Goal: Task Accomplishment & Management: Manage account settings

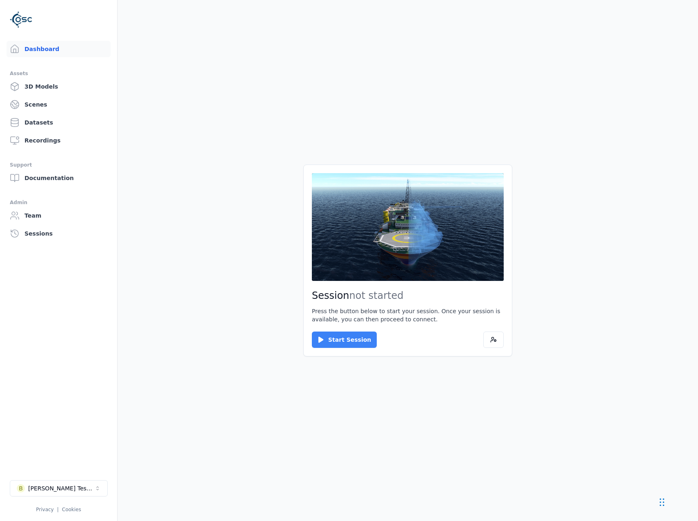
click at [331, 336] on button "Start Session" at bounding box center [344, 340] width 65 height 16
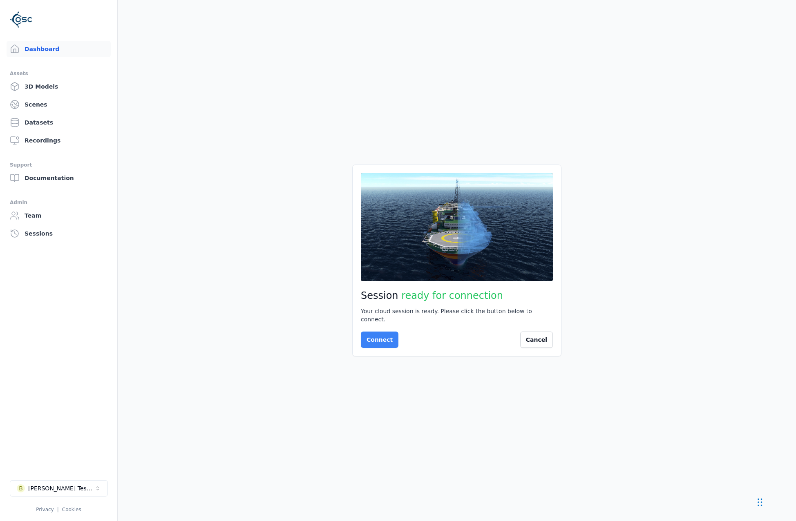
click at [385, 340] on button "Connect" at bounding box center [380, 340] width 38 height 16
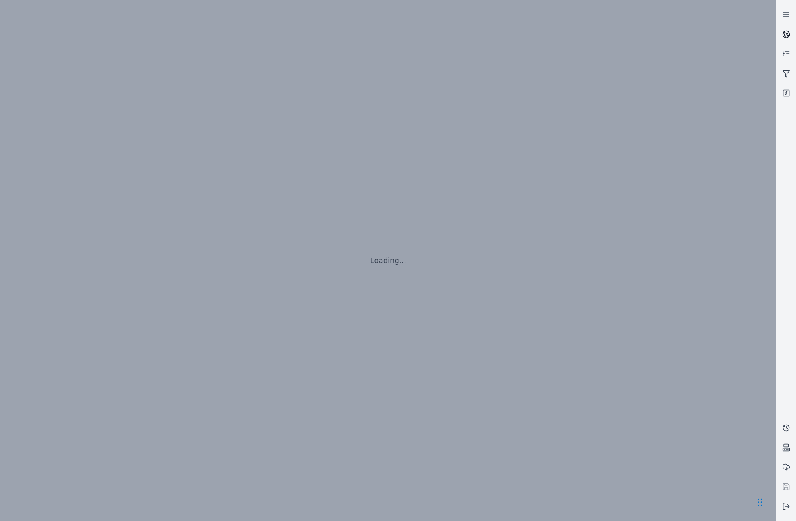
click at [698, 30] on link at bounding box center [786, 35] width 20 height 20
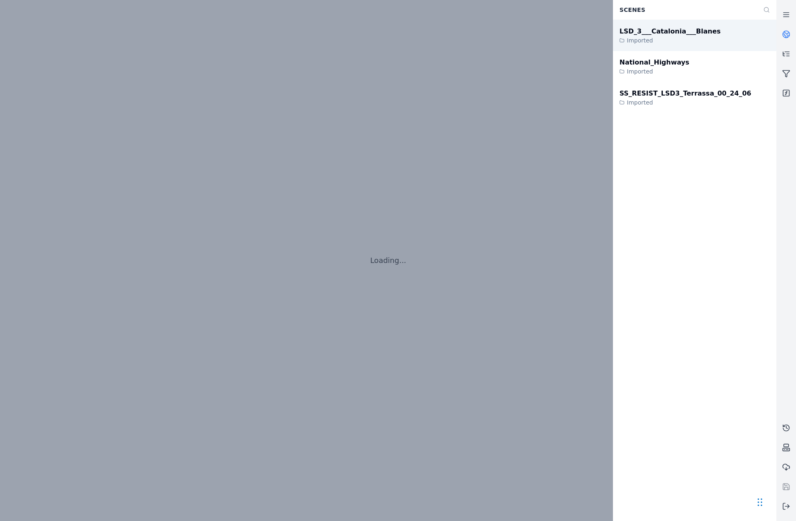
click at [654, 31] on div "LSD_3___Catalonia___Blanes" at bounding box center [669, 32] width 101 height 10
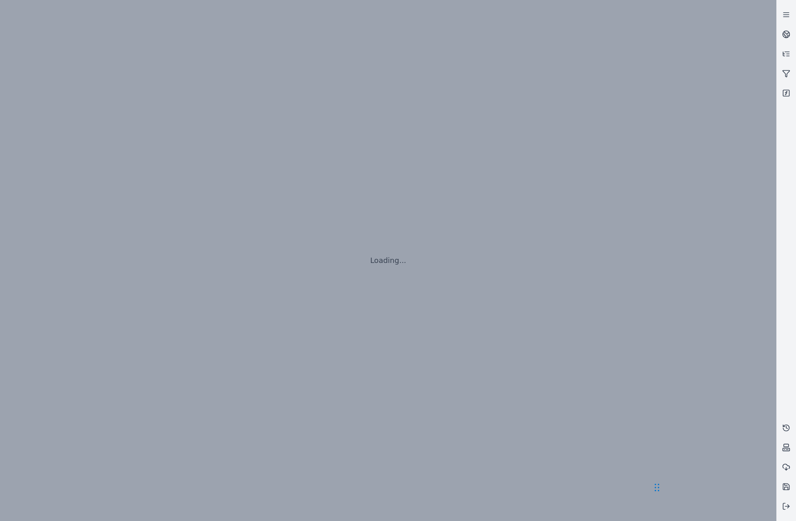
drag, startPoint x: 760, startPoint y: 504, endPoint x: 657, endPoint y: 489, distance: 104.0
click at [657, 489] on div "Chat Widget" at bounding box center [672, 486] width 41 height 39
click at [698, 503] on icon at bounding box center [786, 506] width 8 height 8
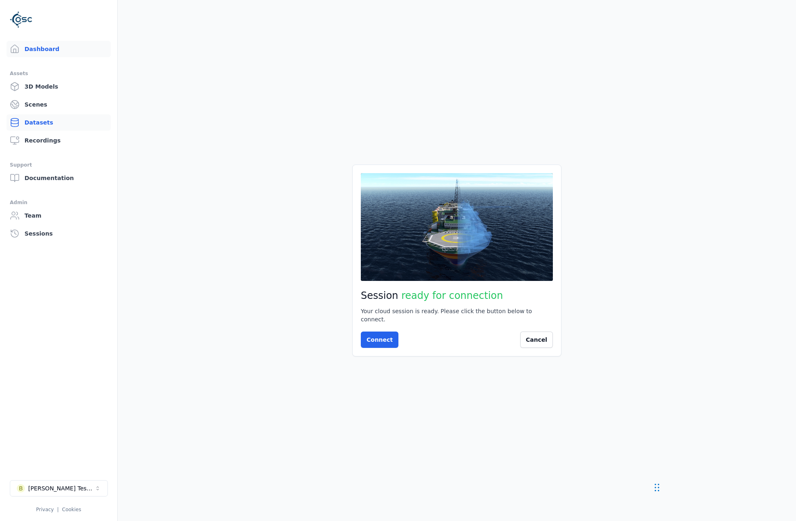
click at [41, 128] on link "Datasets" at bounding box center [59, 122] width 104 height 16
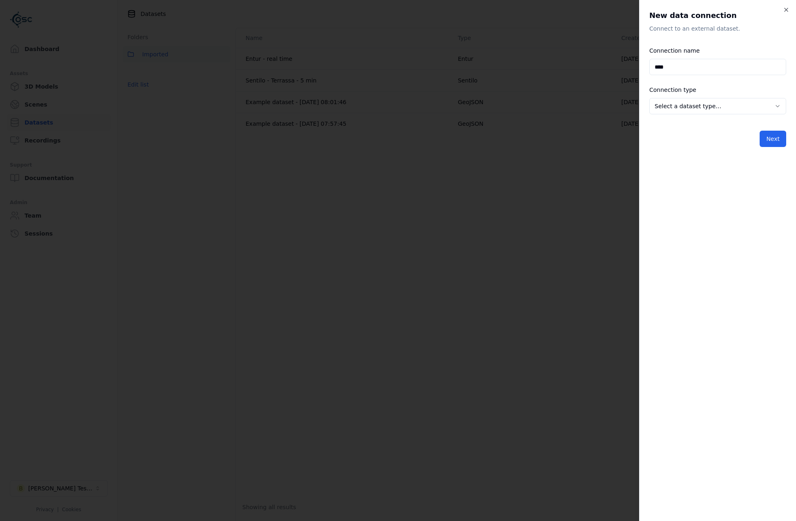
type input "****"
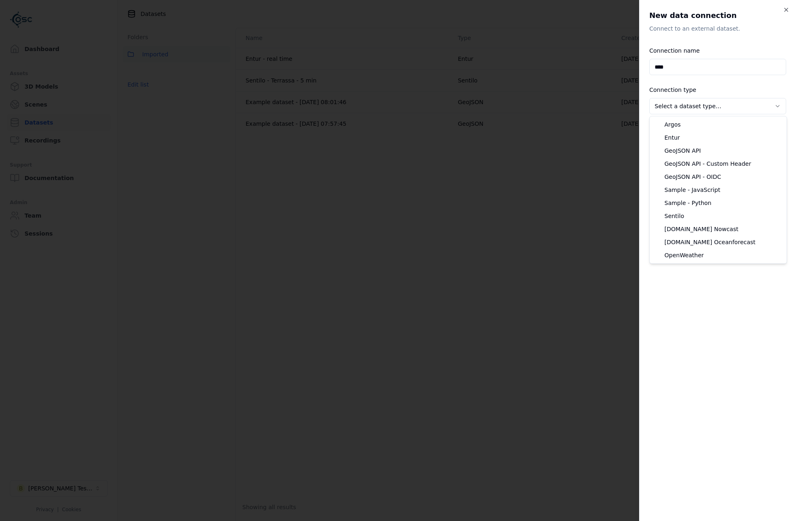
click at [686, 103] on body "**********" at bounding box center [398, 260] width 796 height 521
select select "**********"
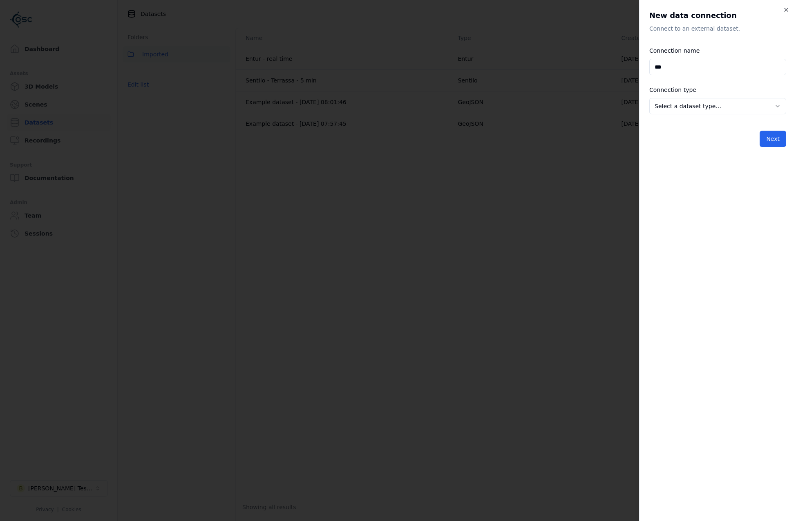
type input "***"
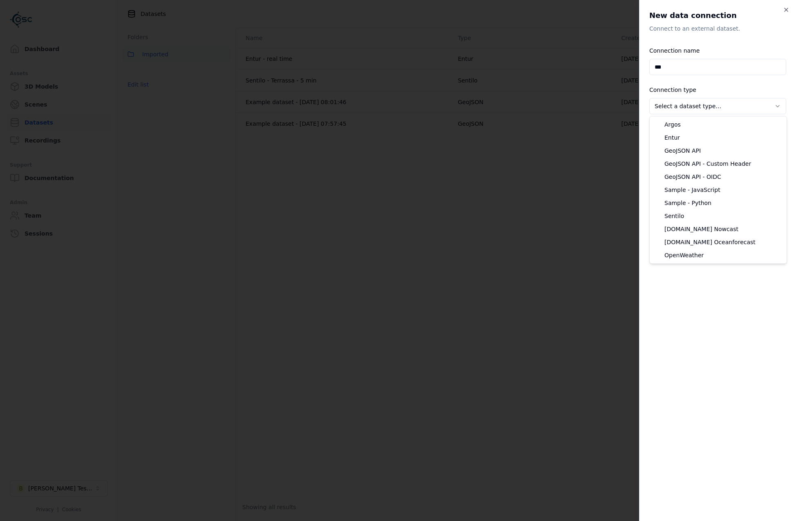
click at [689, 109] on body "**********" at bounding box center [398, 260] width 796 height 521
select select "**********"
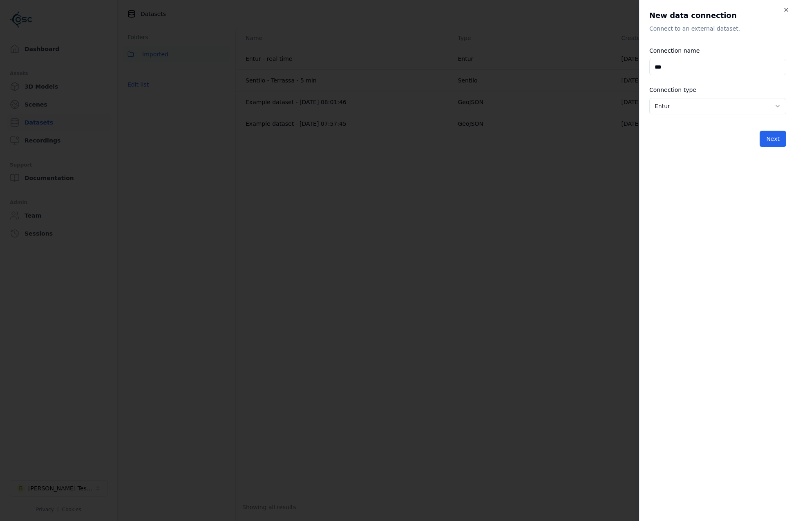
click at [786, 140] on div "**********" at bounding box center [717, 260] width 157 height 521
click at [769, 139] on button "Next" at bounding box center [772, 139] width 27 height 16
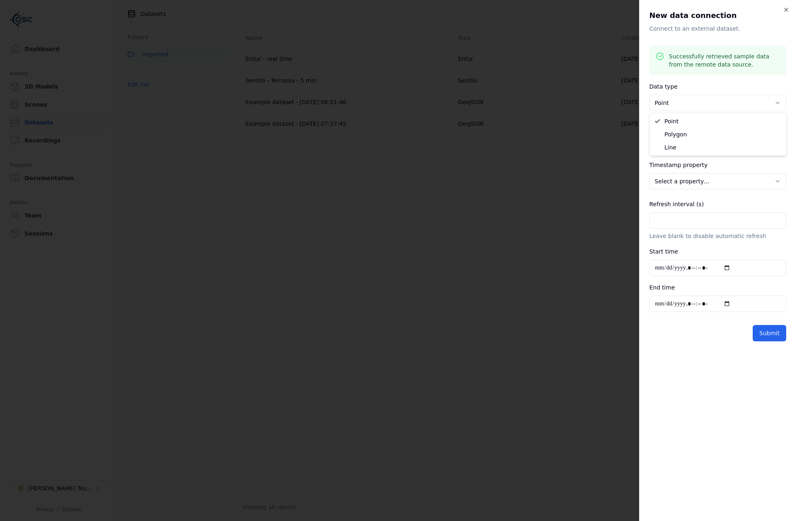
click at [709, 95] on body "**********" at bounding box center [398, 260] width 796 height 521
click at [721, 138] on body "**********" at bounding box center [398, 260] width 796 height 521
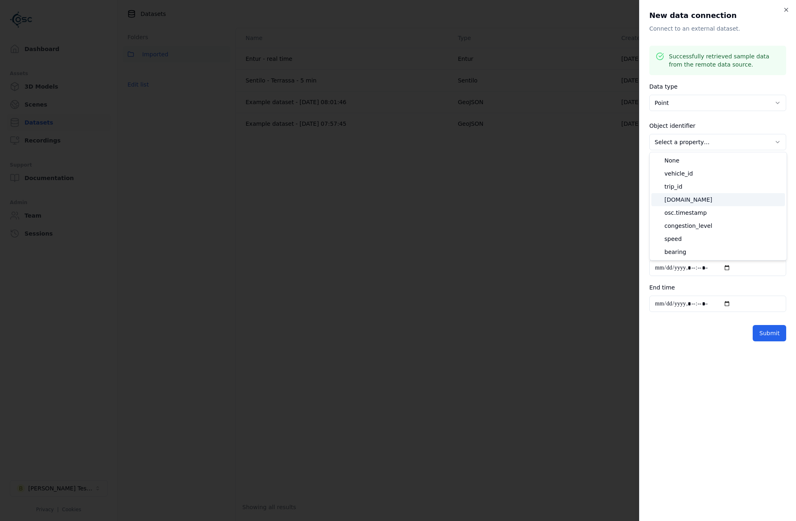
select select "******"
click at [698, 187] on body "**********" at bounding box center [398, 260] width 796 height 521
select select "**********"
click at [693, 227] on input "Refresh interval (s)" at bounding box center [717, 220] width 137 height 16
type input "*"
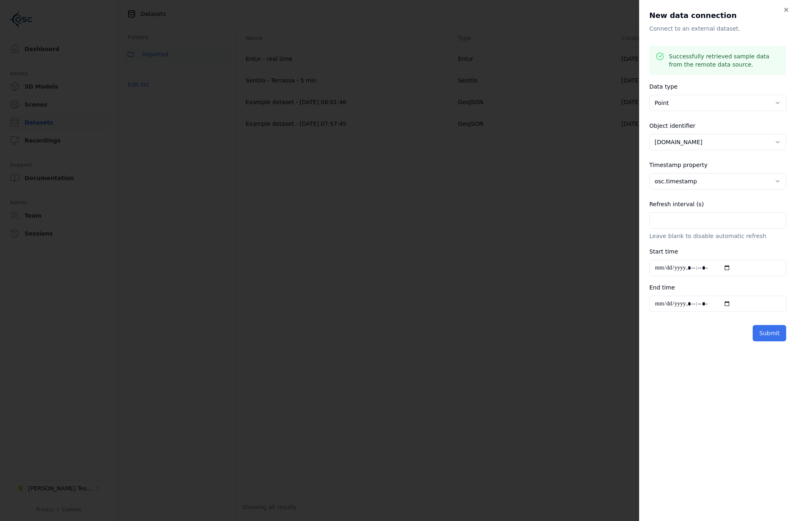
click at [757, 341] on button "Submit" at bounding box center [768, 333] width 33 height 16
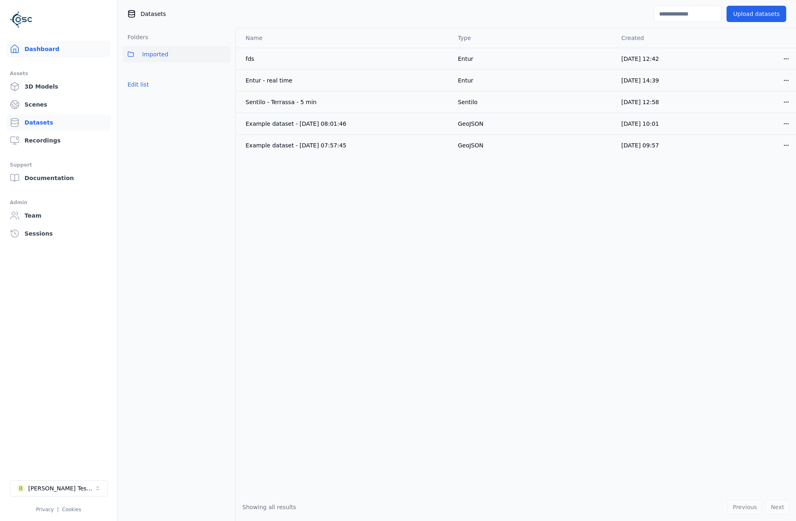
click at [57, 53] on link "Dashboard" at bounding box center [59, 49] width 104 height 16
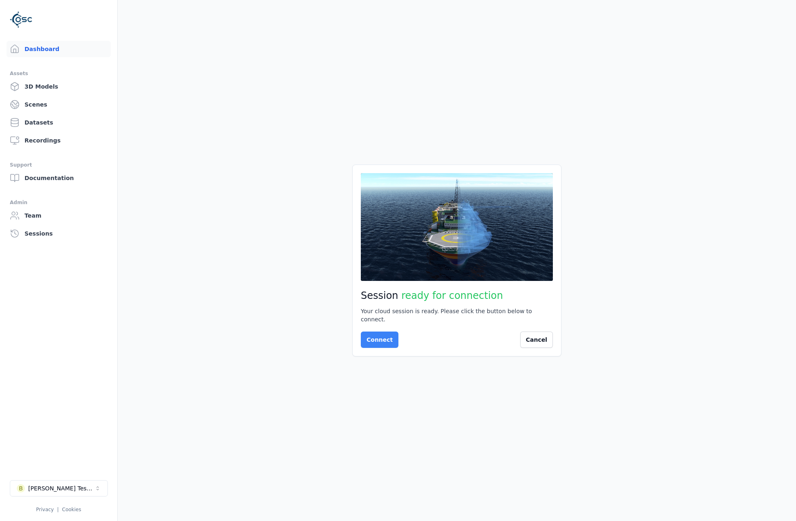
click at [388, 339] on button "Connect" at bounding box center [380, 340] width 38 height 16
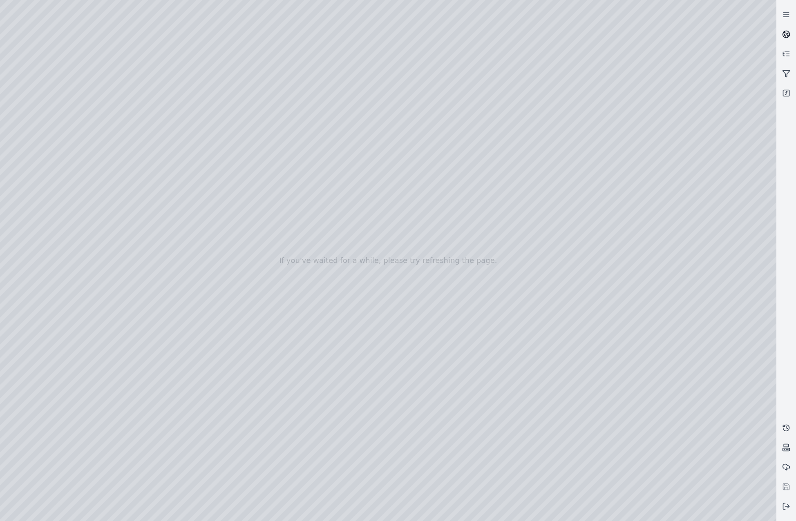
click at [782, 36] on icon at bounding box center [786, 34] width 8 height 8
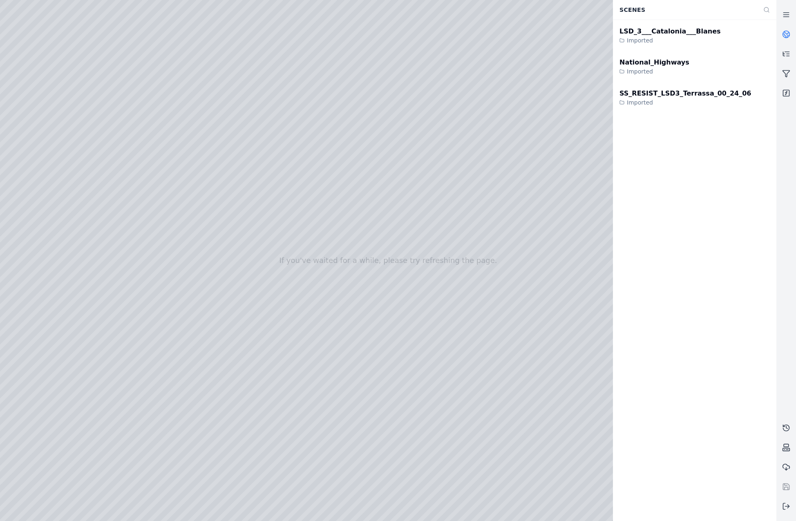
click at [785, 36] on icon at bounding box center [783, 36] width 3 height 4
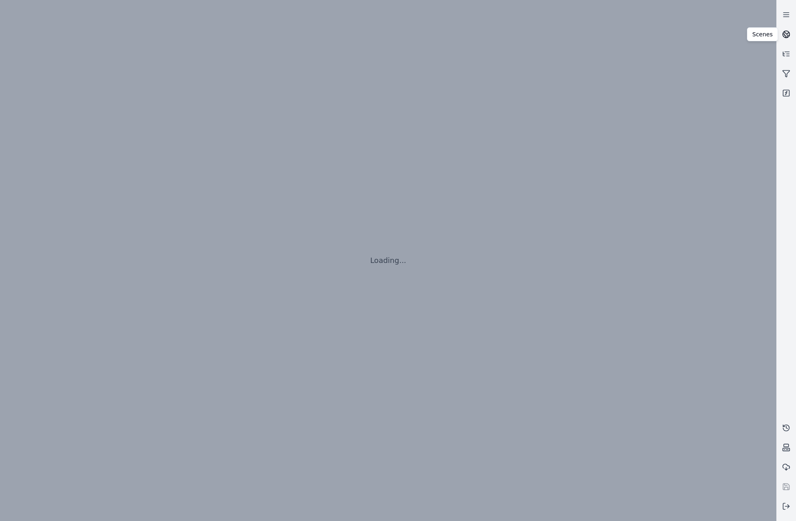
click at [784, 38] on circle at bounding box center [785, 34] width 7 height 7
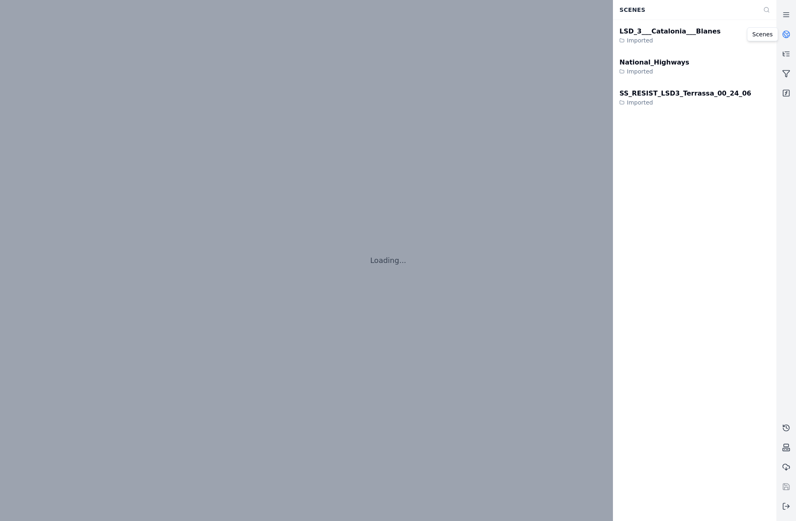
click at [788, 36] on icon at bounding box center [788, 37] width 2 height 2
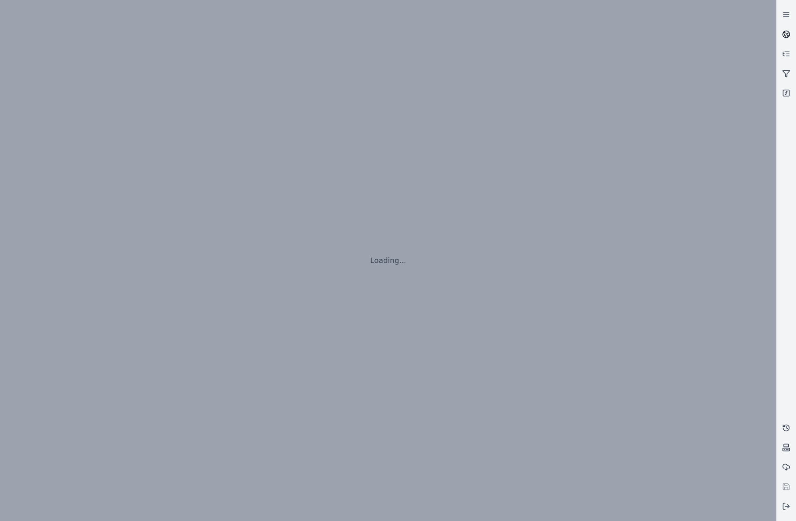
click at [788, 36] on icon at bounding box center [788, 37] width 2 height 2
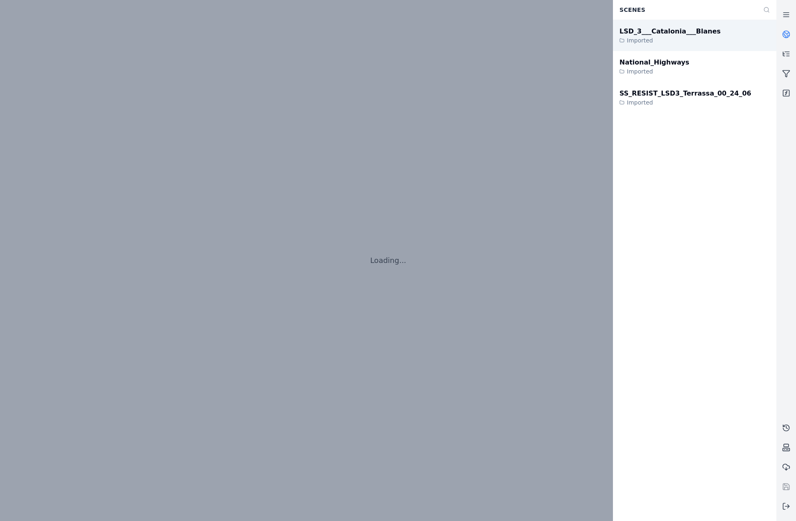
click at [701, 45] on div "LSD_3___Catalonia___Blanes Imported" at bounding box center [694, 35] width 163 height 31
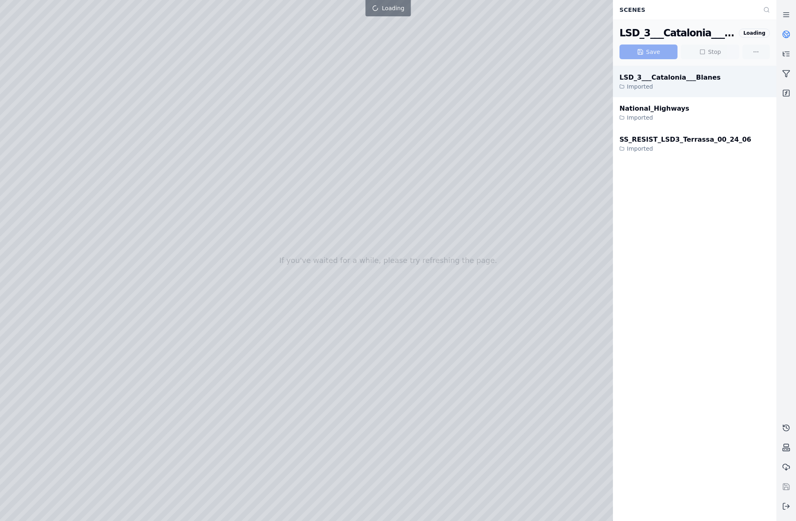
click at [655, 77] on div "LSD_3___Catalonia___Blanes" at bounding box center [669, 78] width 101 height 10
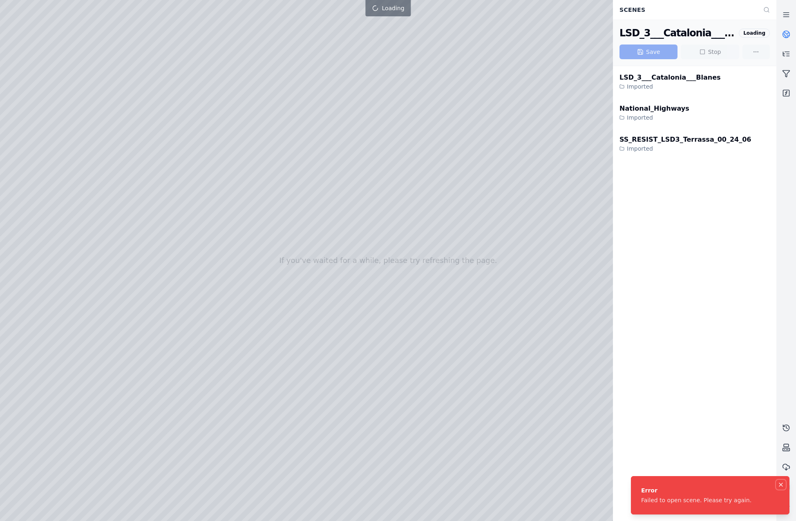
click at [782, 484] on icon "Notifications (F8)" at bounding box center [780, 484] width 7 height 7
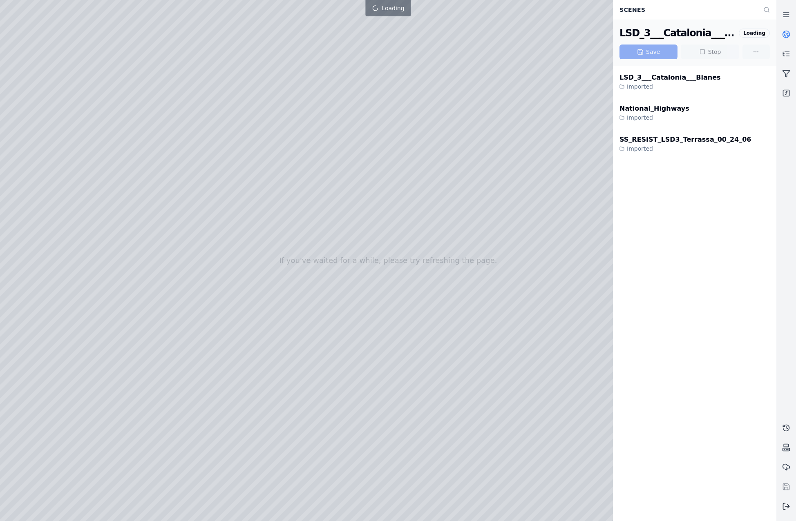
click at [786, 507] on icon at bounding box center [786, 506] width 8 height 8
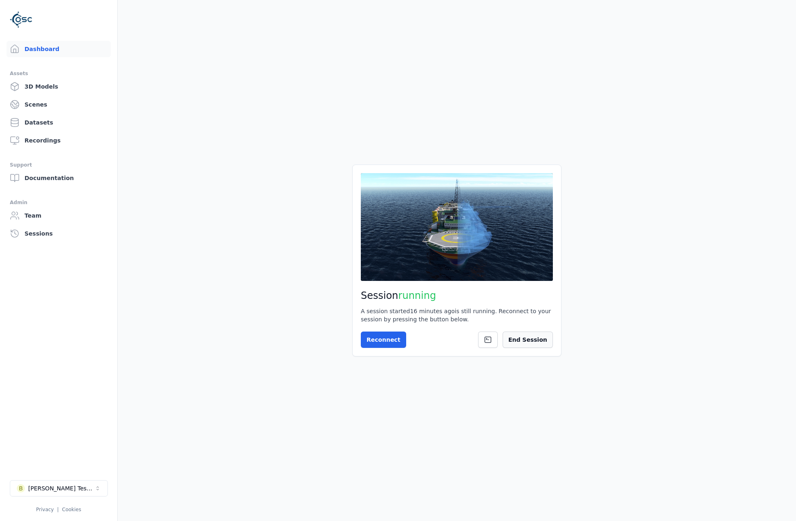
click at [540, 338] on button "End Session" at bounding box center [527, 340] width 50 height 16
click at [379, 347] on button "Start Session" at bounding box center [393, 340] width 65 height 16
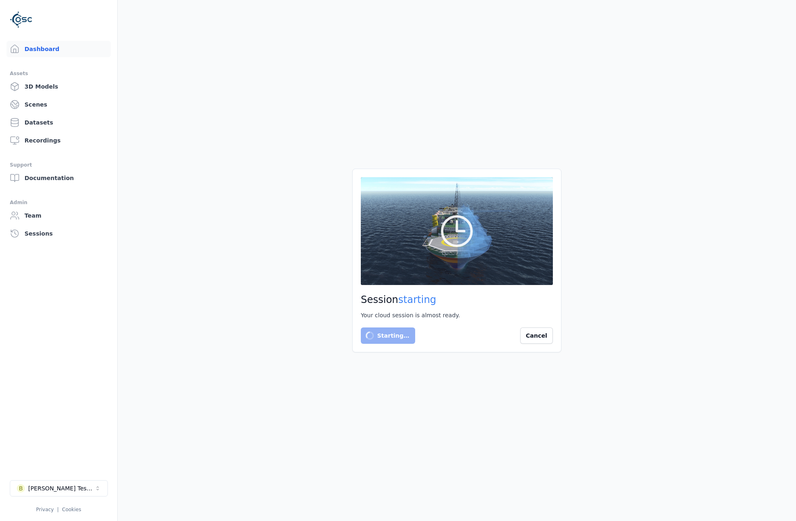
click at [468, 336] on div "Starting… Cancel" at bounding box center [457, 336] width 192 height 16
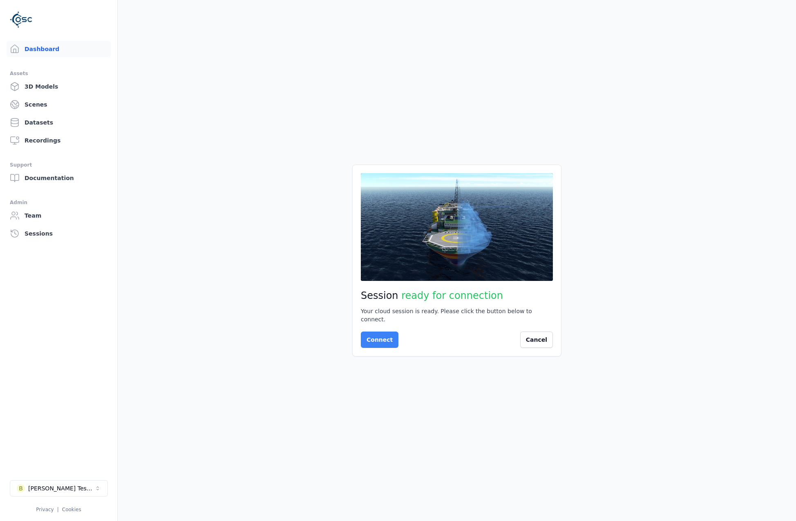
click at [370, 335] on button "Connect" at bounding box center [380, 340] width 38 height 16
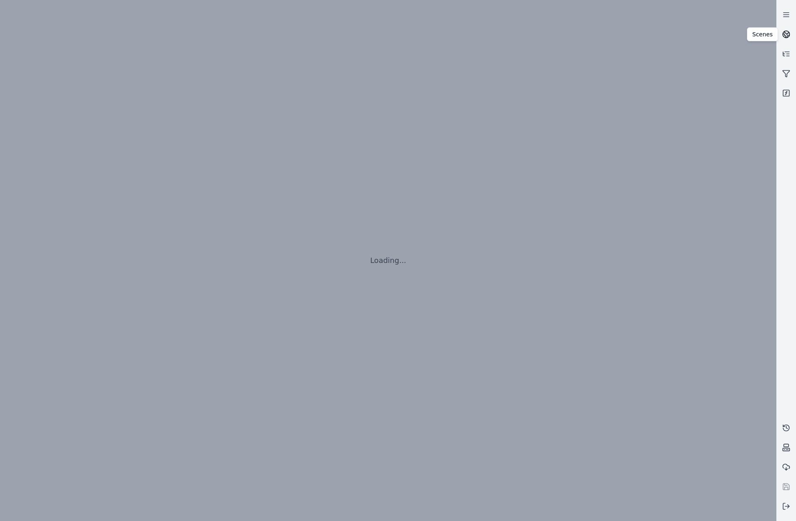
click at [787, 36] on icon at bounding box center [788, 37] width 2 height 2
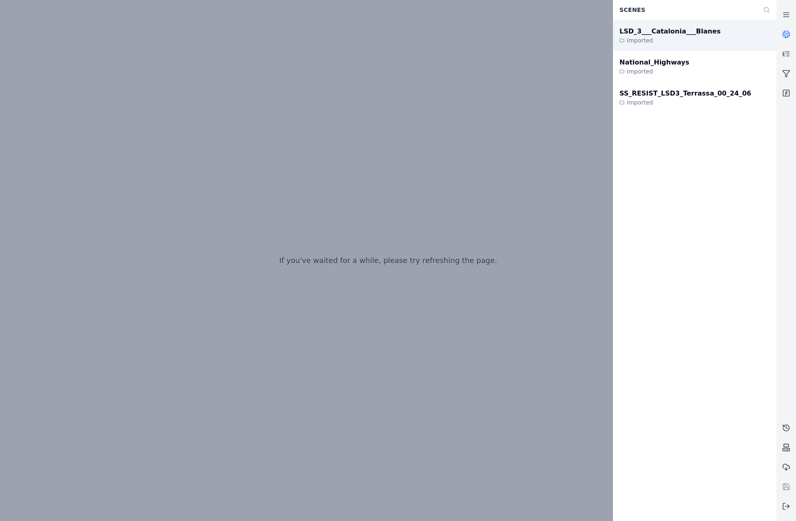
click at [649, 33] on div "LSD_3___Catalonia___Blanes" at bounding box center [669, 32] width 101 height 10
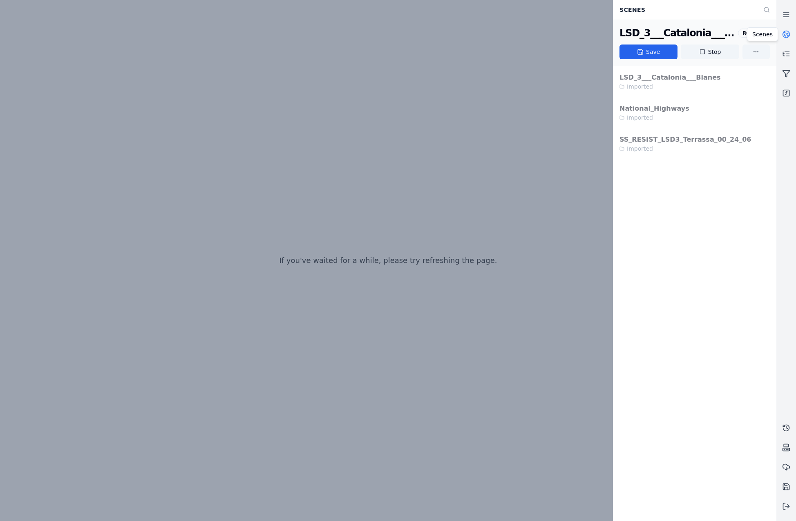
click at [781, 31] on link at bounding box center [786, 35] width 20 height 20
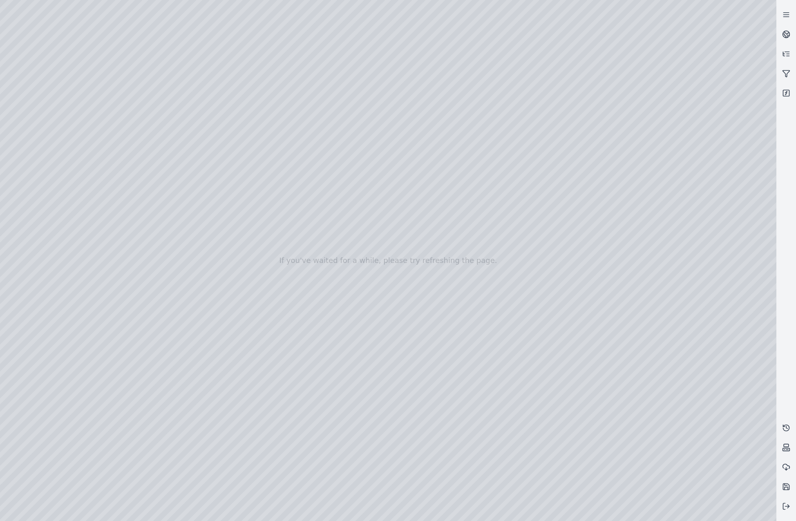
drag, startPoint x: 425, startPoint y: 338, endPoint x: 427, endPoint y: 352, distance: 14.4
drag, startPoint x: 412, startPoint y: 315, endPoint x: 409, endPoint y: 352, distance: 36.4
click at [56, 154] on div at bounding box center [388, 260] width 776 height 521
click at [51, 132] on div at bounding box center [388, 260] width 776 height 521
click at [44, 292] on div at bounding box center [388, 260] width 776 height 521
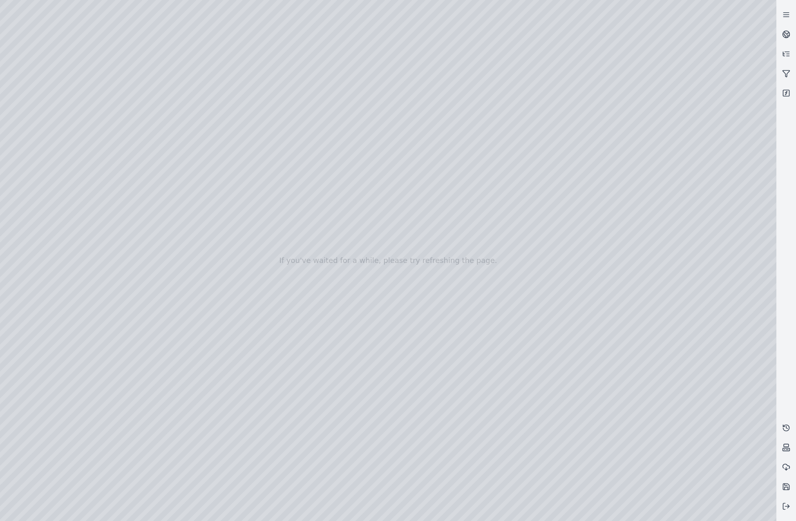
click at [151, 149] on div at bounding box center [388, 260] width 776 height 521
click at [160, 166] on div at bounding box center [388, 260] width 776 height 521
click at [442, 288] on div at bounding box center [388, 260] width 776 height 521
click at [101, 100] on div at bounding box center [388, 260] width 776 height 521
click at [37, 110] on div at bounding box center [388, 260] width 776 height 521
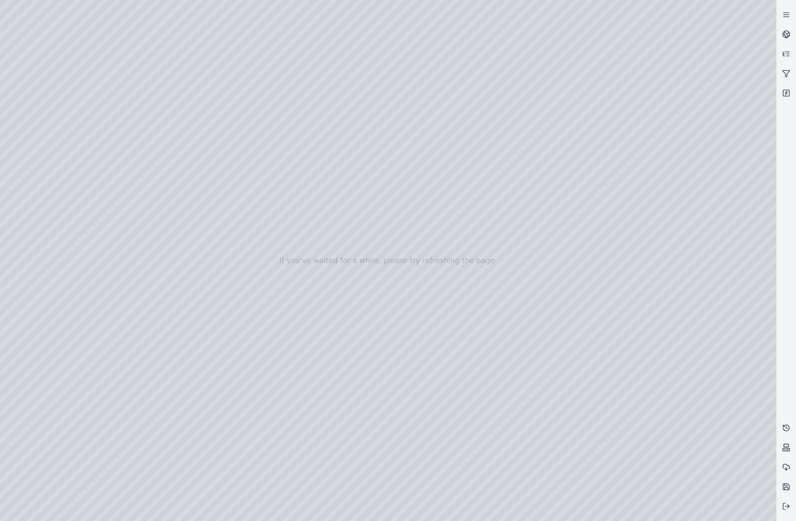
click at [55, 152] on div at bounding box center [388, 260] width 776 height 521
drag, startPoint x: 499, startPoint y: 332, endPoint x: 543, endPoint y: 303, distance: 52.9
drag, startPoint x: 506, startPoint y: 374, endPoint x: 510, endPoint y: 316, distance: 58.5
click at [583, 511] on div at bounding box center [388, 260] width 776 height 521
click at [236, 343] on div at bounding box center [388, 260] width 776 height 521
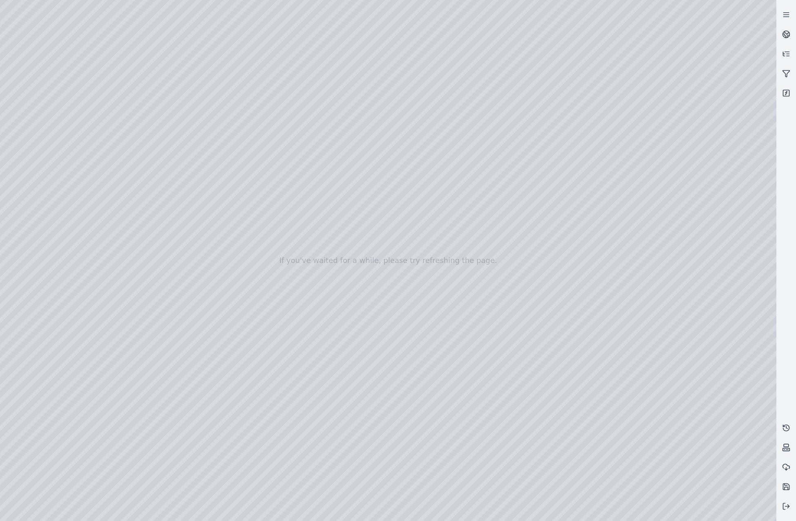
click at [332, 412] on div at bounding box center [388, 260] width 776 height 521
click at [335, 414] on div at bounding box center [388, 260] width 776 height 521
click at [334, 414] on div at bounding box center [388, 260] width 776 height 521
click at [227, 441] on div at bounding box center [388, 260] width 776 height 521
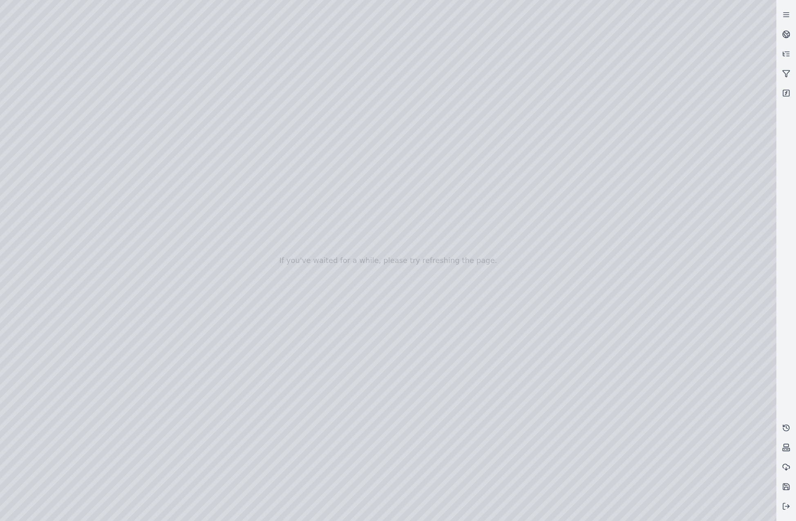
drag, startPoint x: 290, startPoint y: 437, endPoint x: 249, endPoint y: 438, distance: 40.9
click at [249, 438] on div at bounding box center [388, 260] width 776 height 521
click at [562, 437] on div at bounding box center [388, 260] width 776 height 521
click at [212, 283] on div at bounding box center [388, 260] width 776 height 521
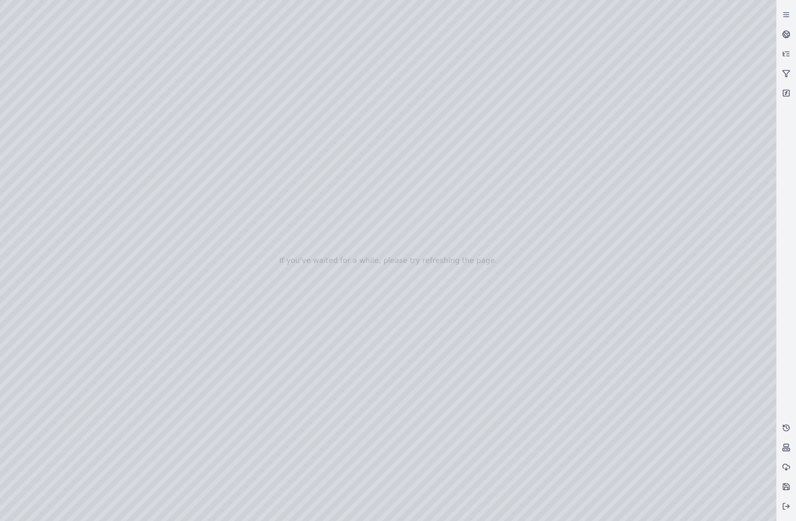
click at [234, 323] on div at bounding box center [388, 260] width 776 height 521
click at [237, 320] on div at bounding box center [388, 260] width 776 height 521
click at [28, 419] on div at bounding box center [388, 260] width 776 height 521
click at [515, 436] on div at bounding box center [388, 260] width 776 height 521
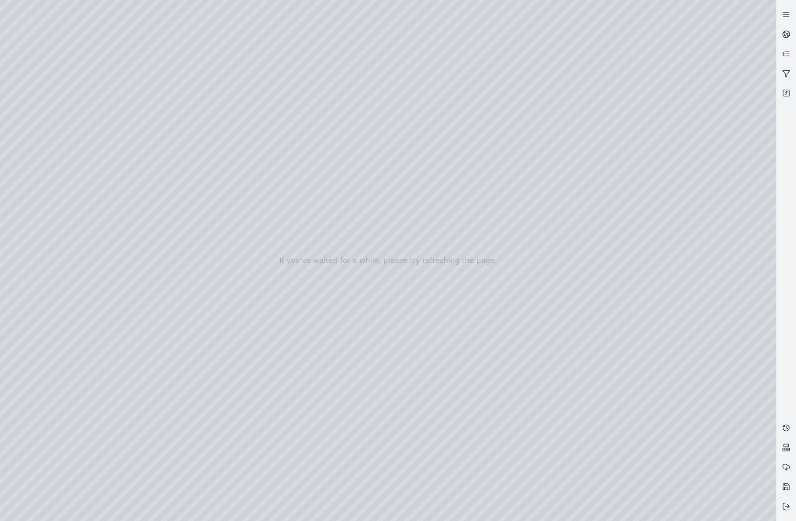
click at [23, 411] on div at bounding box center [388, 260] width 776 height 521
drag, startPoint x: 444, startPoint y: 293, endPoint x: 437, endPoint y: 254, distance: 39.7
drag, startPoint x: 422, startPoint y: 312, endPoint x: 447, endPoint y: 250, distance: 66.4
click at [198, 410] on div at bounding box center [388, 260] width 776 height 521
drag, startPoint x: 466, startPoint y: 470, endPoint x: 461, endPoint y: 468, distance: 4.6
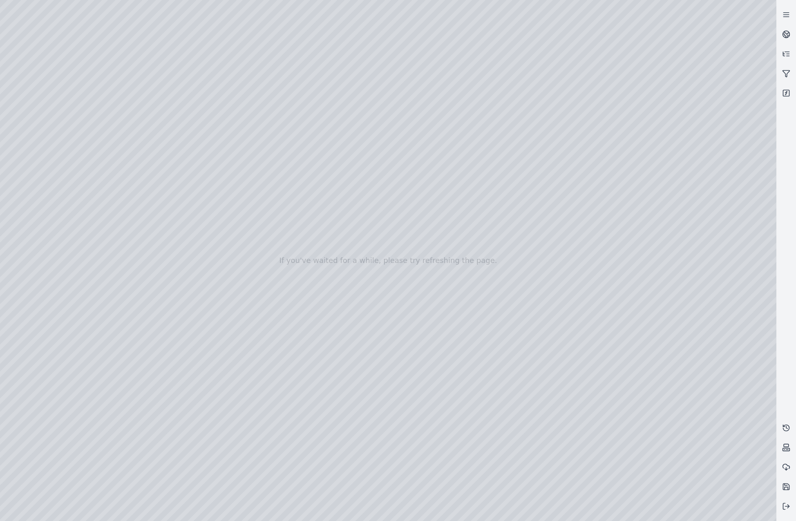
click at [464, 470] on div at bounding box center [388, 260] width 776 height 521
drag, startPoint x: 460, startPoint y: 472, endPoint x: 463, endPoint y: 486, distance: 14.5
drag, startPoint x: 497, startPoint y: 478, endPoint x: 500, endPoint y: 486, distance: 8.4
click at [500, 486] on div at bounding box center [388, 260] width 776 height 521
drag, startPoint x: 502, startPoint y: 479, endPoint x: 501, endPoint y: 467, distance: 12.3
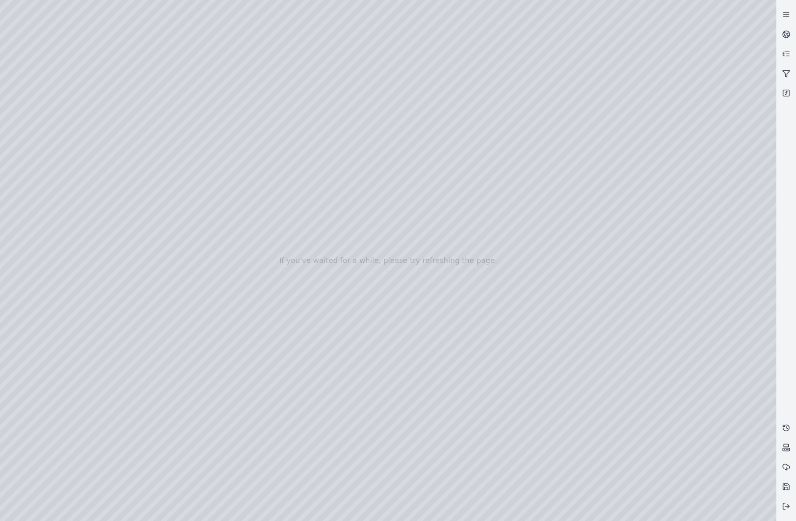
click at [33, 410] on div at bounding box center [388, 260] width 776 height 521
click at [233, 337] on div at bounding box center [388, 260] width 776 height 521
drag, startPoint x: 453, startPoint y: 319, endPoint x: 467, endPoint y: 344, distance: 28.3
click at [579, 386] on div at bounding box center [388, 260] width 776 height 521
click at [586, 389] on div at bounding box center [388, 260] width 776 height 521
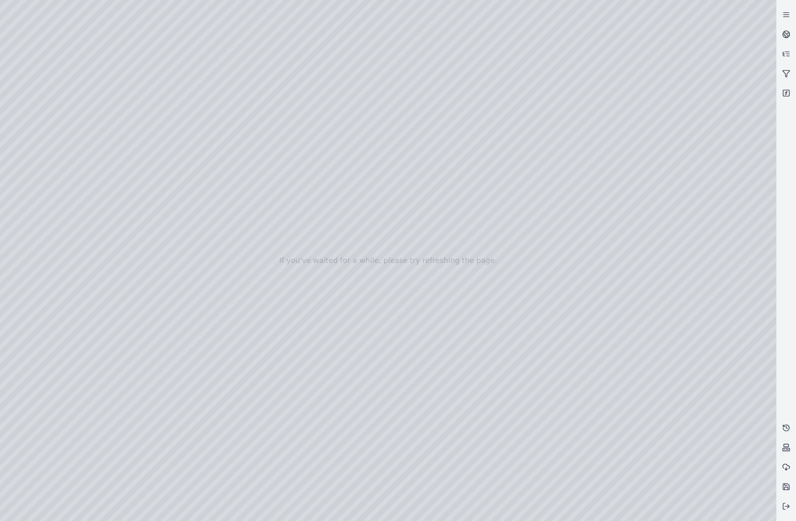
click at [582, 507] on div at bounding box center [388, 260] width 776 height 521
click at [588, 508] on div at bounding box center [388, 260] width 776 height 521
click at [45, 506] on div at bounding box center [388, 260] width 776 height 521
click at [24, 412] on div at bounding box center [388, 260] width 776 height 521
click at [53, 507] on div at bounding box center [388, 260] width 776 height 521
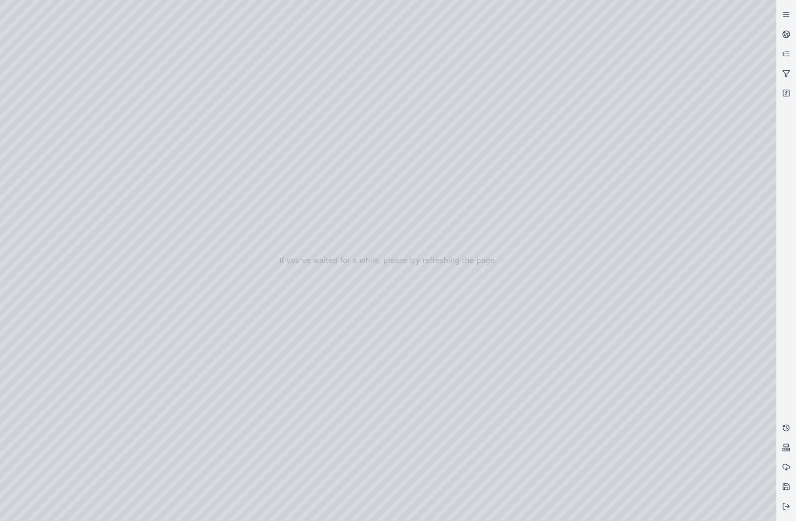
drag, startPoint x: 188, startPoint y: 479, endPoint x: 423, endPoint y: 491, distance: 235.1
click at [423, 491] on div at bounding box center [388, 260] width 776 height 521
click at [227, 412] on div at bounding box center [388, 260] width 776 height 521
drag, startPoint x: 562, startPoint y: 479, endPoint x: 190, endPoint y: 484, distance: 372.5
click at [190, 484] on div at bounding box center [388, 260] width 776 height 521
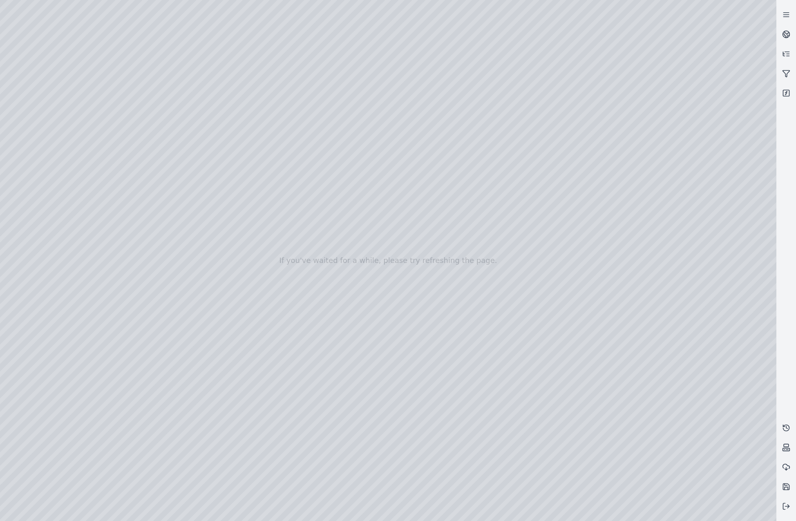
drag, startPoint x: 461, startPoint y: 467, endPoint x: 430, endPoint y: 465, distance: 31.1
click at [430, 465] on div at bounding box center [388, 260] width 776 height 521
click at [196, 413] on div at bounding box center [388, 260] width 776 height 521
click at [238, 340] on div at bounding box center [388, 260] width 776 height 521
click at [236, 341] on div at bounding box center [388, 260] width 776 height 521
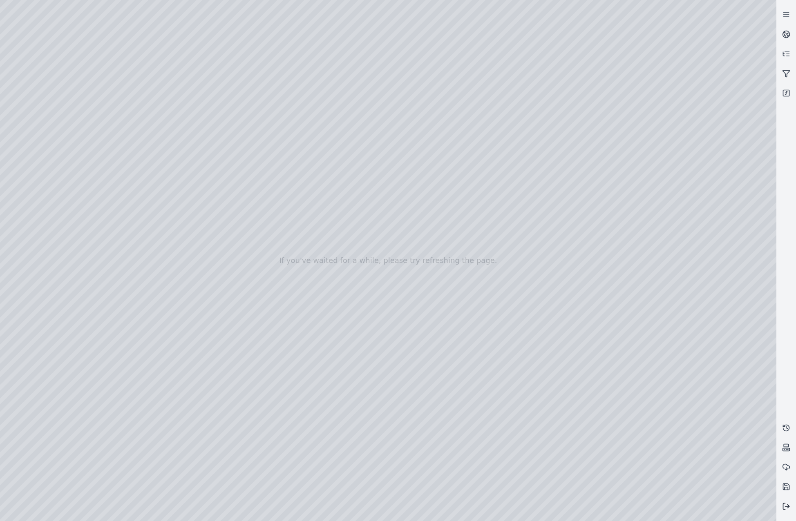
click at [784, 504] on icon at bounding box center [784, 507] width 2 height 6
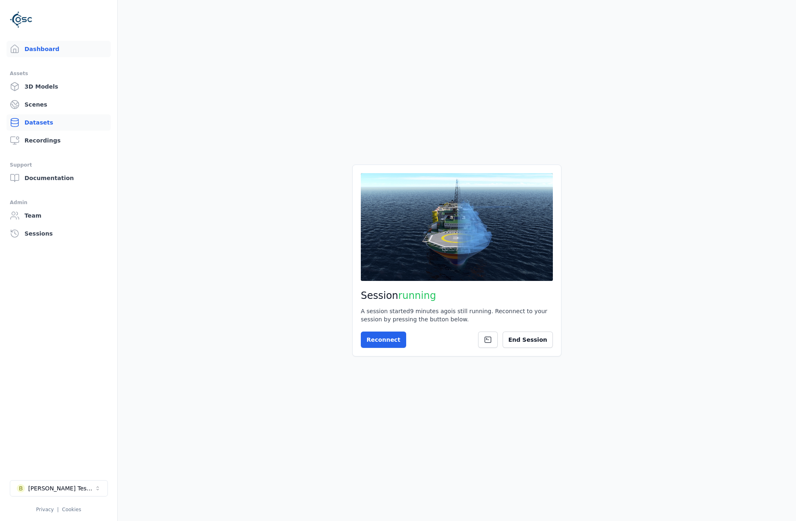
click at [61, 120] on link "Datasets" at bounding box center [59, 122] width 104 height 16
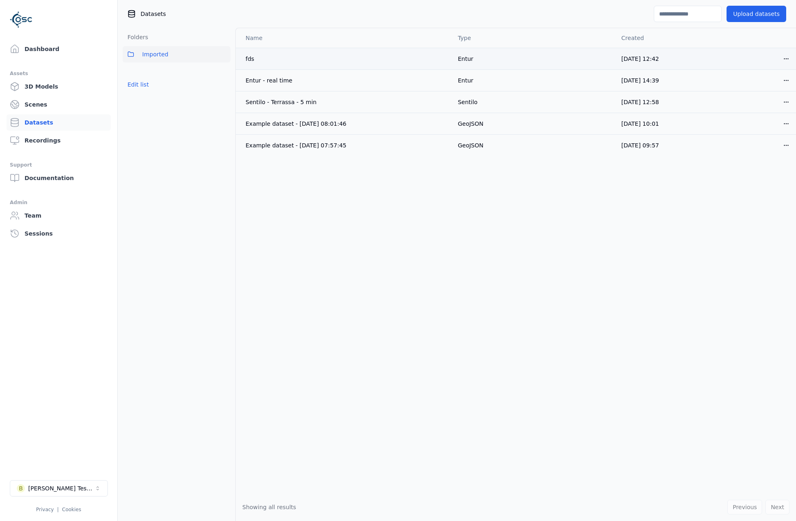
click at [786, 61] on html "Dashboard Assets 3D Models Scenes Datasets Recordings Support Documentation Adm…" at bounding box center [398, 260] width 796 height 521
click at [762, 91] on div "Delete" at bounding box center [768, 90] width 48 height 13
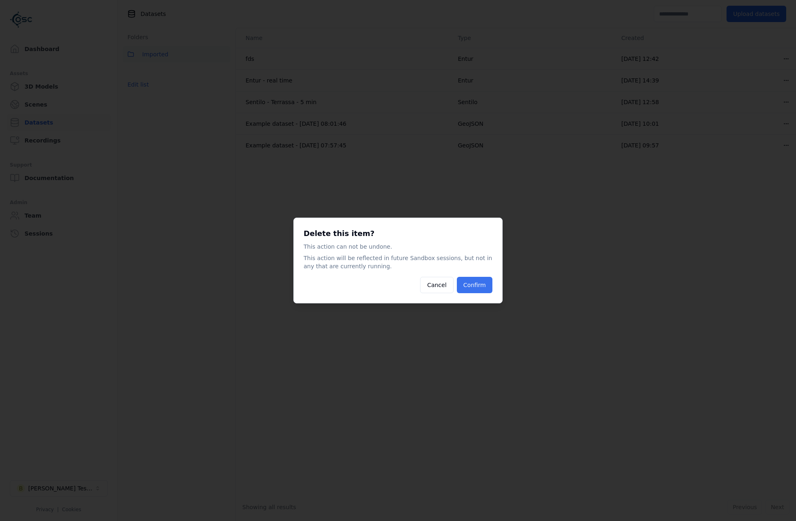
click at [472, 288] on button "Confirm" at bounding box center [475, 285] width 36 height 16
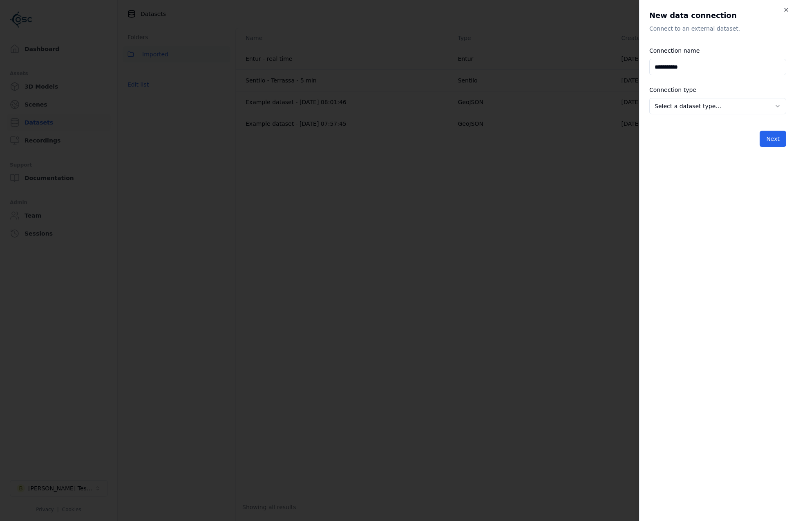
type input "**********"
click at [697, 107] on body "**********" at bounding box center [398, 260] width 796 height 521
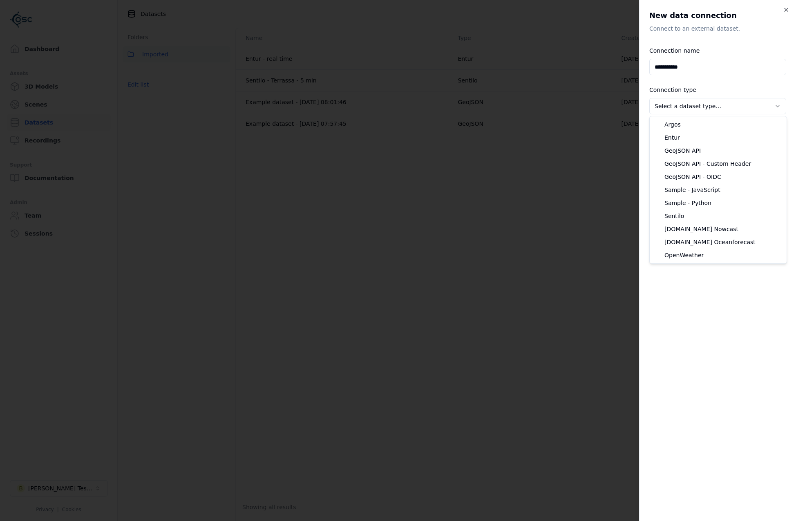
select select "**********"
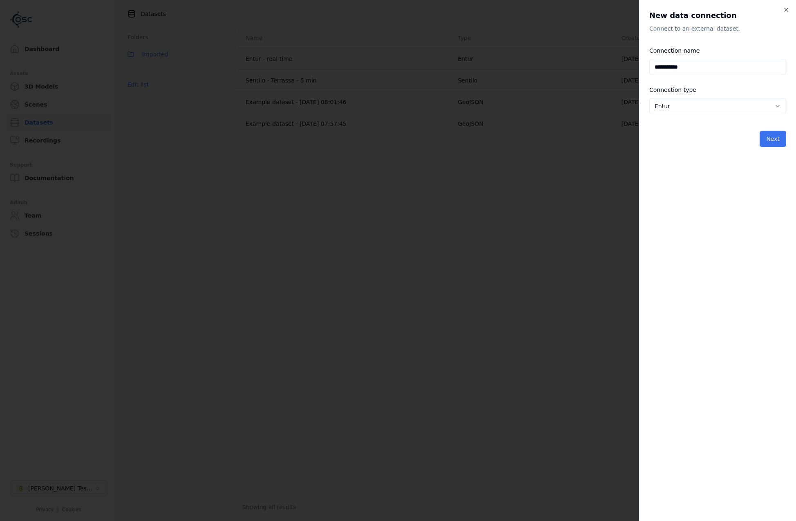
click at [782, 144] on button "Next" at bounding box center [772, 139] width 27 height 16
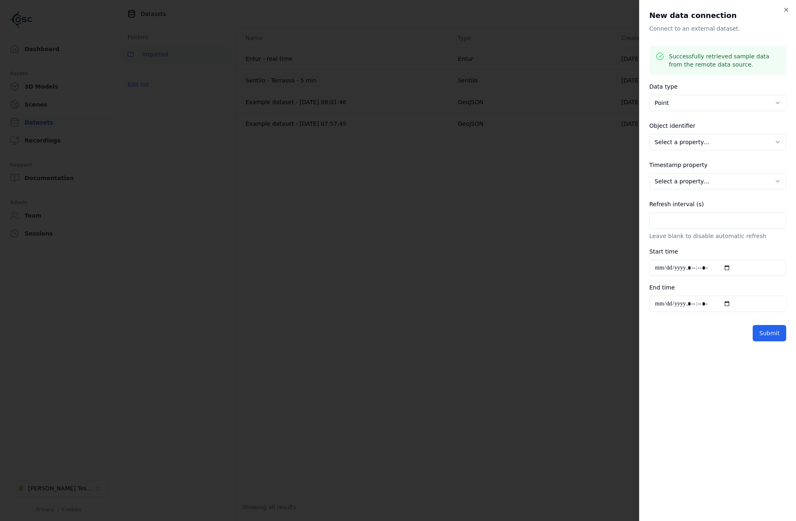
click at [738, 126] on div "**********" at bounding box center [717, 137] width 137 height 33
click at [739, 131] on div "**********" at bounding box center [717, 137] width 137 height 33
click at [740, 142] on body "**********" at bounding box center [398, 260] width 796 height 521
select select "******"
click at [710, 177] on body "**********" at bounding box center [398, 260] width 796 height 521
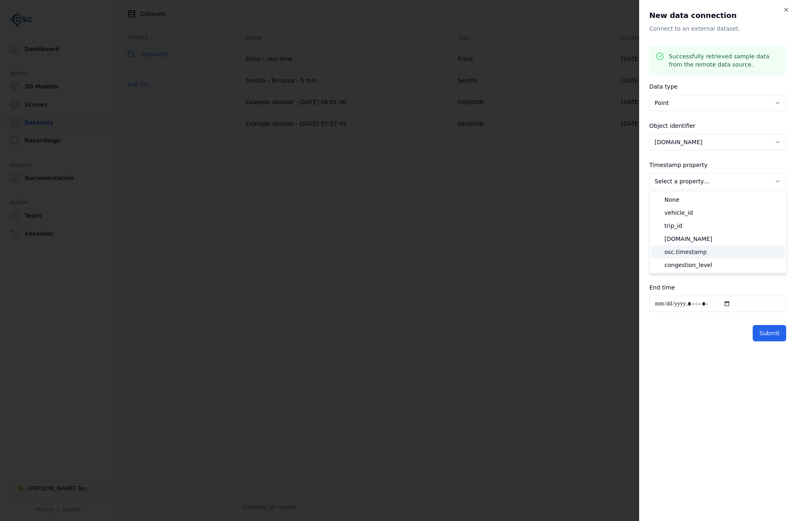
select select "**********"
click at [698, 223] on input "Refresh interval (s)" at bounding box center [717, 220] width 137 height 16
type input "**"
click at [768, 328] on button "Submit" at bounding box center [768, 333] width 33 height 16
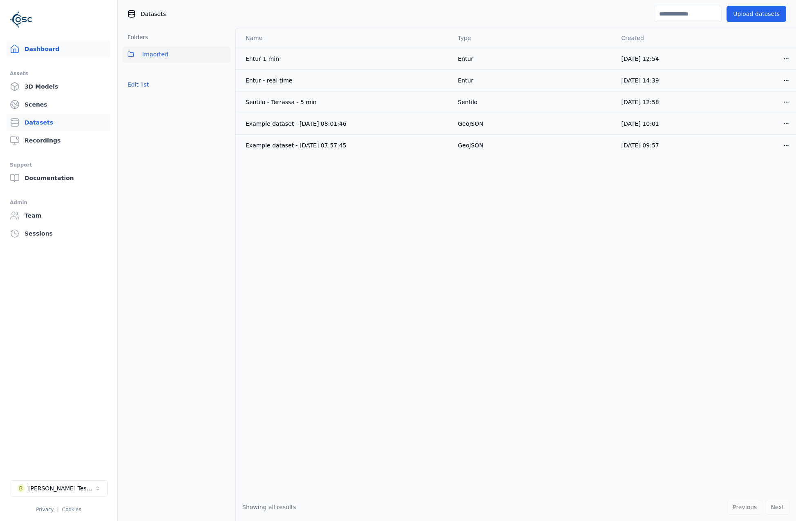
click at [61, 53] on link "Dashboard" at bounding box center [59, 49] width 104 height 16
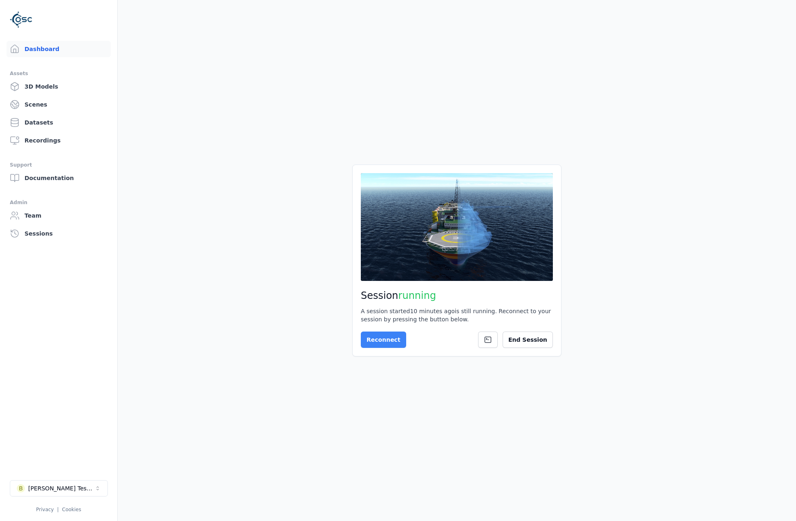
click at [376, 340] on button "Reconnect" at bounding box center [383, 340] width 45 height 16
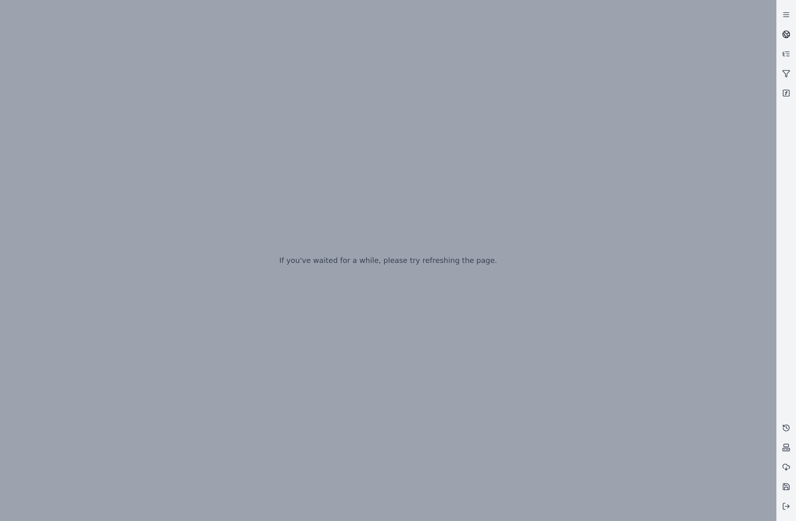
click at [785, 31] on circle at bounding box center [785, 34] width 7 height 7
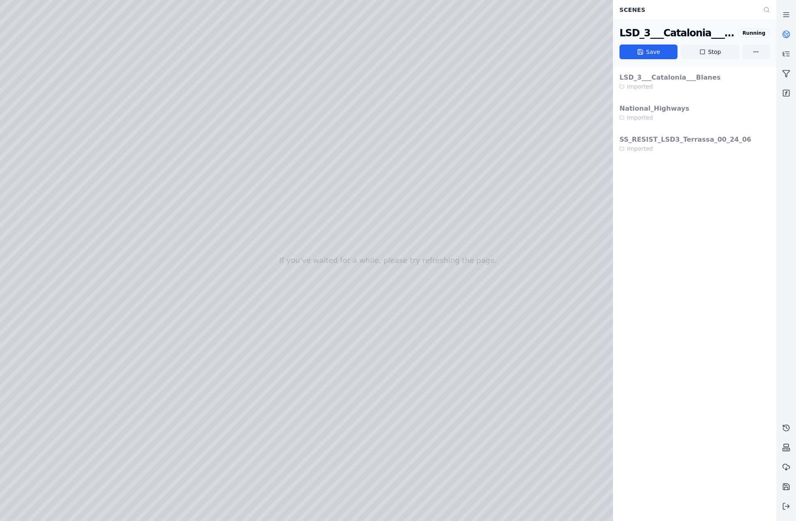
click at [21, 412] on div at bounding box center [388, 260] width 776 height 521
click at [232, 341] on div at bounding box center [388, 260] width 776 height 521
click at [60, 130] on div at bounding box center [388, 260] width 776 height 521
click at [52, 210] on div at bounding box center [388, 260] width 776 height 521
click at [51, 292] on div at bounding box center [388, 260] width 776 height 521
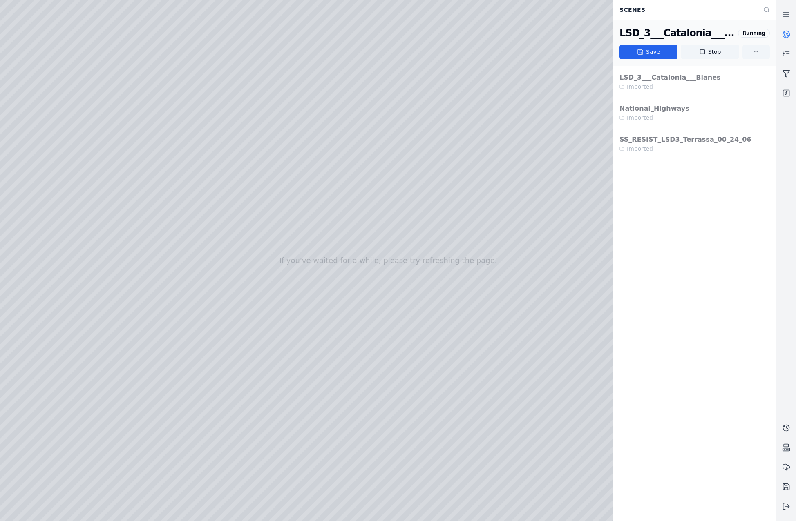
click at [165, 191] on div at bounding box center [388, 260] width 776 height 521
click at [160, 194] on div at bounding box center [388, 260] width 776 height 521
click at [152, 193] on div at bounding box center [388, 260] width 776 height 521
click at [177, 197] on div at bounding box center [388, 260] width 776 height 521
click at [100, 189] on div at bounding box center [388, 260] width 776 height 521
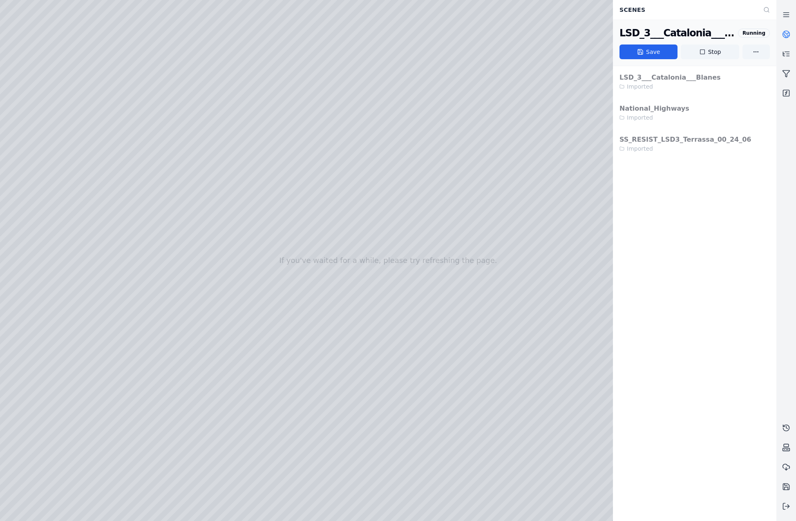
click at [112, 191] on div at bounding box center [388, 260] width 776 height 521
click at [124, 191] on div at bounding box center [388, 260] width 776 height 521
click at [92, 101] on div at bounding box center [388, 260] width 776 height 521
click at [101, 101] on div at bounding box center [388, 260] width 776 height 521
click at [51, 115] on div at bounding box center [388, 260] width 776 height 521
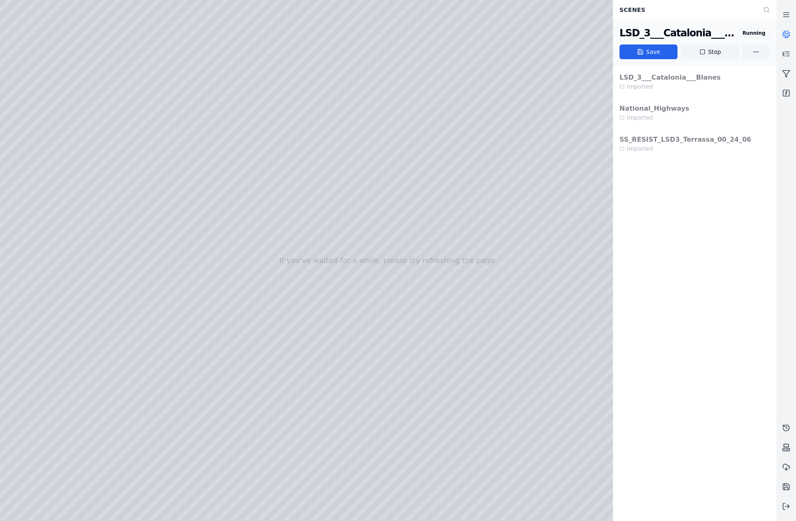
click at [59, 167] on div at bounding box center [388, 260] width 776 height 521
click at [60, 152] on div at bounding box center [388, 260] width 776 height 521
drag, startPoint x: 386, startPoint y: 306, endPoint x: 419, endPoint y: 295, distance: 35.8
click at [785, 164] on div at bounding box center [786, 260] width 20 height 511
drag, startPoint x: 438, startPoint y: 327, endPoint x: 448, endPoint y: 322, distance: 11.1
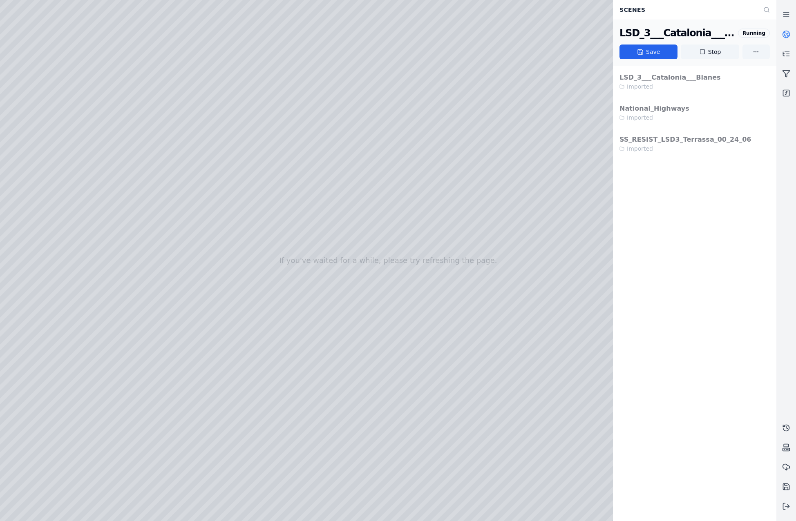
click at [234, 339] on div at bounding box center [388, 260] width 776 height 521
click at [510, 225] on div at bounding box center [388, 260] width 776 height 521
click at [681, 222] on div "LSD_3___Catalonia___Blanes Imported National_Highways Imported SS_RESIST_LSD3_T…" at bounding box center [694, 293] width 163 height 455
click at [789, 511] on button at bounding box center [786, 507] width 20 height 20
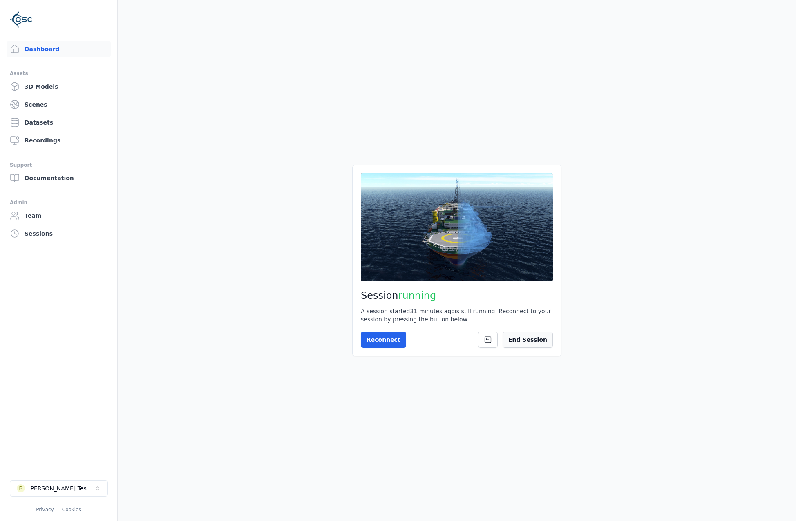
click at [539, 339] on button "End Session" at bounding box center [527, 340] width 50 height 16
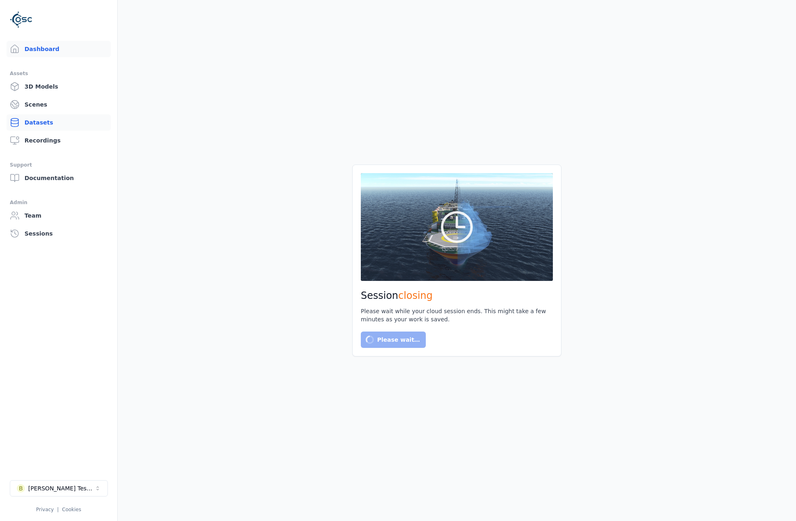
click at [47, 123] on link "Datasets" at bounding box center [59, 122] width 104 height 16
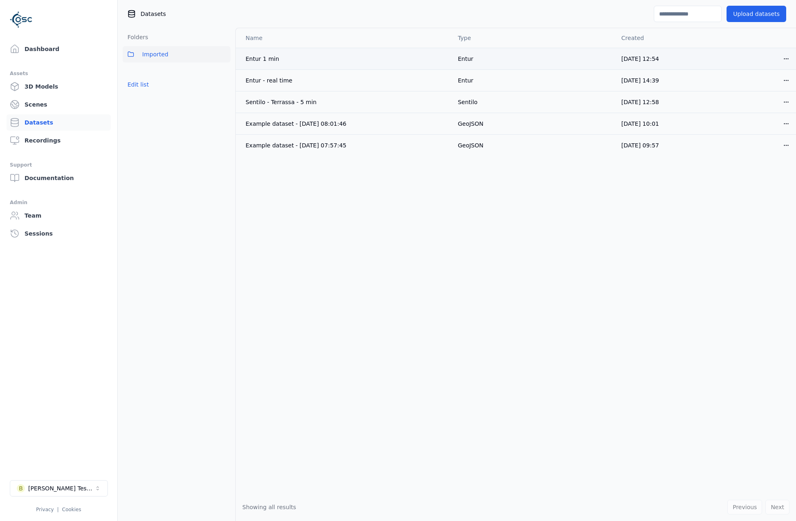
click at [784, 58] on html "Dashboard Assets 3D Models Scenes Datasets Recordings Support Documentation Adm…" at bounding box center [398, 260] width 796 height 521
click at [771, 91] on div "Delete" at bounding box center [768, 90] width 48 height 13
click at [787, 78] on html "Dashboard Assets 3D Models Scenes Datasets Recordings Support Documentation Adm…" at bounding box center [398, 260] width 796 height 521
click at [764, 114] on div "Delete" at bounding box center [768, 111] width 48 height 13
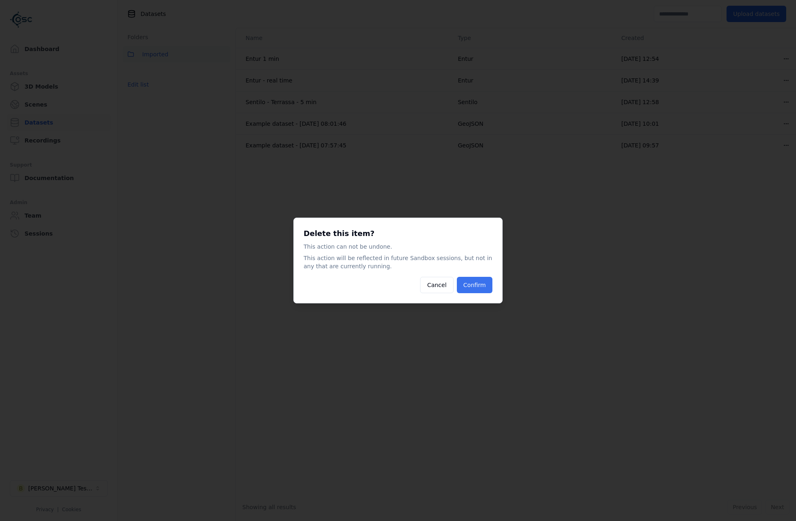
click at [470, 284] on button "Confirm" at bounding box center [475, 285] width 36 height 16
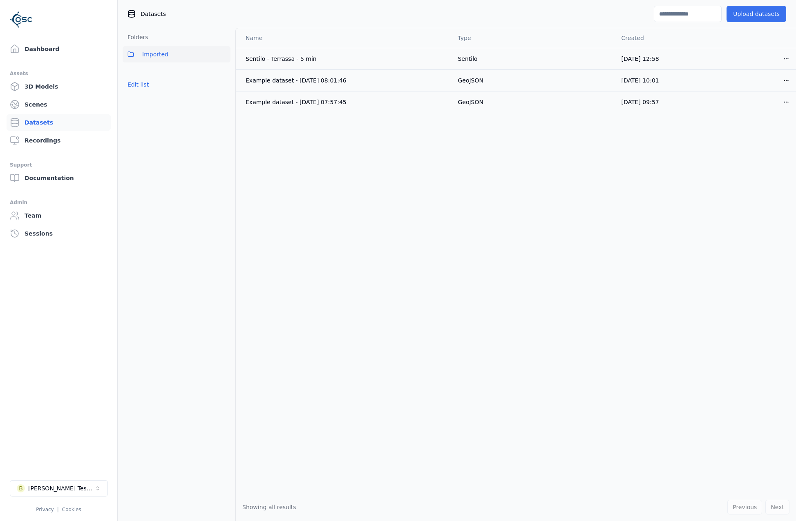
click at [742, 17] on button "Upload datasets" at bounding box center [756, 14] width 60 height 16
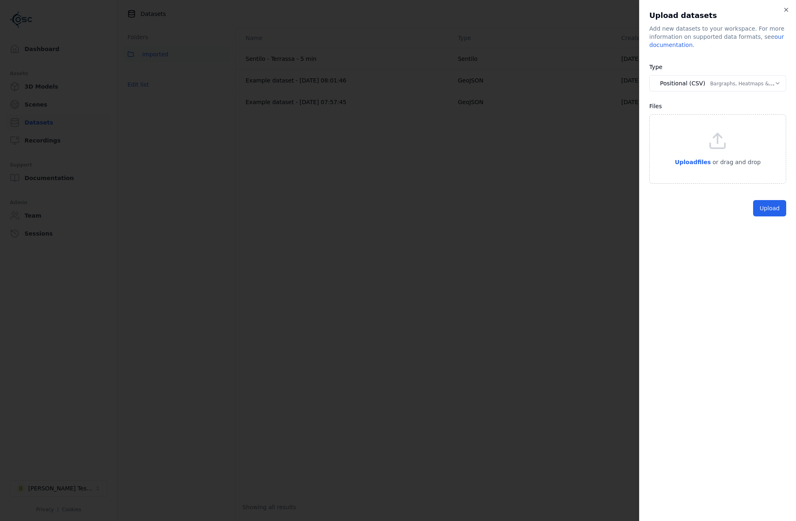
click at [769, 7] on div "**********" at bounding box center [717, 260] width 157 height 521
click at [785, 11] on icon "button" at bounding box center [785, 9] width 3 height 3
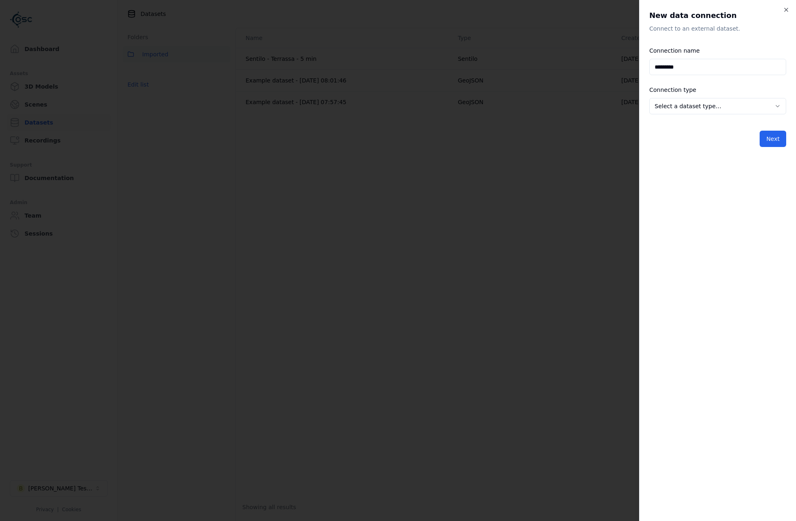
type input "*********"
click at [700, 111] on body "**********" at bounding box center [398, 260] width 796 height 521
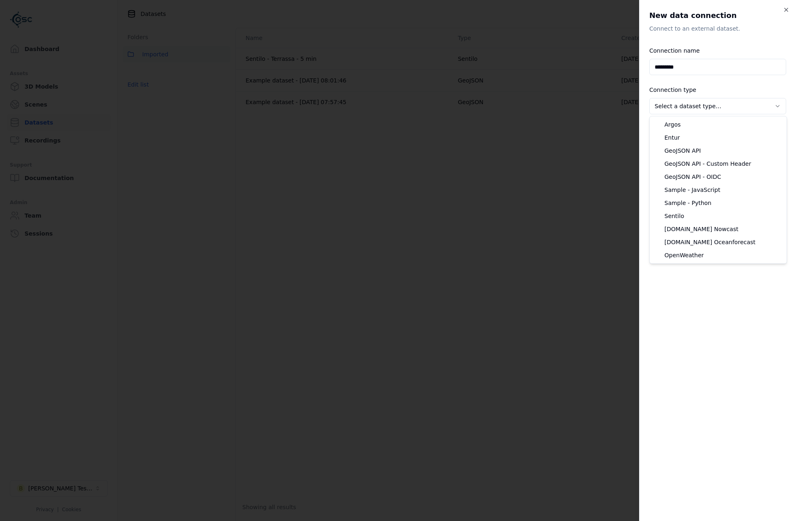
select select "**********"
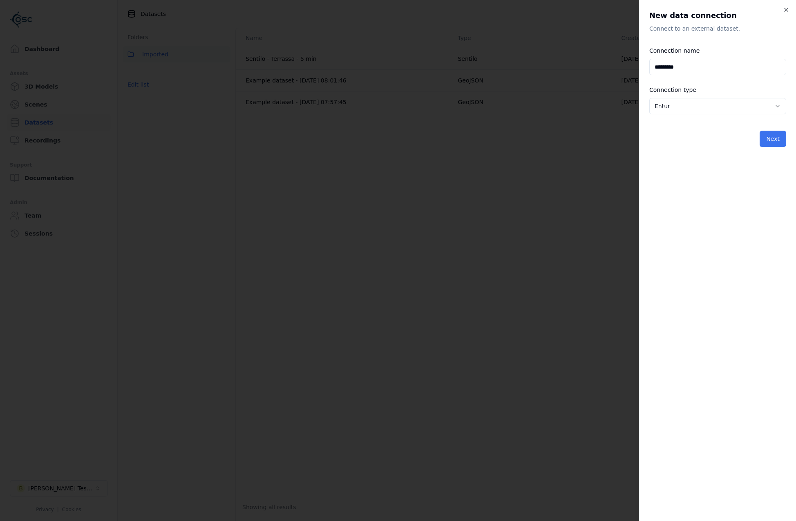
click at [770, 145] on button "Next" at bounding box center [772, 139] width 27 height 16
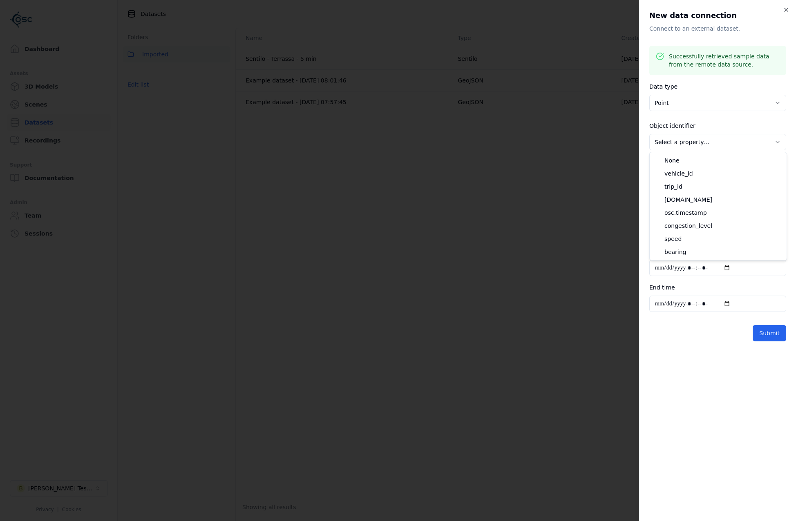
click at [713, 149] on body "**********" at bounding box center [398, 260] width 796 height 521
select select "******"
click at [726, 186] on body "**********" at bounding box center [398, 260] width 796 height 521
select select "**********"
click at [730, 225] on input "Refresh interval (s)" at bounding box center [717, 220] width 137 height 16
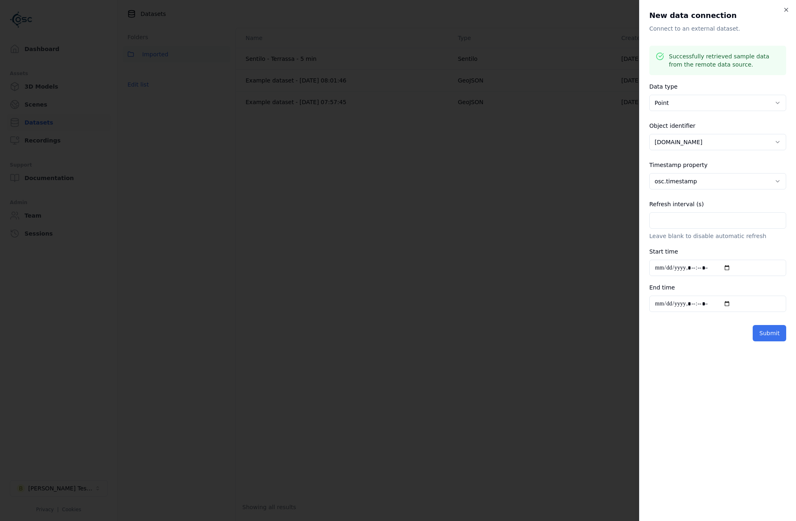
type input "**"
click at [769, 338] on button "Submit" at bounding box center [768, 333] width 33 height 16
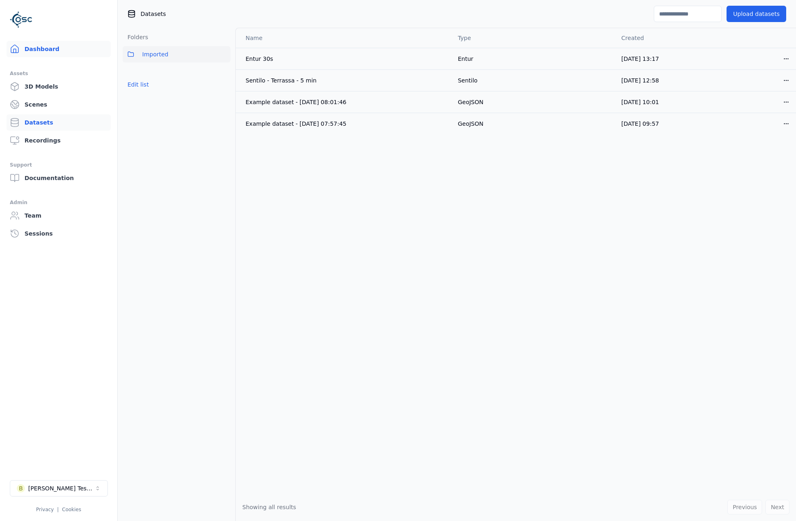
click at [53, 50] on link "Dashboard" at bounding box center [59, 49] width 104 height 16
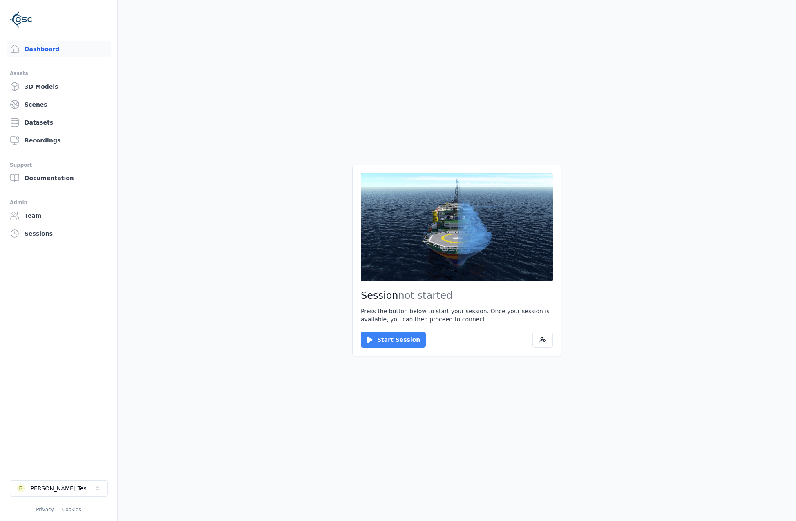
click at [376, 337] on button "Start Session" at bounding box center [393, 340] width 65 height 16
click at [389, 339] on button "Connect" at bounding box center [380, 340] width 38 height 16
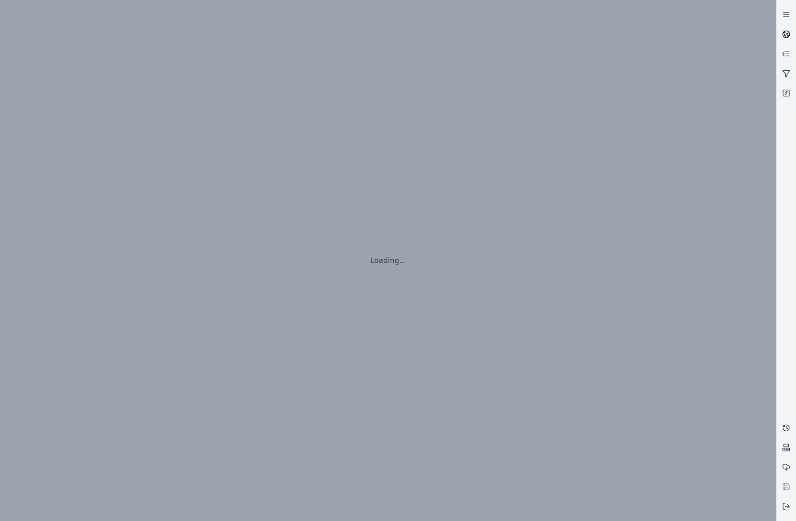
click at [782, 31] on icon at bounding box center [786, 34] width 8 height 8
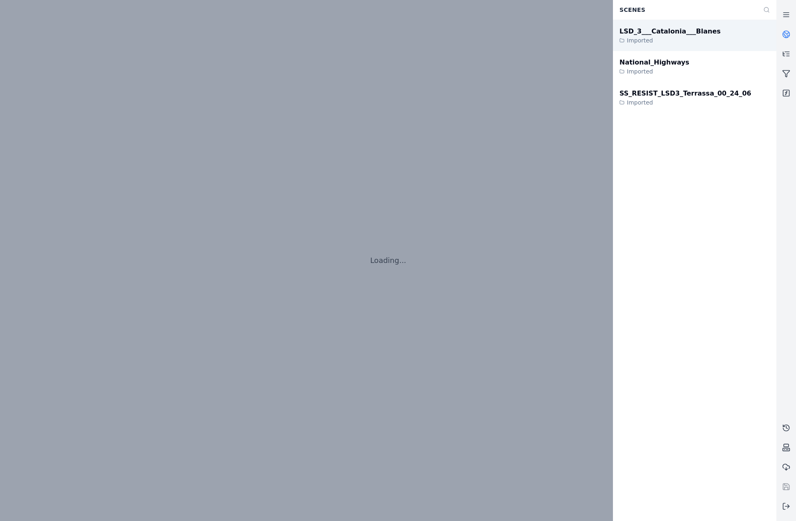
click at [692, 35] on div "LSD_3___Catalonia___Blanes" at bounding box center [669, 32] width 101 height 10
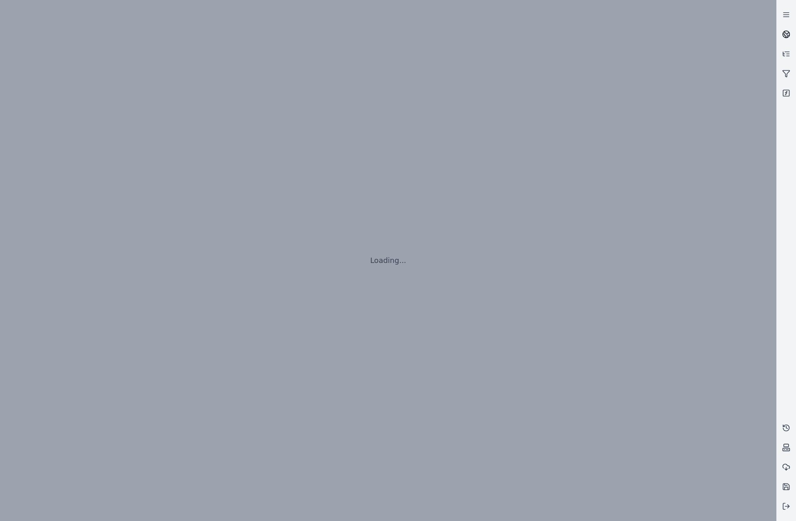
click at [784, 36] on icon at bounding box center [786, 34] width 8 height 8
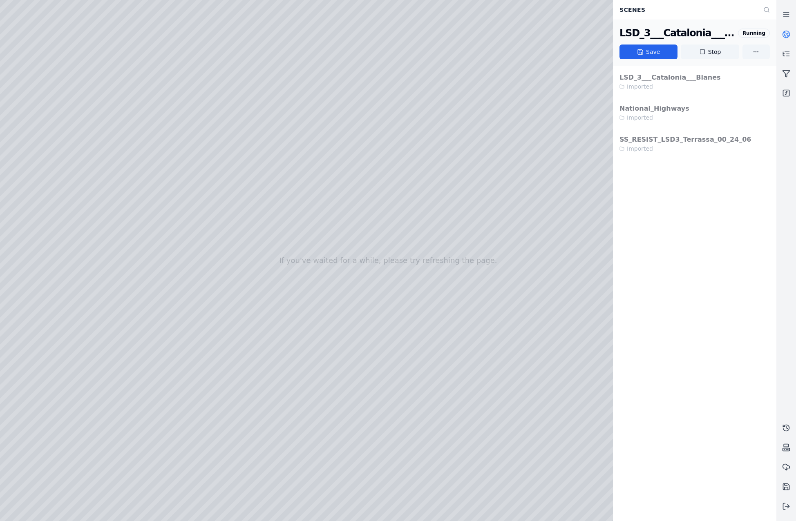
click at [32, 131] on div at bounding box center [388, 260] width 776 height 521
click at [46, 282] on div at bounding box center [388, 260] width 776 height 521
click at [147, 147] on div at bounding box center [388, 260] width 776 height 521
click at [157, 181] on div at bounding box center [388, 260] width 776 height 521
click at [444, 285] on div at bounding box center [388, 260] width 776 height 521
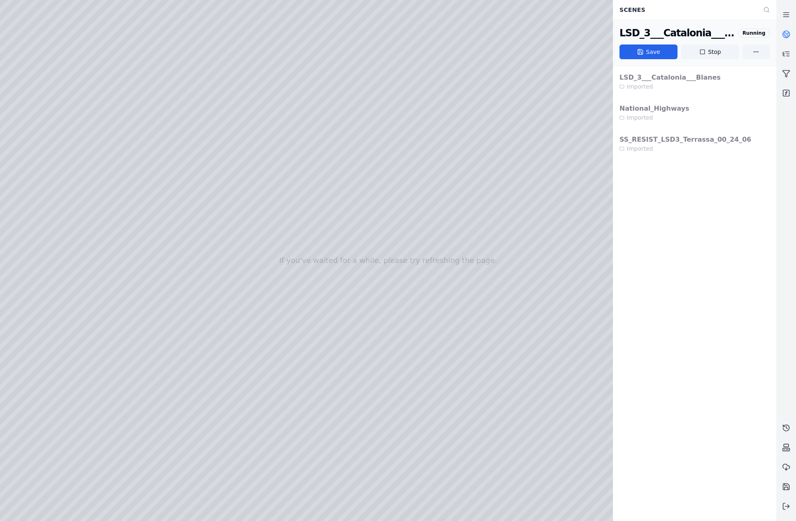
click at [102, 100] on div at bounding box center [388, 260] width 776 height 521
click at [21, 116] on div at bounding box center [388, 260] width 776 height 521
click at [76, 117] on div at bounding box center [388, 260] width 776 height 521
click at [71, 112] on div at bounding box center [388, 260] width 776 height 521
click at [54, 167] on div at bounding box center [388, 260] width 776 height 521
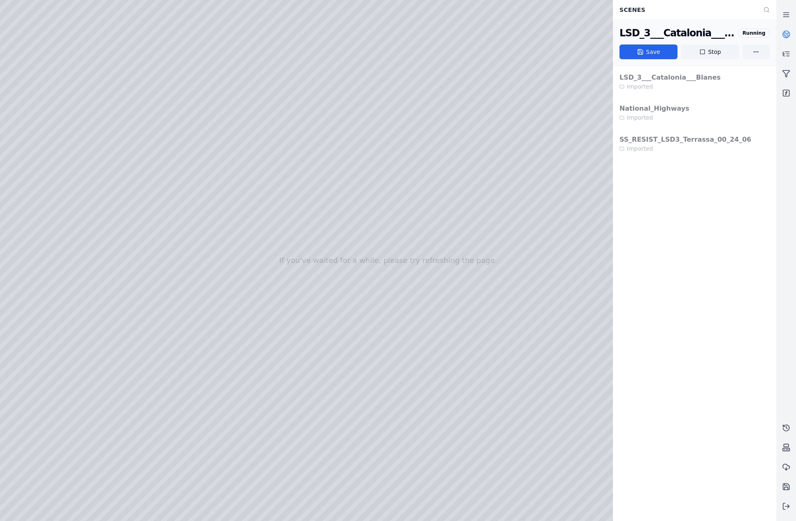
click at [74, 115] on div at bounding box center [388, 260] width 776 height 521
click at [75, 114] on div at bounding box center [388, 260] width 776 height 521
click at [74, 114] on div at bounding box center [388, 260] width 776 height 521
click at [48, 146] on div at bounding box center [388, 260] width 776 height 521
click at [45, 143] on div at bounding box center [388, 260] width 776 height 521
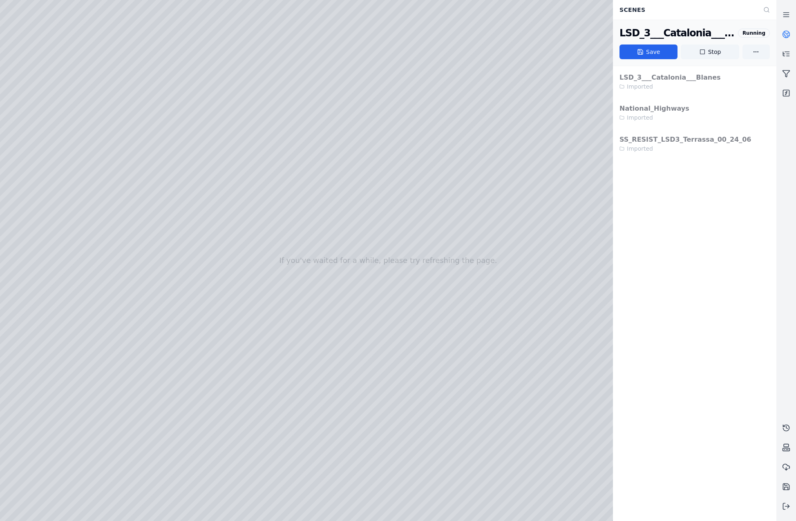
click at [238, 277] on div at bounding box center [388, 260] width 776 height 521
click at [241, 281] on div at bounding box center [388, 260] width 776 height 521
drag, startPoint x: 378, startPoint y: 294, endPoint x: 443, endPoint y: 284, distance: 65.6
drag, startPoint x: 399, startPoint y: 308, endPoint x: 430, endPoint y: 305, distance: 31.1
drag, startPoint x: 339, startPoint y: 339, endPoint x: 448, endPoint y: 287, distance: 120.7
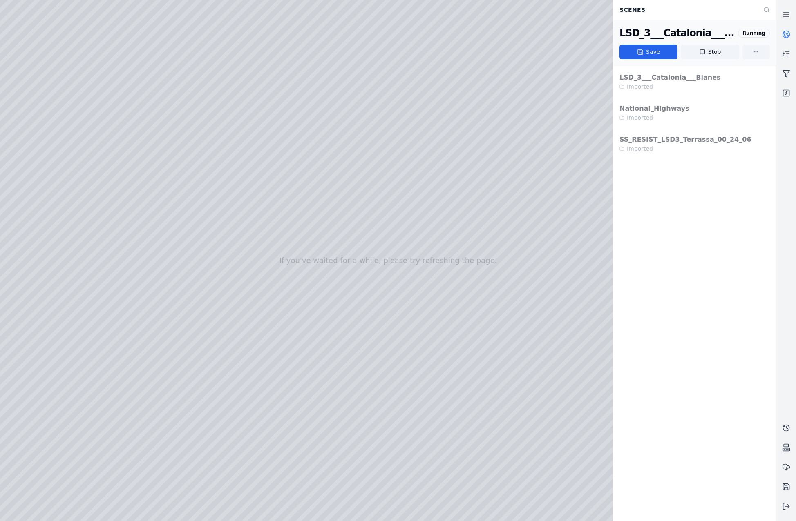
click at [789, 36] on circle at bounding box center [785, 34] width 7 height 7
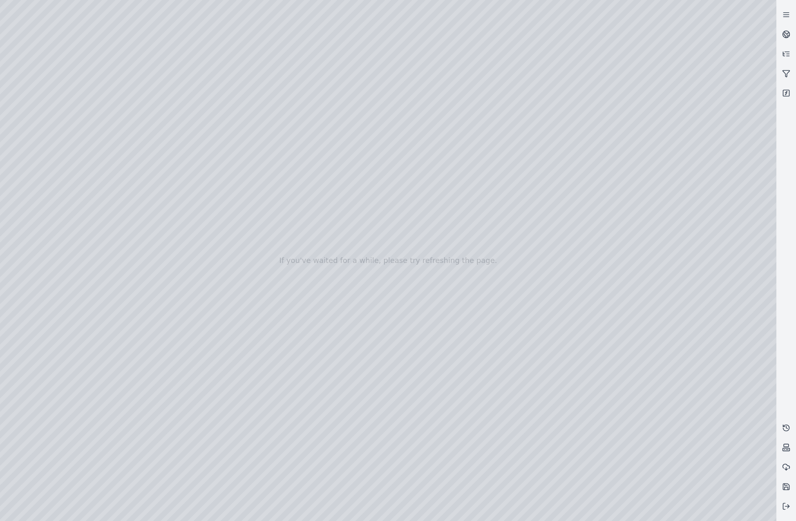
click at [588, 509] on div at bounding box center [388, 260] width 776 height 521
drag, startPoint x: 410, startPoint y: 328, endPoint x: 427, endPoint y: 306, distance: 27.1
drag, startPoint x: 381, startPoint y: 294, endPoint x: 449, endPoint y: 200, distance: 115.6
drag, startPoint x: 513, startPoint y: 337, endPoint x: 484, endPoint y: 321, distance: 32.9
drag, startPoint x: 479, startPoint y: 308, endPoint x: 474, endPoint y: 247, distance: 61.1
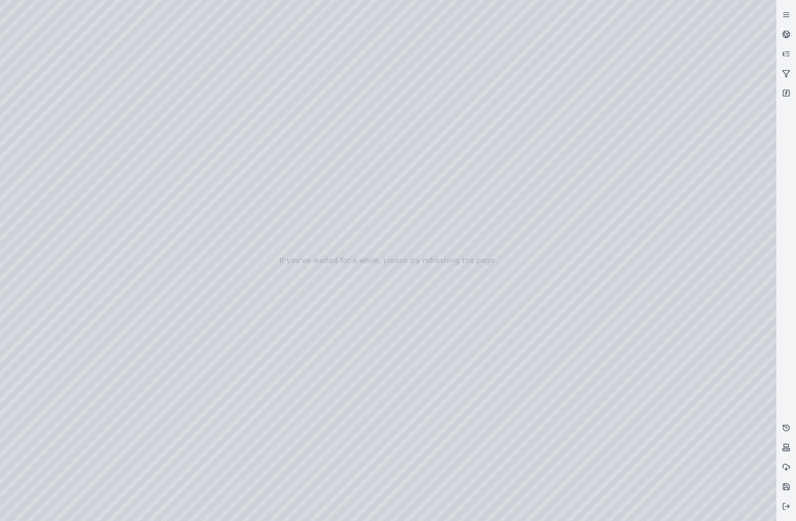
drag, startPoint x: 521, startPoint y: 288, endPoint x: 472, endPoint y: 276, distance: 50.4
click at [226, 439] on div at bounding box center [388, 260] width 776 height 521
click at [341, 437] on div at bounding box center [388, 260] width 776 height 521
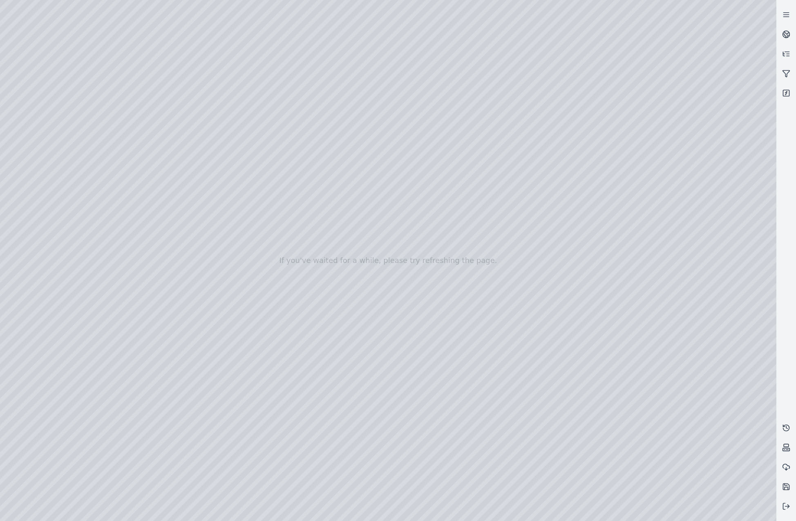
click at [341, 437] on div at bounding box center [388, 260] width 776 height 521
click at [332, 411] on div at bounding box center [388, 260] width 776 height 521
click at [337, 409] on div at bounding box center [388, 260] width 776 height 521
click at [236, 437] on div at bounding box center [388, 260] width 776 height 521
click at [243, 439] on div at bounding box center [388, 260] width 776 height 521
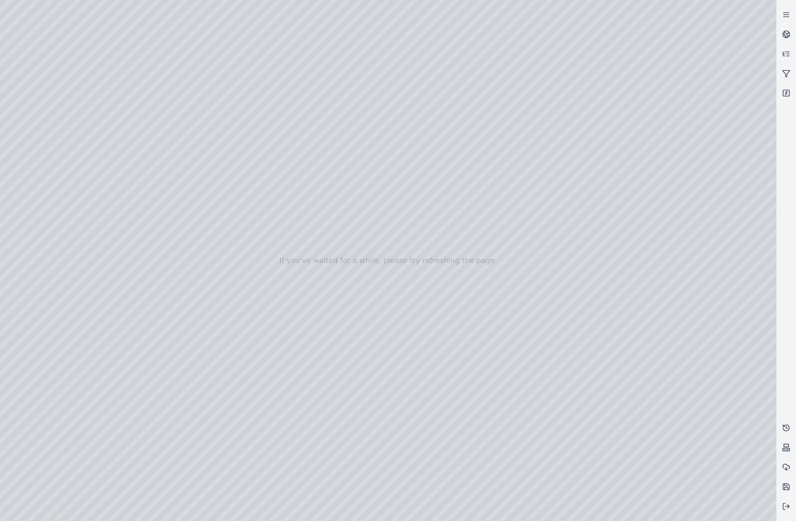
click at [243, 439] on div at bounding box center [388, 260] width 776 height 521
drag, startPoint x: 259, startPoint y: 480, endPoint x: 280, endPoint y: 481, distance: 20.4
click at [280, 481] on div at bounding box center [388, 260] width 776 height 521
click at [626, 439] on div at bounding box center [388, 260] width 776 height 521
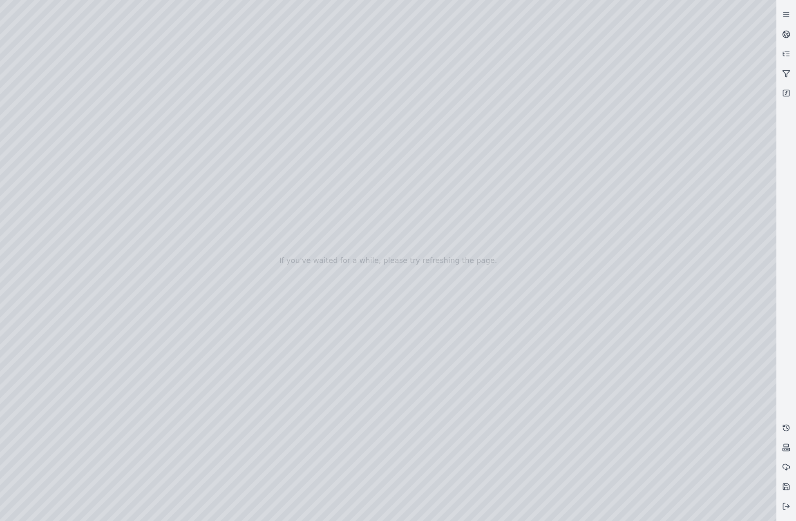
click at [626, 439] on div at bounding box center [388, 260] width 776 height 521
click at [31, 417] on div at bounding box center [388, 260] width 776 height 521
drag, startPoint x: 457, startPoint y: 341, endPoint x: 436, endPoint y: 310, distance: 37.9
drag, startPoint x: 451, startPoint y: 302, endPoint x: 399, endPoint y: 279, distance: 56.8
drag, startPoint x: 513, startPoint y: 329, endPoint x: 488, endPoint y: 251, distance: 82.1
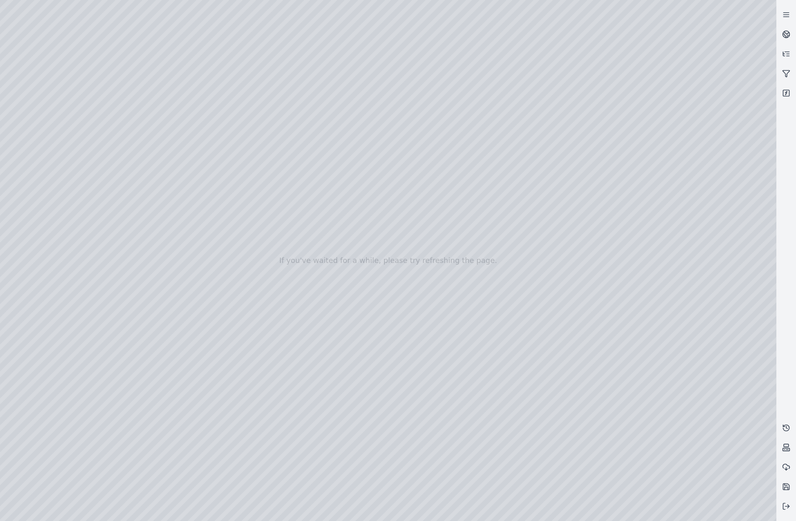
drag, startPoint x: 479, startPoint y: 305, endPoint x: 494, endPoint y: 272, distance: 35.8
drag, startPoint x: 453, startPoint y: 271, endPoint x: 464, endPoint y: 310, distance: 41.0
click at [22, 416] on div at bounding box center [388, 260] width 776 height 521
drag, startPoint x: 450, startPoint y: 165, endPoint x: 583, endPoint y: 283, distance: 177.9
drag, startPoint x: 384, startPoint y: 114, endPoint x: 671, endPoint y: 409, distance: 411.5
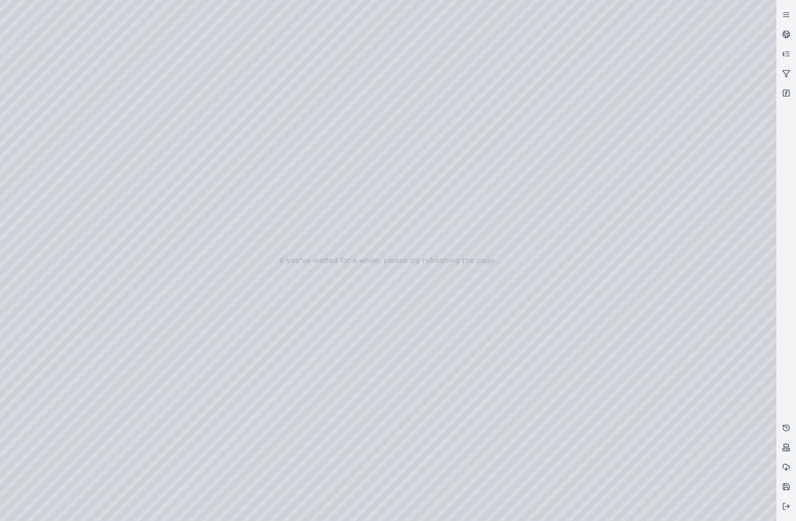
drag, startPoint x: 530, startPoint y: 196, endPoint x: 348, endPoint y: 113, distance: 199.7
drag, startPoint x: 337, startPoint y: 107, endPoint x: 520, endPoint y: 303, distance: 268.1
drag, startPoint x: 409, startPoint y: 270, endPoint x: 577, endPoint y: 251, distance: 169.3
drag, startPoint x: 537, startPoint y: 153, endPoint x: 472, endPoint y: 357, distance: 213.6
drag, startPoint x: 535, startPoint y: 325, endPoint x: 377, endPoint y: 325, distance: 157.6
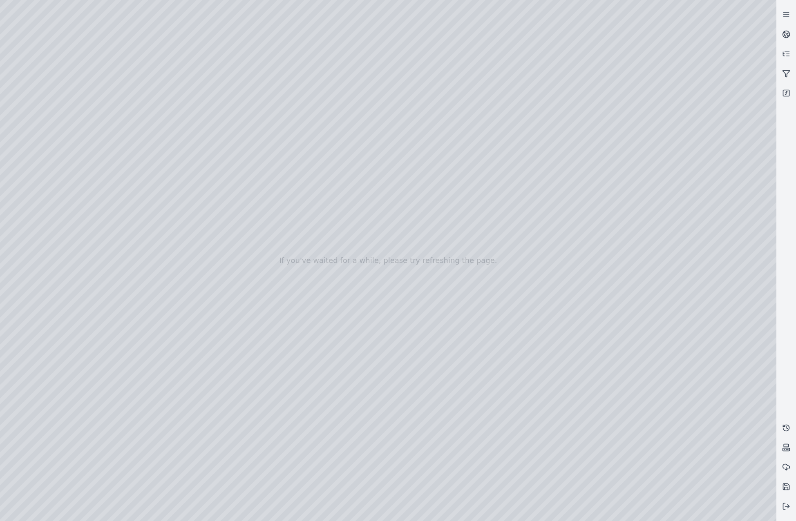
drag, startPoint x: 421, startPoint y: 249, endPoint x: 667, endPoint y: 328, distance: 258.4
drag, startPoint x: 384, startPoint y: 208, endPoint x: 508, endPoint y: 262, distance: 135.1
drag, startPoint x: 563, startPoint y: 281, endPoint x: 546, endPoint y: 281, distance: 17.6
drag, startPoint x: 627, startPoint y: 261, endPoint x: 466, endPoint y: 246, distance: 161.6
click at [26, 413] on div at bounding box center [388, 260] width 776 height 521
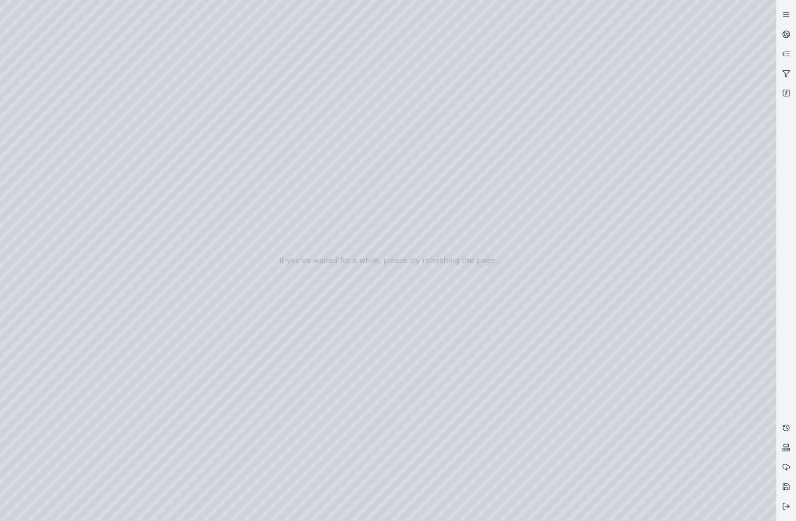
click at [601, 435] on div at bounding box center [388, 260] width 776 height 521
click at [39, 419] on div at bounding box center [388, 260] width 776 height 521
click at [235, 281] on div at bounding box center [388, 260] width 776 height 521
click at [234, 281] on div at bounding box center [388, 260] width 776 height 521
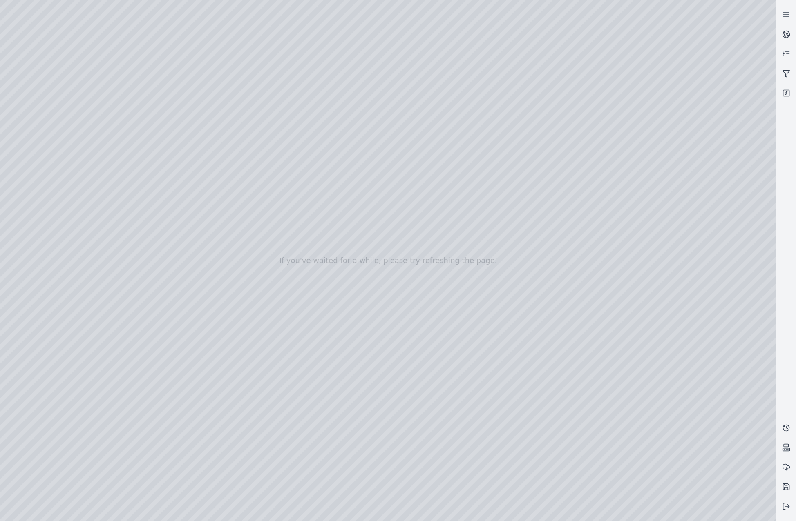
click at [238, 283] on div at bounding box center [388, 260] width 776 height 521
click at [20, 419] on div at bounding box center [388, 260] width 776 height 521
click at [230, 281] on div at bounding box center [388, 260] width 776 height 521
click at [608, 438] on div at bounding box center [388, 260] width 776 height 521
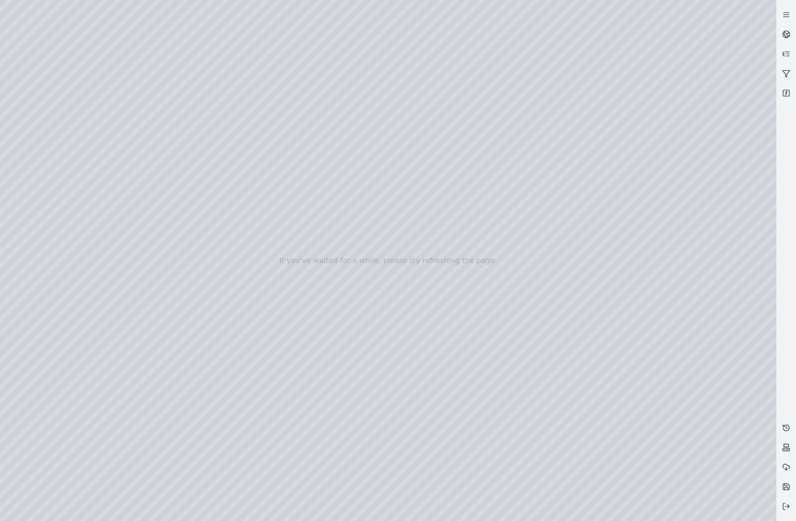
click at [645, 437] on div at bounding box center [388, 260] width 776 height 521
click at [17, 415] on div at bounding box center [388, 260] width 776 height 521
click at [661, 440] on div at bounding box center [388, 260] width 776 height 521
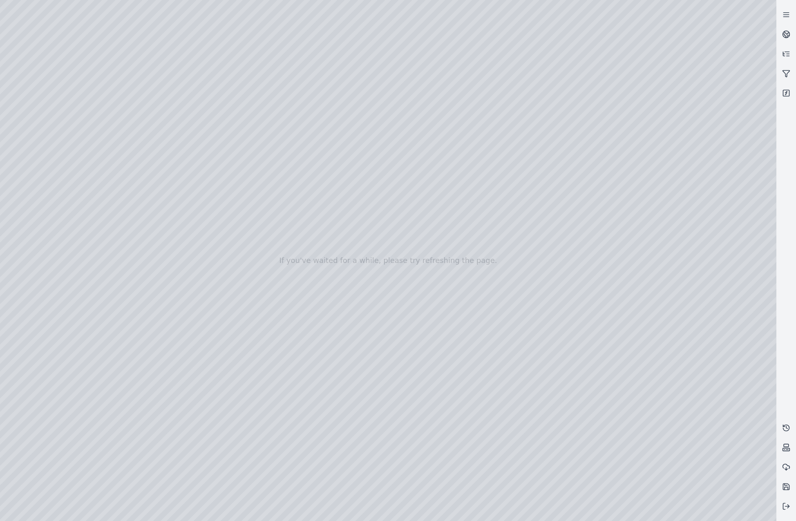
click at [18, 418] on div at bounding box center [388, 260] width 776 height 521
drag, startPoint x: 296, startPoint y: 438, endPoint x: 608, endPoint y: 438, distance: 312.0
click at [608, 438] on div at bounding box center [388, 260] width 776 height 521
drag, startPoint x: 606, startPoint y: 439, endPoint x: 202, endPoint y: 431, distance: 403.6
click at [202, 431] on div at bounding box center [388, 260] width 776 height 521
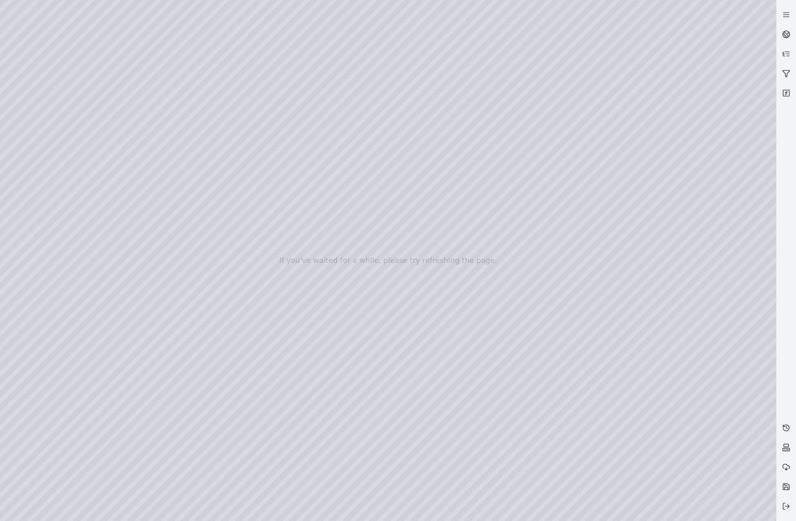
drag, startPoint x: 444, startPoint y: 338, endPoint x: 439, endPoint y: 325, distance: 14.0
drag, startPoint x: 477, startPoint y: 354, endPoint x: 483, endPoint y: 365, distance: 11.9
drag, startPoint x: 414, startPoint y: 279, endPoint x: 441, endPoint y: 261, distance: 32.2
drag, startPoint x: 508, startPoint y: 185, endPoint x: 470, endPoint y: 197, distance: 39.9
click at [97, 34] on div at bounding box center [388, 260] width 776 height 521
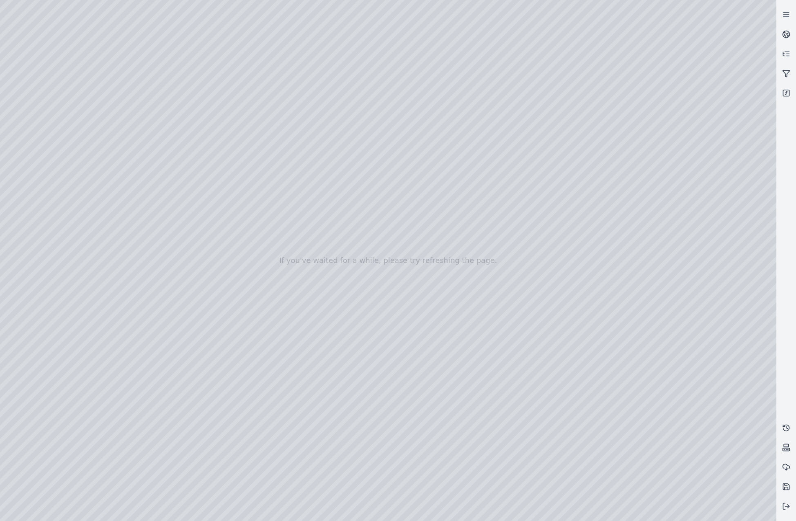
click at [55, 208] on div at bounding box center [388, 260] width 776 height 521
click at [61, 168] on div at bounding box center [388, 260] width 776 height 521
click at [240, 30] on div at bounding box center [388, 260] width 776 height 521
click at [210, 79] on div at bounding box center [388, 260] width 776 height 521
click at [156, 74] on div at bounding box center [388, 260] width 776 height 521
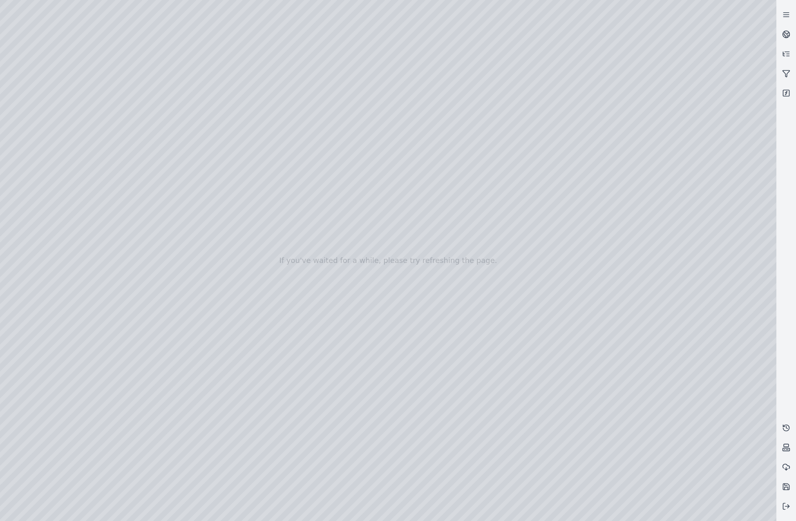
click at [762, 16] on div at bounding box center [388, 260] width 776 height 521
click at [759, 46] on div at bounding box center [388, 260] width 776 height 521
click at [763, 116] on div at bounding box center [388, 260] width 776 height 521
click at [658, 134] on div at bounding box center [388, 260] width 776 height 521
drag, startPoint x: 774, startPoint y: 125, endPoint x: 770, endPoint y: 355, distance: 230.8
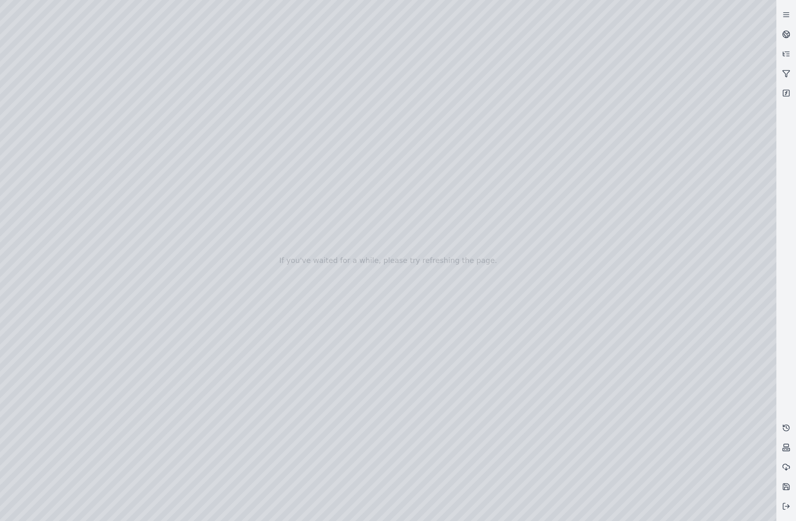
click at [770, 355] on div at bounding box center [388, 260] width 776 height 521
drag, startPoint x: 773, startPoint y: 242, endPoint x: 772, endPoint y: 272, distance: 29.8
click at [772, 272] on div at bounding box center [388, 260] width 776 height 521
drag, startPoint x: 772, startPoint y: 272, endPoint x: 773, endPoint y: 99, distance: 172.8
click at [773, 100] on div at bounding box center [388, 260] width 776 height 521
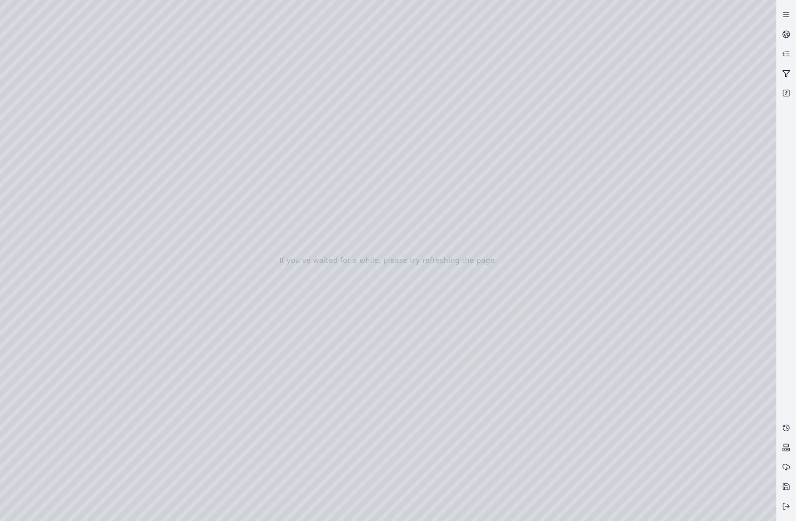
drag, startPoint x: 773, startPoint y: 223, endPoint x: 781, endPoint y: 72, distance: 150.9
click at [783, 82] on div "If you've waited for a while, please try refreshing the page." at bounding box center [398, 260] width 796 height 521
drag, startPoint x: 772, startPoint y: 142, endPoint x: 774, endPoint y: 57, distance: 85.0
click at [774, 59] on div at bounding box center [388, 260] width 776 height 521
click at [98, 34] on div at bounding box center [388, 260] width 776 height 521
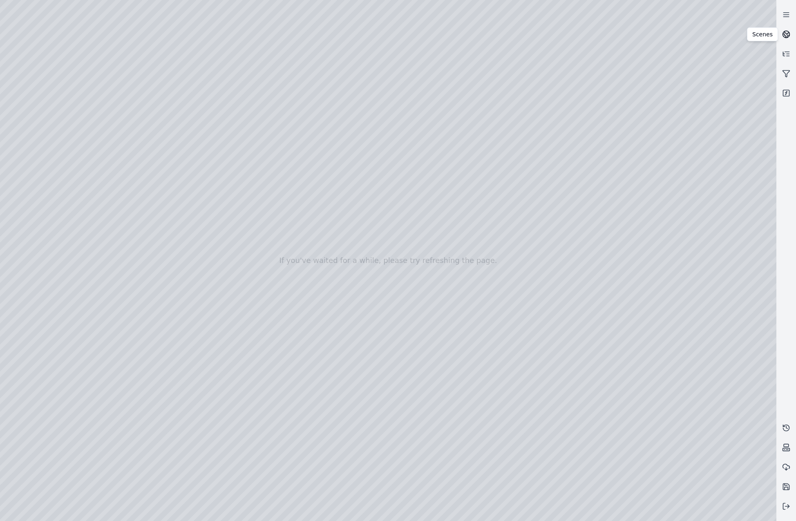
click at [784, 38] on icon at bounding box center [786, 34] width 8 height 8
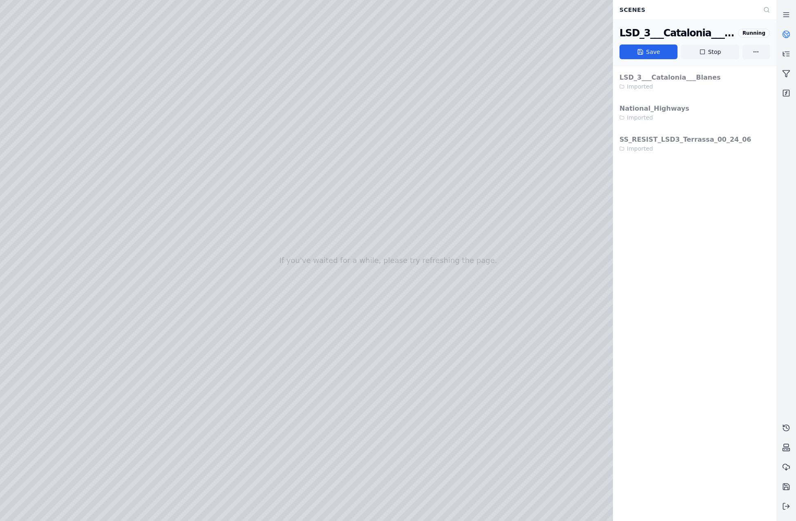
click at [782, 36] on circle at bounding box center [785, 34] width 7 height 7
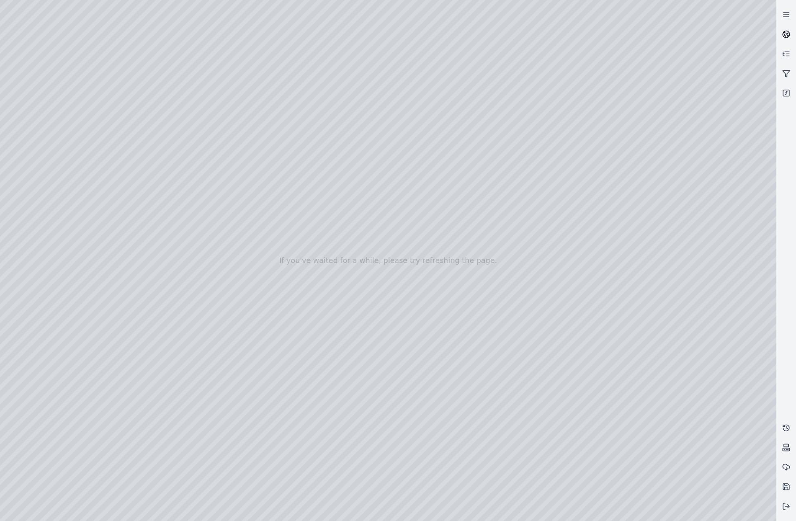
click at [782, 36] on circle at bounding box center [785, 34] width 7 height 7
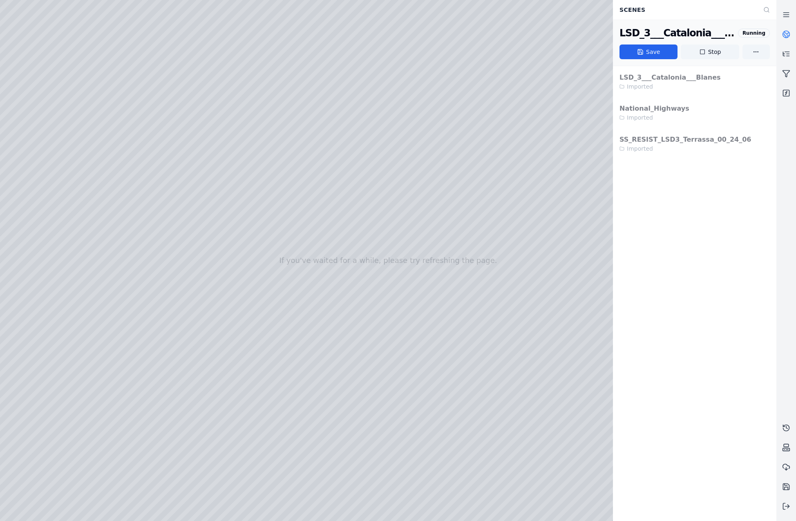
click at [785, 38] on link at bounding box center [786, 35] width 20 height 20
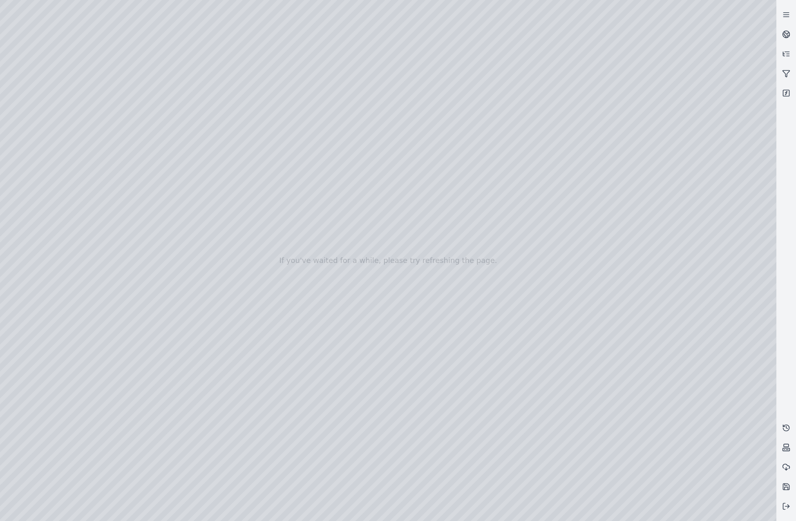
click at [757, 392] on div at bounding box center [388, 260] width 776 height 521
click at [762, 390] on div at bounding box center [388, 260] width 776 height 521
click at [590, 387] on div at bounding box center [388, 260] width 776 height 521
click at [759, 314] on div at bounding box center [388, 260] width 776 height 521
drag, startPoint x: 773, startPoint y: 131, endPoint x: 778, endPoint y: 20, distance: 111.6
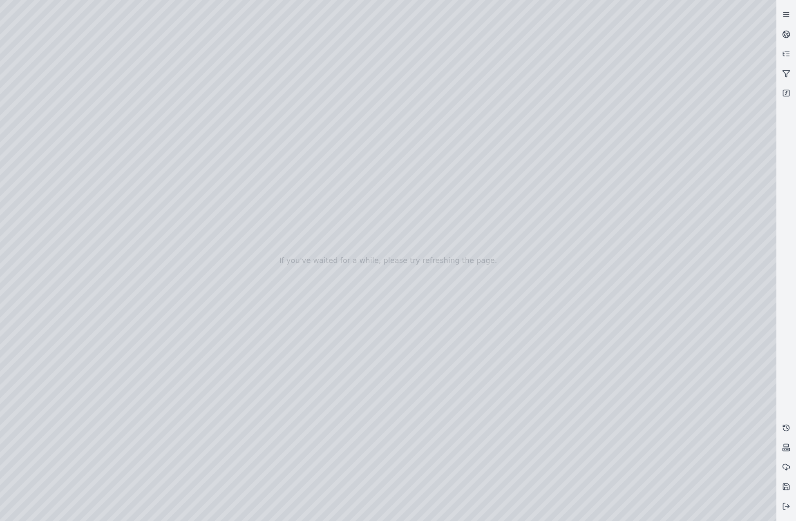
click at [779, 20] on div "If you've waited for a while, please try refreshing the page." at bounding box center [398, 260] width 796 height 521
drag, startPoint x: 774, startPoint y: 103, endPoint x: 777, endPoint y: 38, distance: 65.8
click at [778, 40] on div "If you've waited for a while, please try refreshing the page." at bounding box center [398, 260] width 796 height 521
drag, startPoint x: 773, startPoint y: 45, endPoint x: 772, endPoint y: 2, distance: 43.7
click at [772, 2] on div at bounding box center [388, 260] width 776 height 521
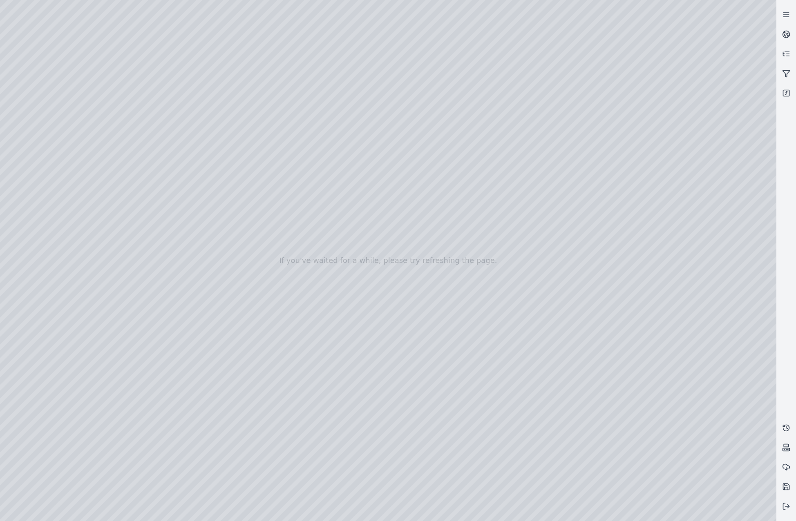
click at [760, 13] on div at bounding box center [388, 260] width 776 height 521
click at [444, 53] on div at bounding box center [388, 260] width 776 height 521
click at [786, 507] on icon at bounding box center [786, 506] width 8 height 8
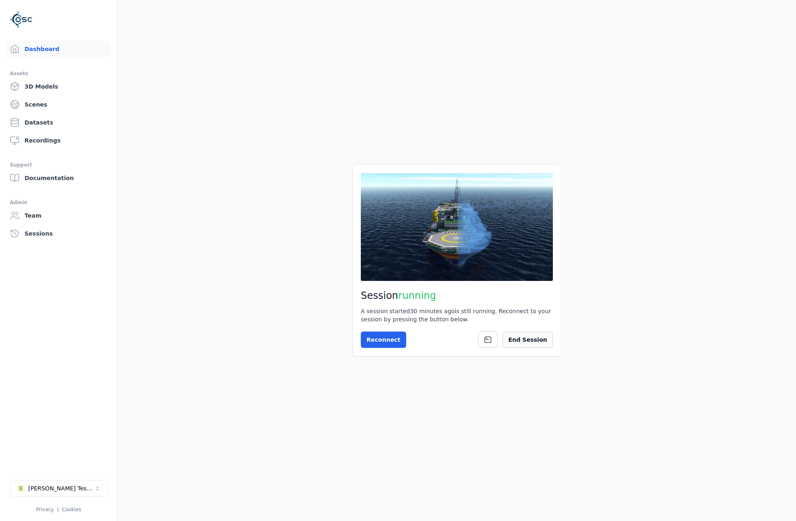
click at [536, 344] on button "End Session" at bounding box center [527, 340] width 50 height 16
click at [386, 343] on button "Start Session" at bounding box center [393, 340] width 65 height 16
click at [377, 333] on button "Connect" at bounding box center [380, 340] width 38 height 16
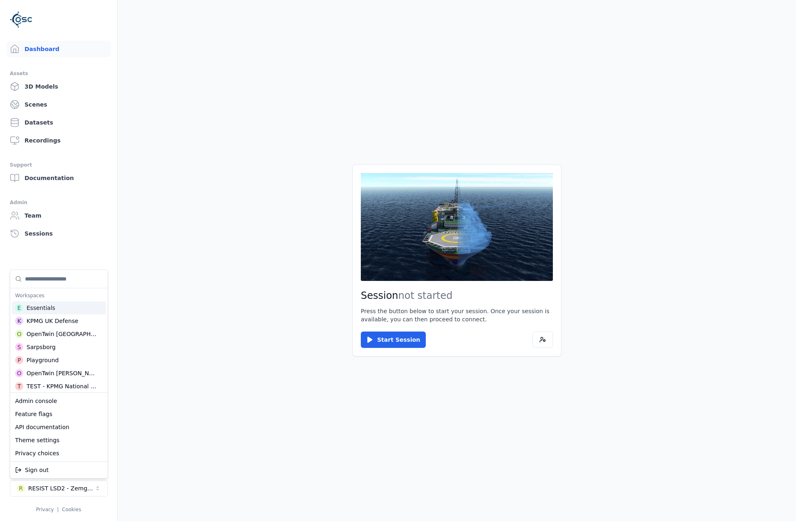
click at [76, 301] on div "Workspaces" at bounding box center [59, 295] width 94 height 11
click at [77, 308] on div "E Essentials" at bounding box center [59, 307] width 94 height 13
click at [386, 362] on html "Dashboard Assets 3D Models Scenes Datasets Recordings Support Documentation Adm…" at bounding box center [398, 260] width 796 height 521
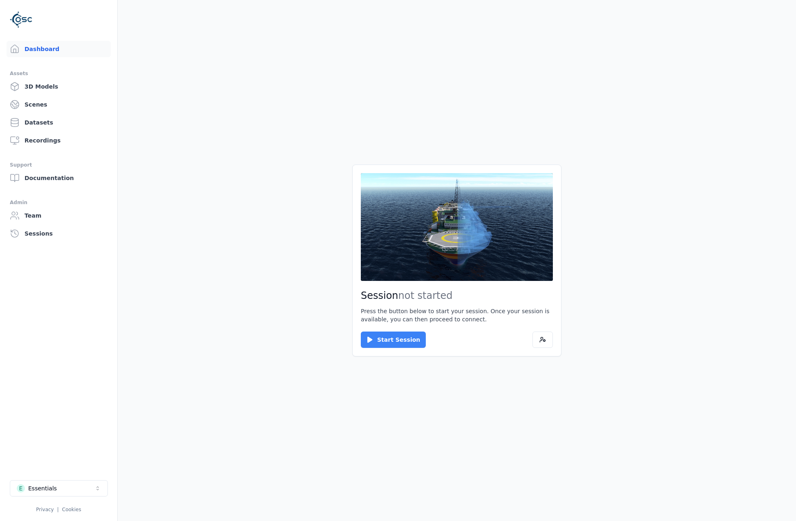
click at [375, 340] on button "Start Session" at bounding box center [393, 340] width 65 height 16
drag, startPoint x: 397, startPoint y: 329, endPoint x: 390, endPoint y: 332, distance: 7.7
click at [397, 332] on div "Connect Cancel" at bounding box center [457, 340] width 192 height 16
click at [383, 339] on button "Connect" at bounding box center [380, 340] width 38 height 16
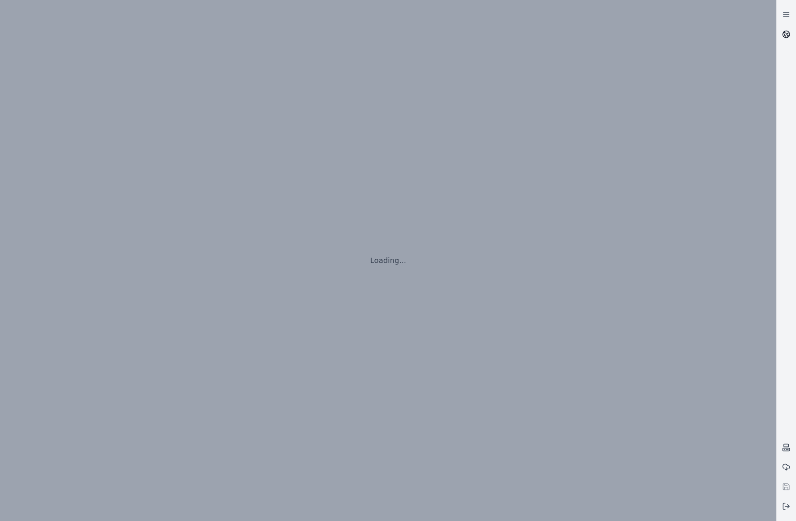
click at [780, 38] on link at bounding box center [786, 35] width 20 height 20
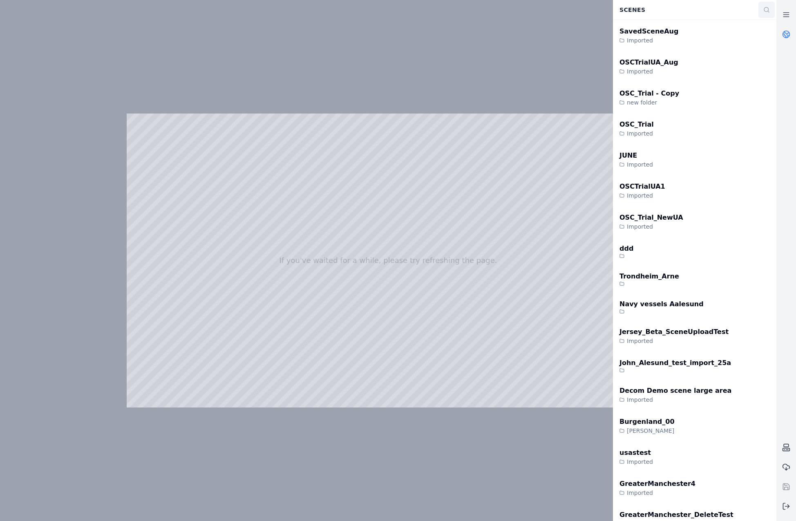
click at [765, 15] on button at bounding box center [766, 10] width 16 height 16
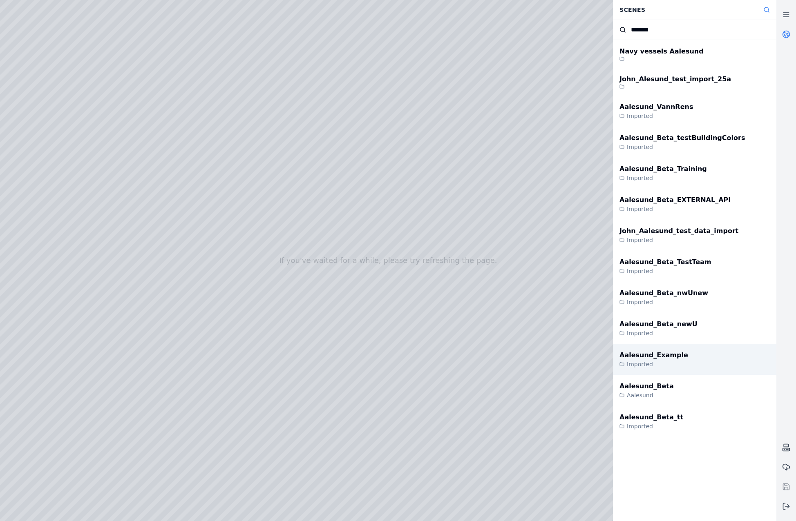
type input "*******"
click at [687, 356] on div "Aalesund_Example Imported" at bounding box center [694, 359] width 163 height 31
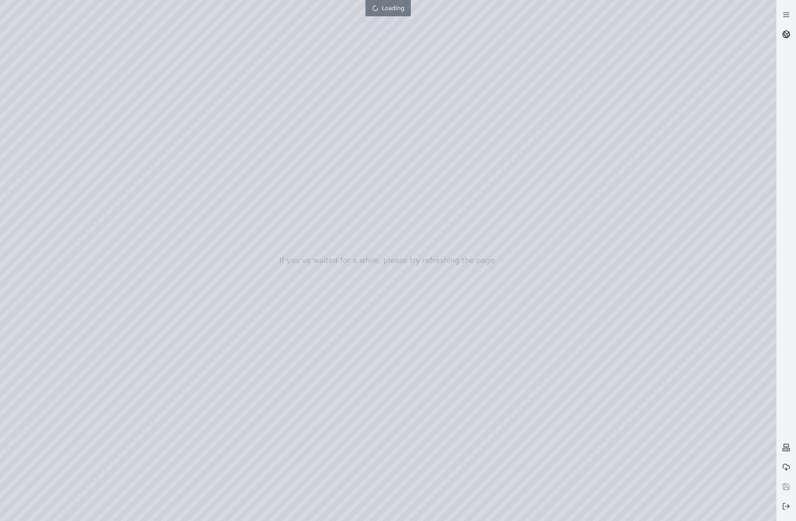
click at [780, 33] on link at bounding box center [786, 35] width 20 height 20
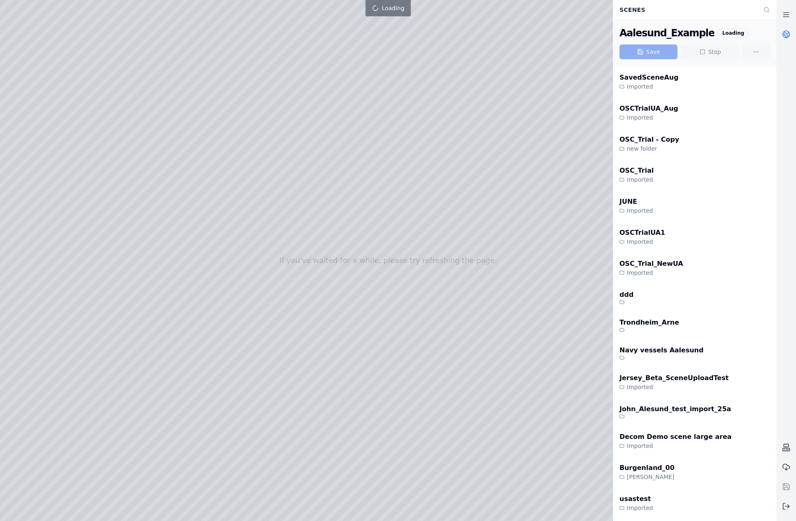
click at [783, 35] on icon at bounding box center [786, 34] width 8 height 8
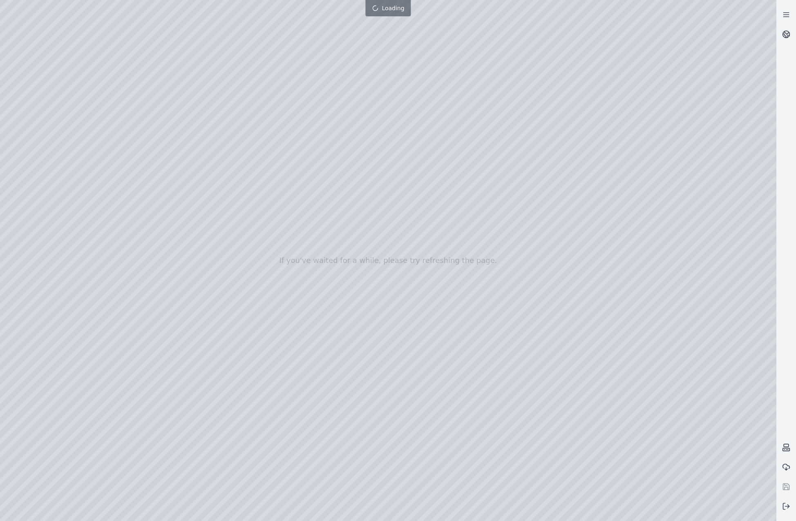
drag, startPoint x: 369, startPoint y: 319, endPoint x: 372, endPoint y: 347, distance: 28.4
drag, startPoint x: 371, startPoint y: 357, endPoint x: 370, endPoint y: 379, distance: 21.3
drag, startPoint x: 352, startPoint y: 386, endPoint x: 330, endPoint y: 448, distance: 65.1
click at [339, 381] on div at bounding box center [388, 260] width 776 height 521
drag, startPoint x: 344, startPoint y: 381, endPoint x: 427, endPoint y: 388, distance: 82.8
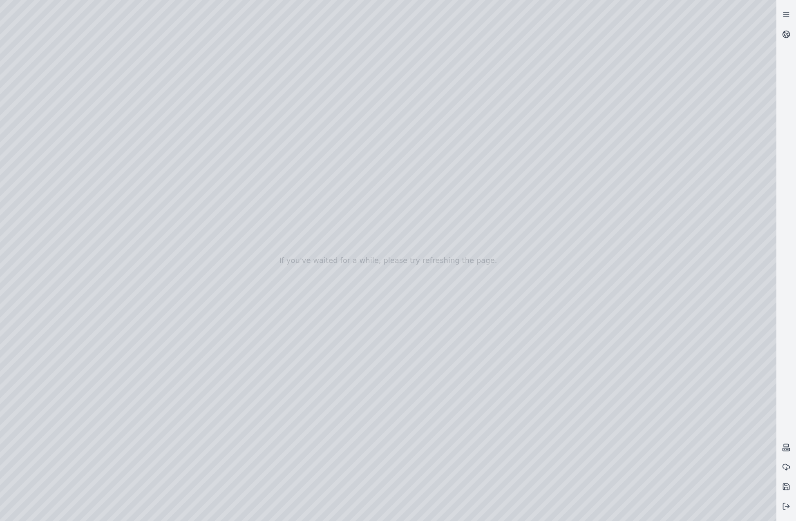
drag, startPoint x: 353, startPoint y: 319, endPoint x: 323, endPoint y: 439, distance: 123.4
drag, startPoint x: 399, startPoint y: 244, endPoint x: 381, endPoint y: 379, distance: 135.6
drag, startPoint x: 408, startPoint y: 232, endPoint x: 350, endPoint y: 401, distance: 178.0
drag, startPoint x: 374, startPoint y: 356, endPoint x: 395, endPoint y: 265, distance: 93.3
drag, startPoint x: 425, startPoint y: 368, endPoint x: 423, endPoint y: 257, distance: 110.3
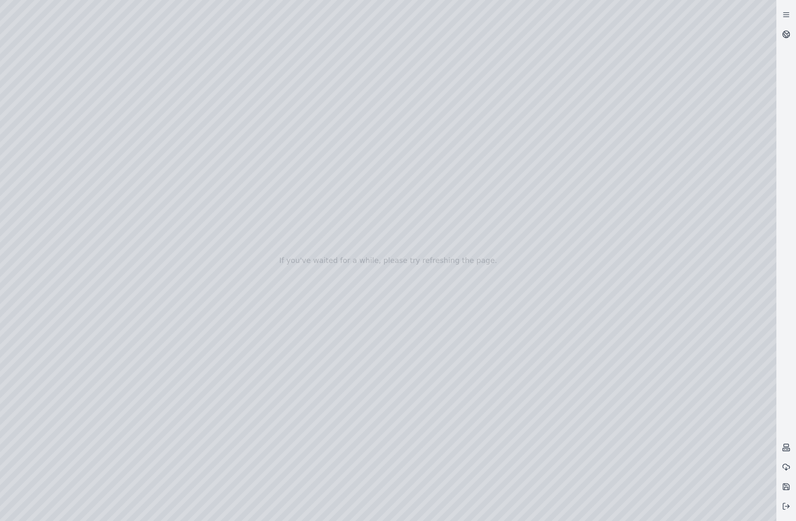
drag, startPoint x: 497, startPoint y: 384, endPoint x: 450, endPoint y: 257, distance: 135.4
drag, startPoint x: 553, startPoint y: 357, endPoint x: 299, endPoint y: 251, distance: 276.2
drag, startPoint x: 352, startPoint y: 305, endPoint x: 335, endPoint y: 232, distance: 74.6
drag, startPoint x: 485, startPoint y: 266, endPoint x: 498, endPoint y: 227, distance: 41.7
click at [493, 242] on div at bounding box center [388, 260] width 776 height 521
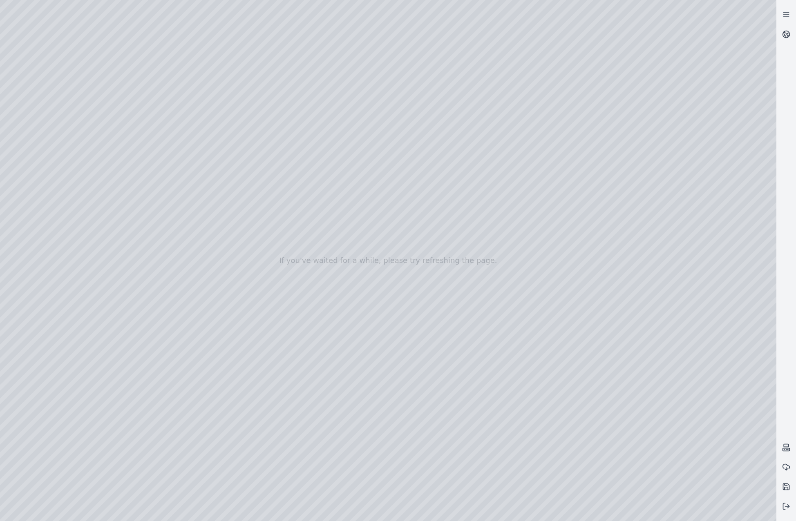
drag, startPoint x: 553, startPoint y: 354, endPoint x: 521, endPoint y: 207, distance: 150.4
drag, startPoint x: 567, startPoint y: 320, endPoint x: 555, endPoint y: 213, distance: 107.2
drag, startPoint x: 426, startPoint y: 323, endPoint x: 444, endPoint y: 251, distance: 73.8
click at [780, 33] on link at bounding box center [786, 35] width 20 height 20
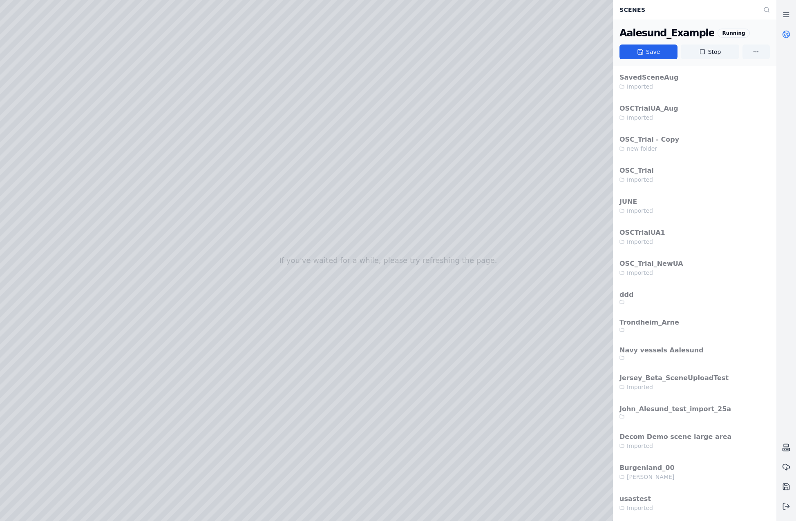
click at [787, 34] on icon at bounding box center [786, 32] width 5 height 3
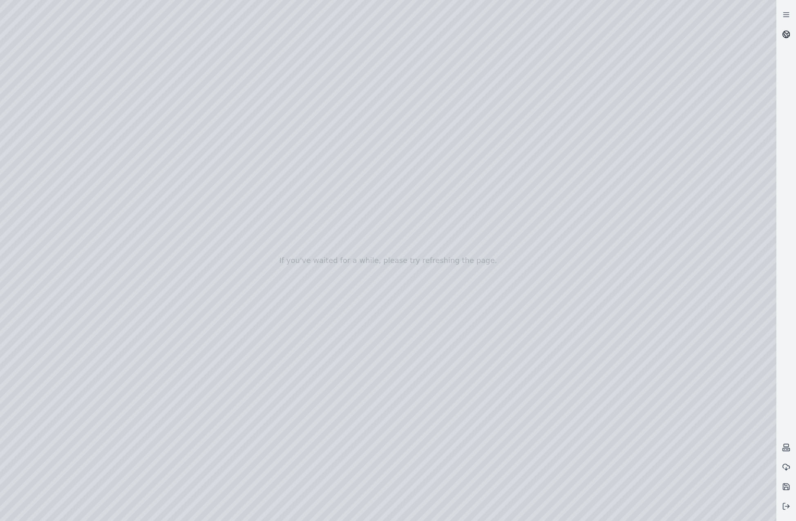
click at [785, 33] on icon at bounding box center [786, 34] width 8 height 8
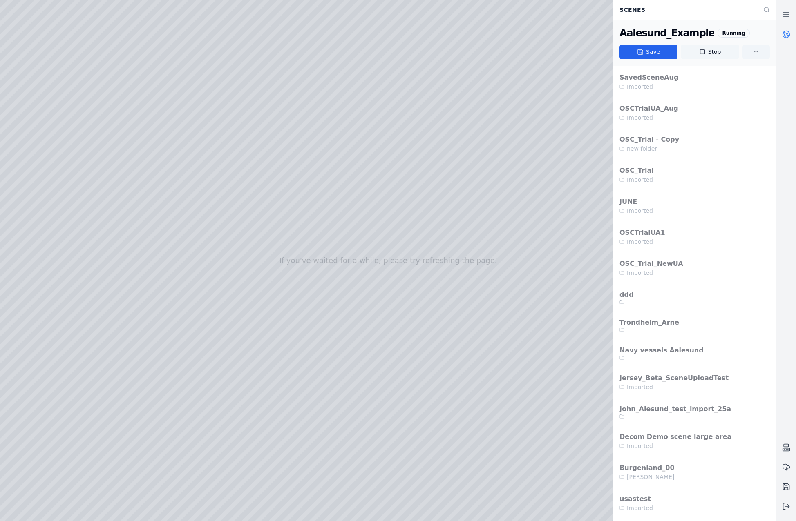
click at [689, 48] on button "Stop" at bounding box center [709, 52] width 58 height 15
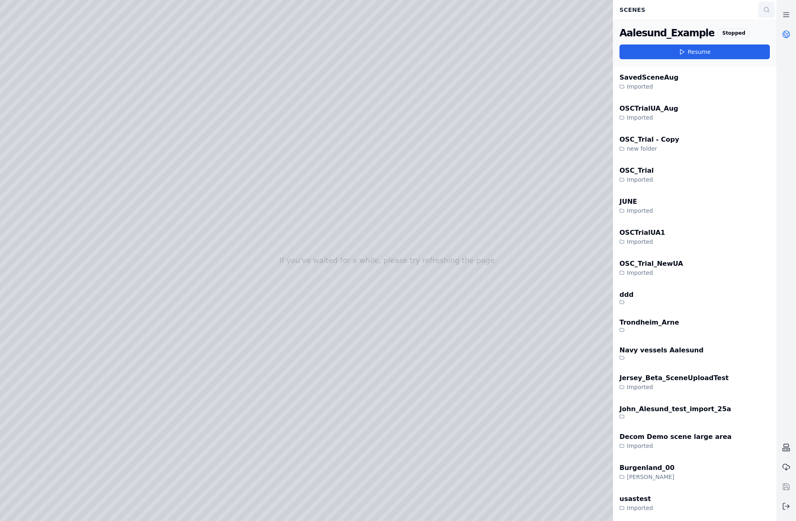
click at [771, 9] on button at bounding box center [766, 10] width 16 height 16
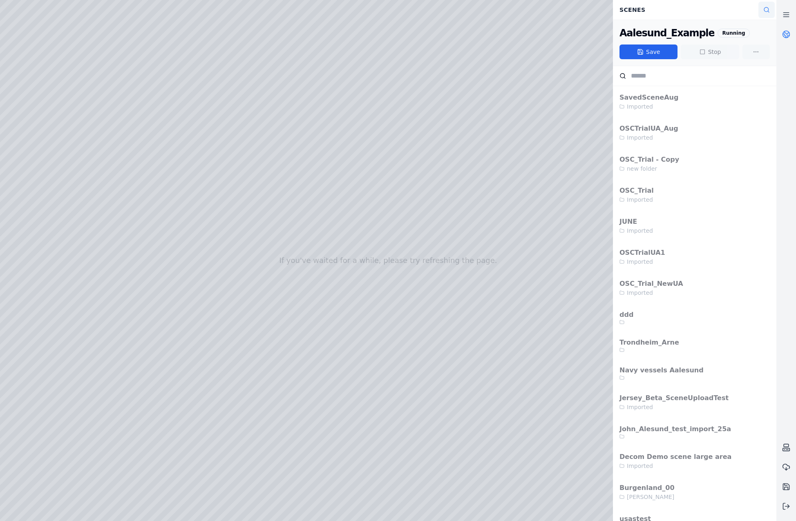
click at [765, 9] on icon at bounding box center [766, 10] width 7 height 7
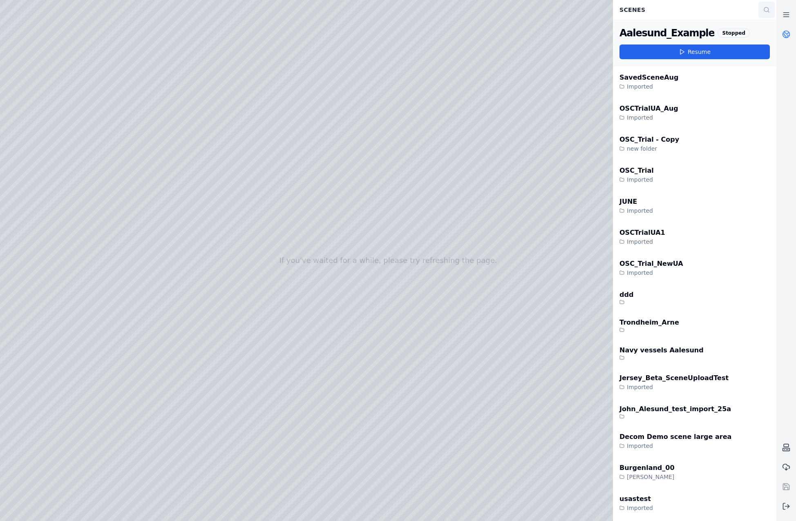
click at [765, 9] on icon at bounding box center [766, 10] width 7 height 7
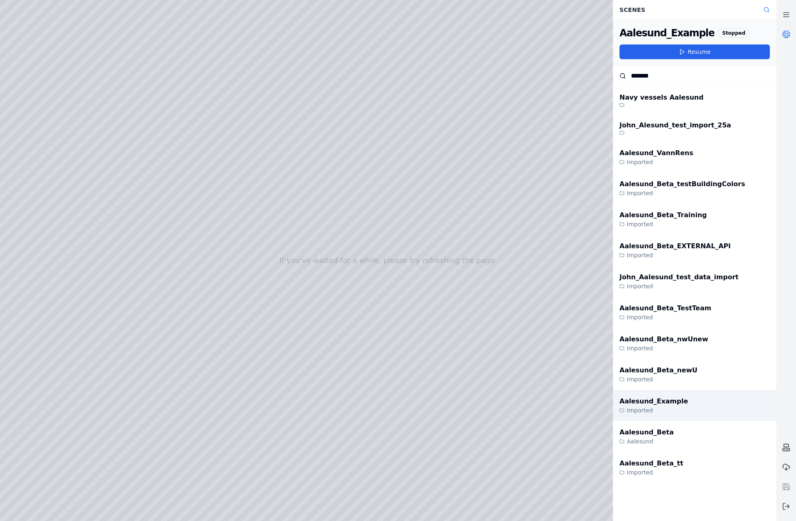
type input "*******"
click at [670, 401] on div "Aalesund_Example" at bounding box center [653, 402] width 69 height 10
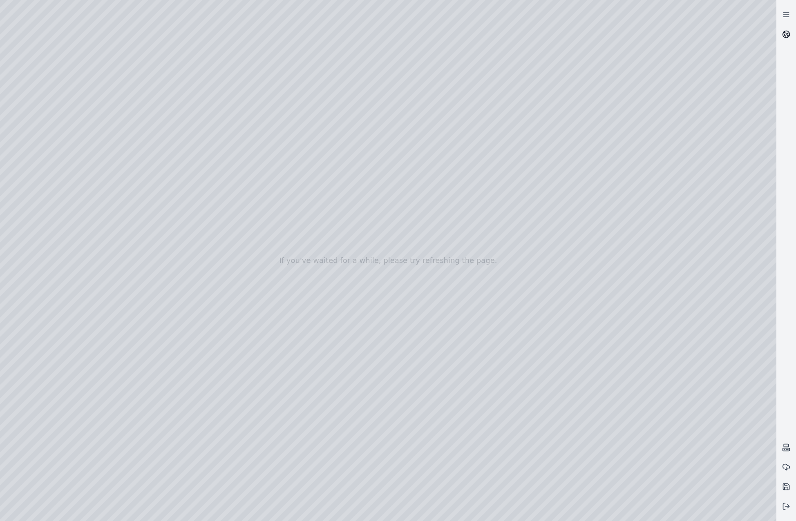
click at [786, 36] on icon at bounding box center [786, 34] width 8 height 8
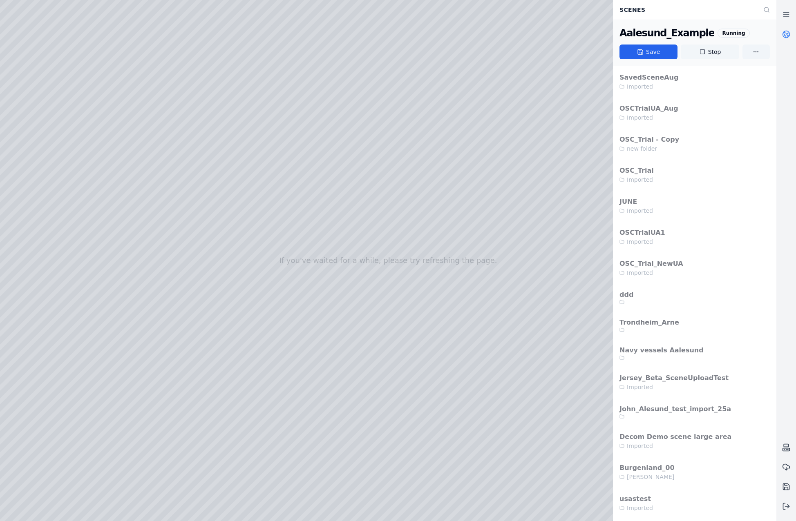
click at [689, 51] on button "Stop" at bounding box center [709, 52] width 58 height 15
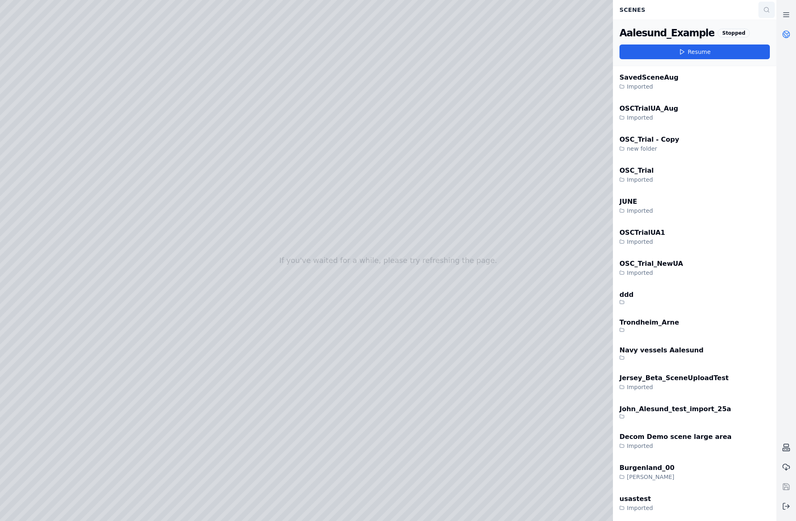
click at [774, 7] on button at bounding box center [766, 10] width 16 height 16
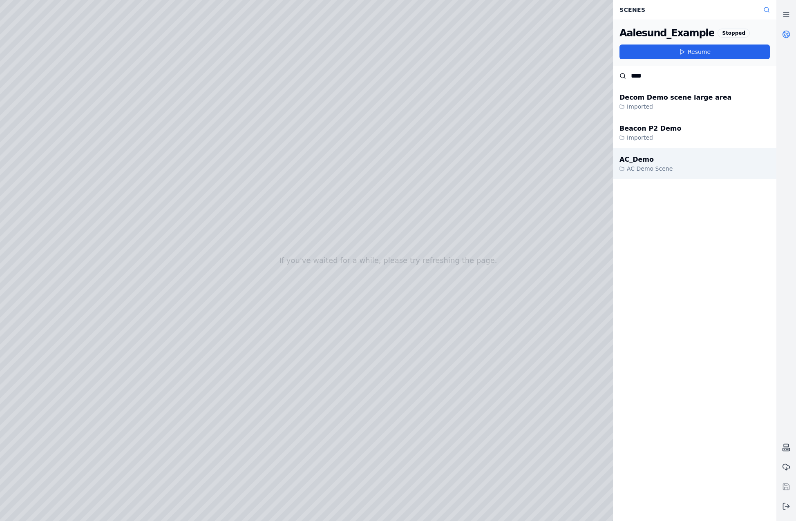
type input "****"
click at [646, 175] on div "AC_Demo AC Demo Scene" at bounding box center [694, 163] width 163 height 31
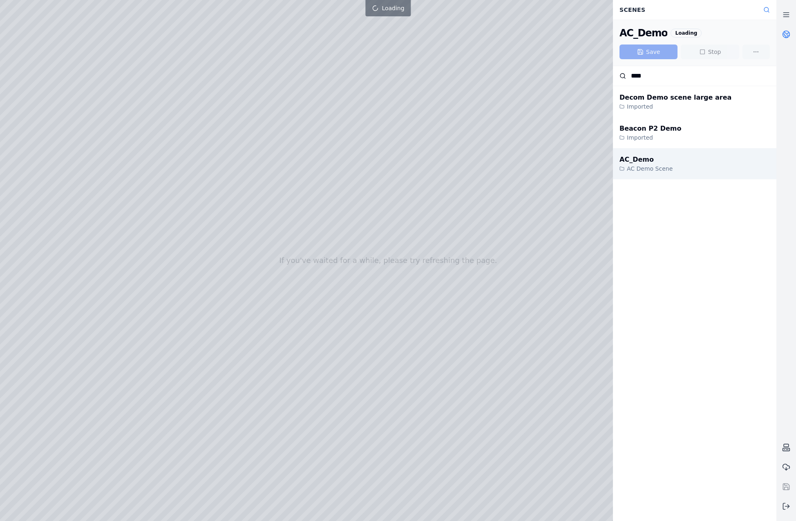
click at [657, 166] on div "AC Demo Scene" at bounding box center [645, 169] width 53 height 8
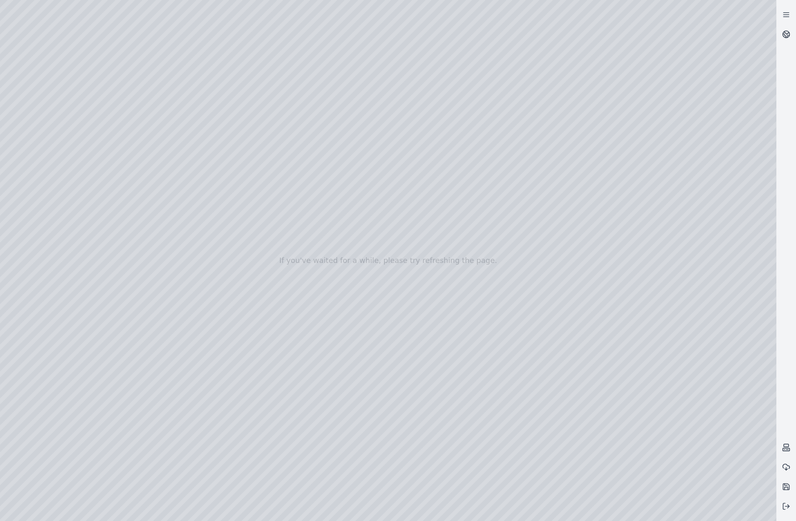
drag, startPoint x: 366, startPoint y: 169, endPoint x: 319, endPoint y: 160, distance: 48.3
drag, startPoint x: 238, startPoint y: 201, endPoint x: 238, endPoint y: 143, distance: 58.4
drag, startPoint x: 328, startPoint y: 227, endPoint x: 294, endPoint y: 207, distance: 39.6
click at [48, 117] on div at bounding box center [388, 260] width 776 height 521
click at [760, 510] on div at bounding box center [388, 260] width 776 height 521
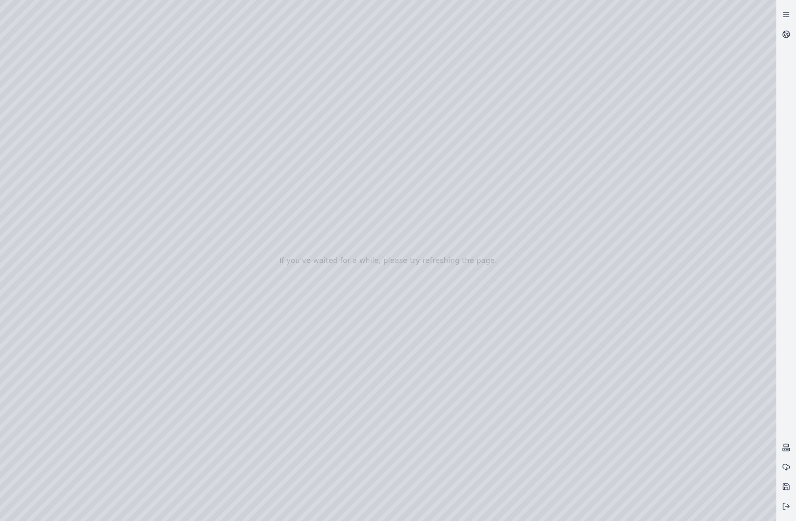
click at [686, 413] on div at bounding box center [388, 260] width 776 height 521
click at [688, 415] on div at bounding box center [388, 260] width 776 height 521
click at [681, 412] on div at bounding box center [388, 260] width 776 height 521
click at [686, 414] on div at bounding box center [388, 260] width 776 height 521
drag, startPoint x: 522, startPoint y: 266, endPoint x: 329, endPoint y: 292, distance: 194.5
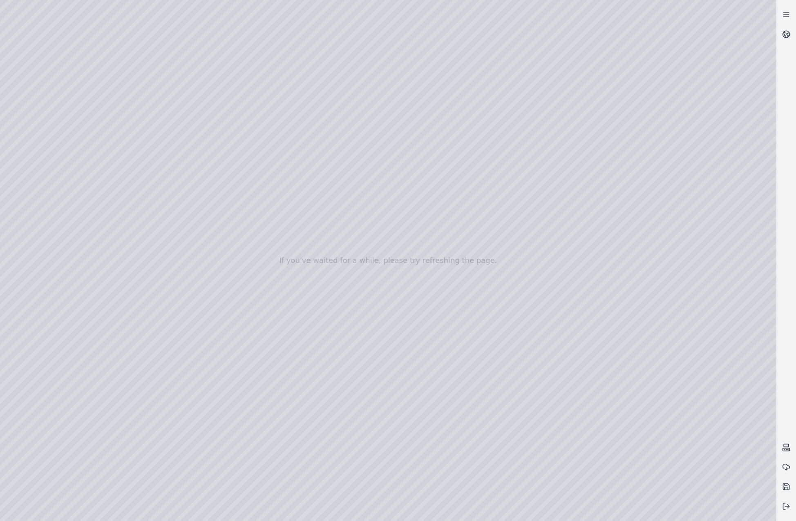
drag, startPoint x: 369, startPoint y: 310, endPoint x: 444, endPoint y: 316, distance: 75.4
drag, startPoint x: 329, startPoint y: 342, endPoint x: 473, endPoint y: 330, distance: 144.6
drag, startPoint x: 245, startPoint y: 333, endPoint x: 328, endPoint y: 332, distance: 83.7
drag, startPoint x: 500, startPoint y: 328, endPoint x: 519, endPoint y: 274, distance: 57.0
drag, startPoint x: 501, startPoint y: 296, endPoint x: 491, endPoint y: 359, distance: 64.6
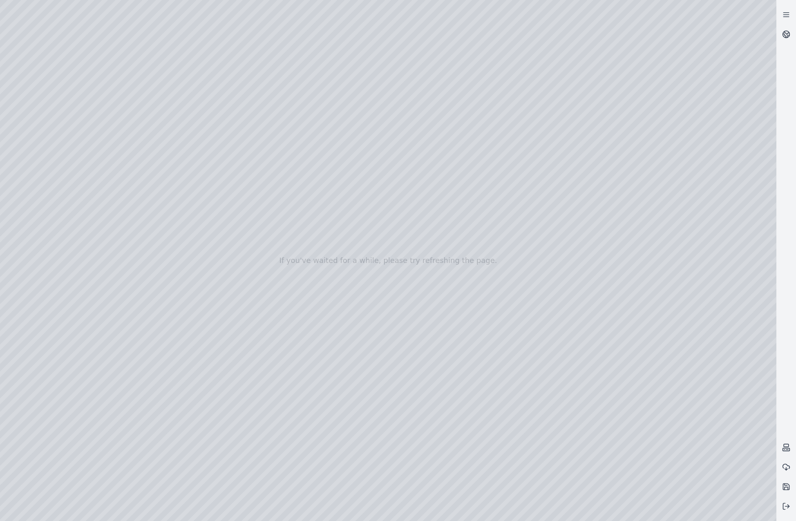
drag, startPoint x: 464, startPoint y: 347, endPoint x: 390, endPoint y: 348, distance: 74.3
drag, startPoint x: 399, startPoint y: 351, endPoint x: 403, endPoint y: 351, distance: 4.5
click at [451, 326] on div at bounding box center [388, 260] width 776 height 521
click at [762, 510] on div at bounding box center [388, 260] width 776 height 521
drag, startPoint x: 517, startPoint y: 324, endPoint x: 728, endPoint y: 322, distance: 210.3
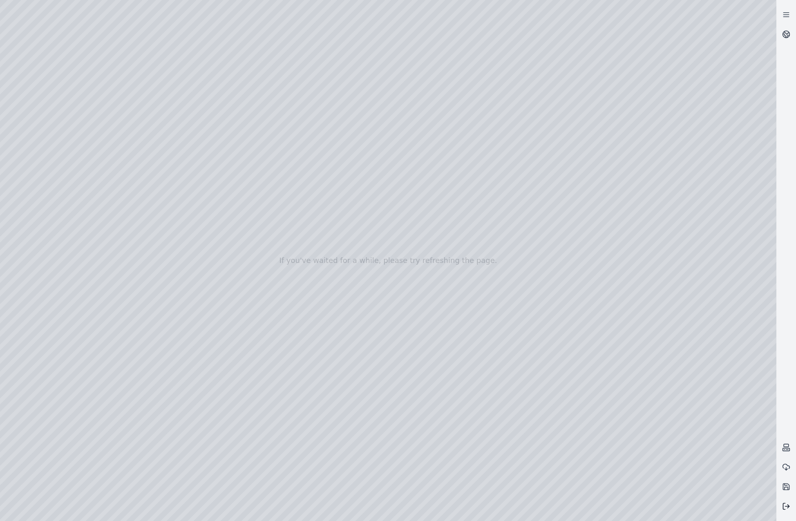
click at [789, 505] on icon at bounding box center [786, 506] width 8 height 8
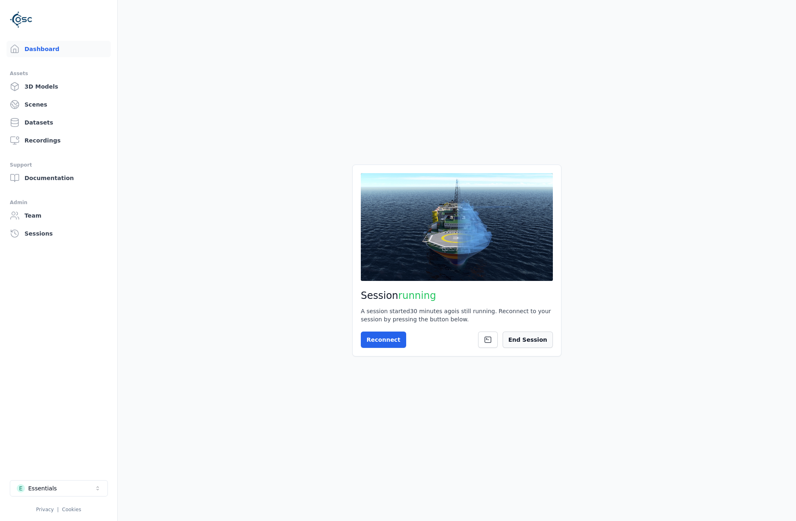
click at [543, 345] on button "End Session" at bounding box center [527, 340] width 50 height 16
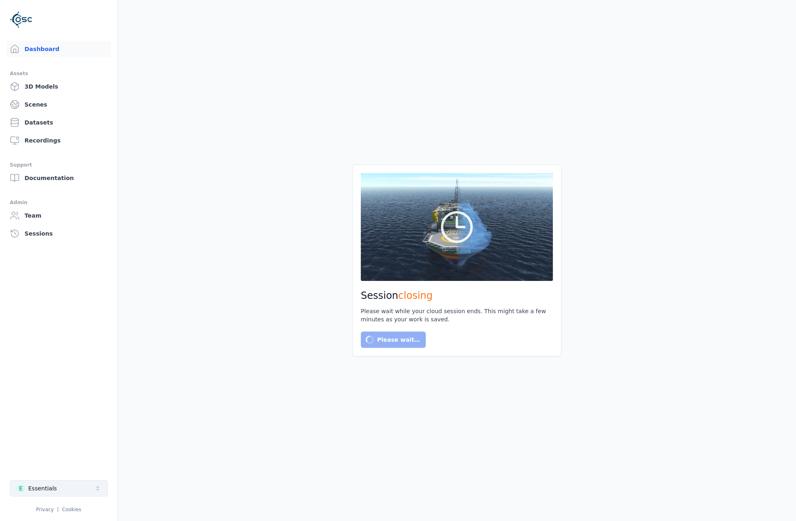
click at [79, 490] on button "E Essentials" at bounding box center [59, 488] width 98 height 16
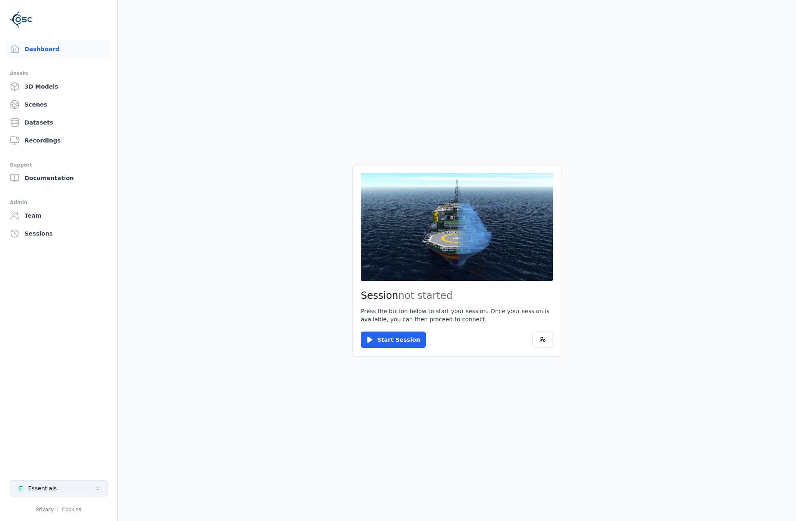
click at [89, 492] on button "E Essentials" at bounding box center [59, 488] width 98 height 16
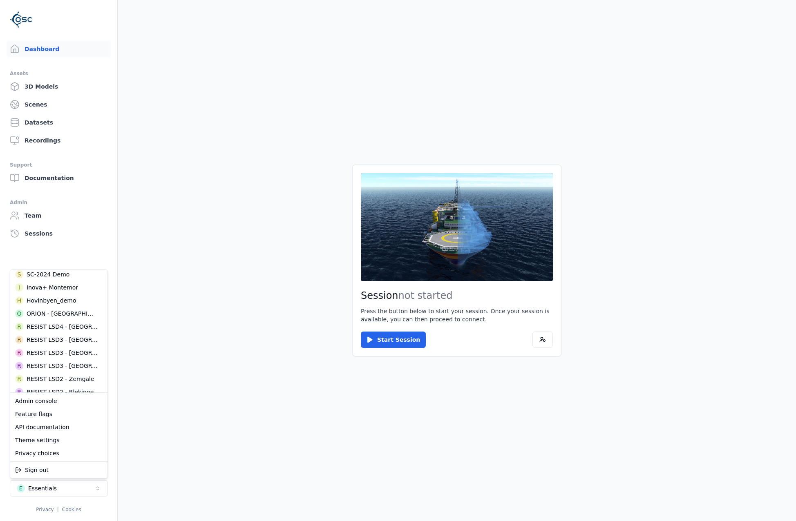
scroll to position [204, 0]
click at [69, 341] on div "RESIST LSD3 - [GEOGRAPHIC_DATA]" at bounding box center [62, 339] width 71 height 8
click at [387, 341] on html "Dashboard Assets 3D Models Scenes Datasets Recordings Support Documentation Adm…" at bounding box center [398, 260] width 796 height 521
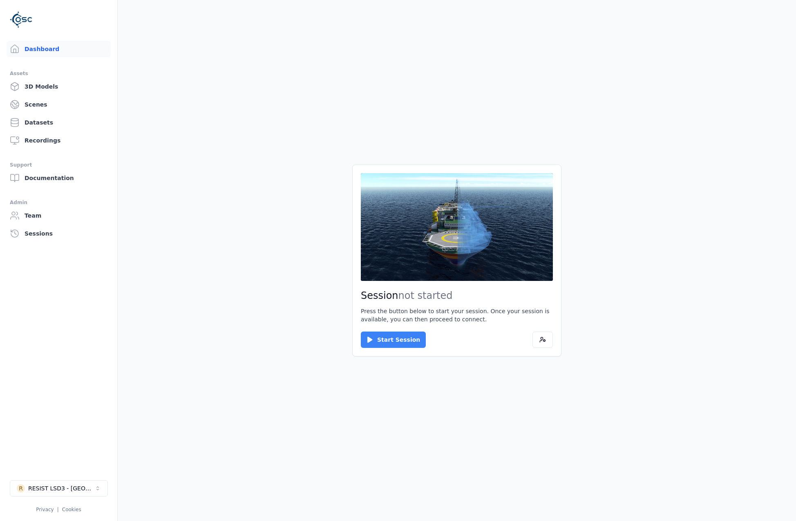
click at [398, 341] on button "Start Session" at bounding box center [393, 340] width 65 height 16
click at [371, 340] on button "Connect" at bounding box center [380, 340] width 38 height 16
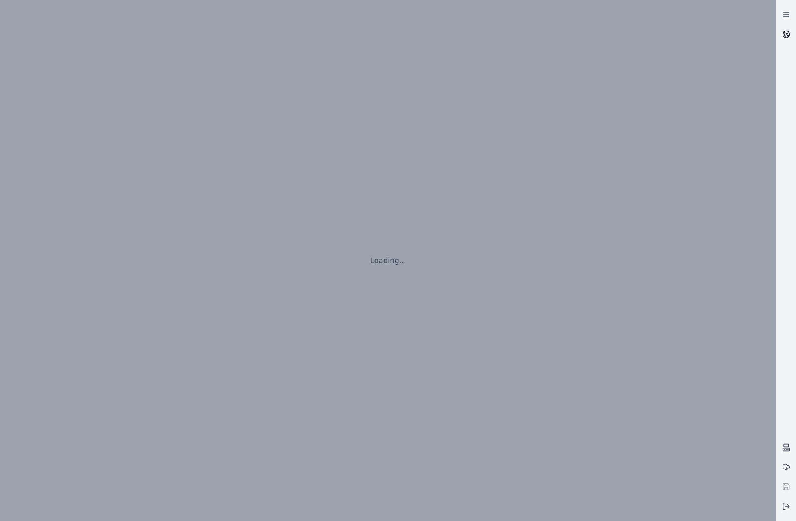
click at [788, 37] on circle at bounding box center [785, 34] width 7 height 7
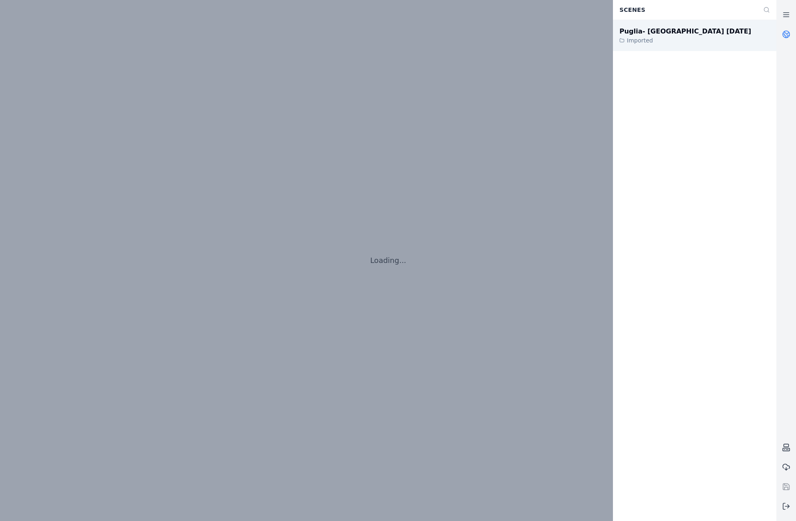
click at [657, 33] on div "Puglia- [GEOGRAPHIC_DATA] [DATE]" at bounding box center [684, 32] width 131 height 10
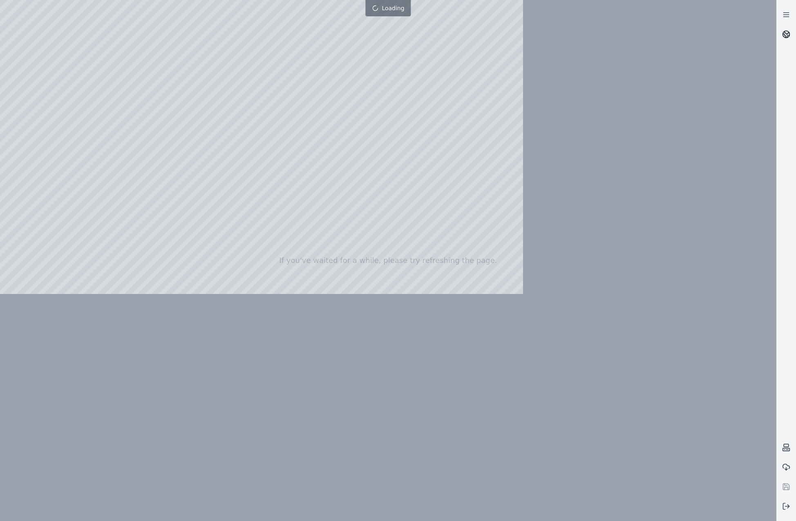
click at [785, 36] on icon at bounding box center [783, 36] width 3 height 4
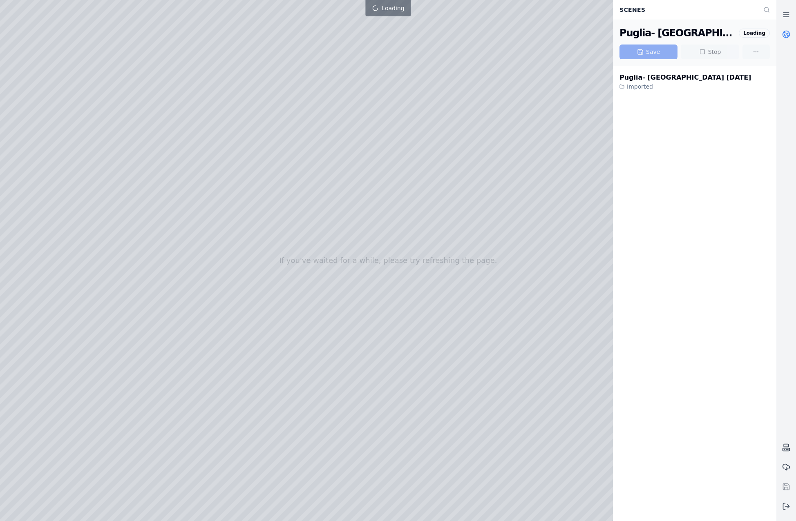
click at [785, 36] on icon at bounding box center [783, 36] width 3 height 4
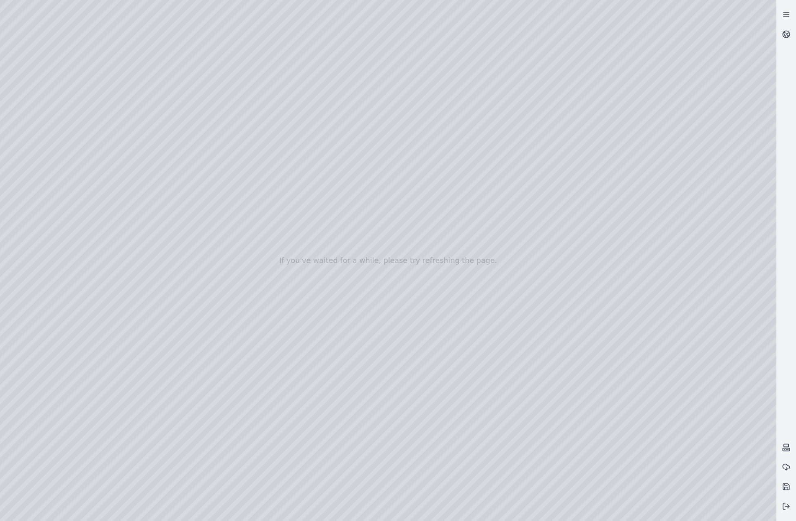
drag, startPoint x: 393, startPoint y: 274, endPoint x: 386, endPoint y: 303, distance: 30.7
drag, startPoint x: 390, startPoint y: 304, endPoint x: 382, endPoint y: 357, distance: 53.3
click at [473, 379] on div at bounding box center [388, 260] width 776 height 521
click at [499, 377] on div at bounding box center [388, 260] width 776 height 521
drag, startPoint x: 467, startPoint y: 422, endPoint x: 402, endPoint y: 430, distance: 65.5
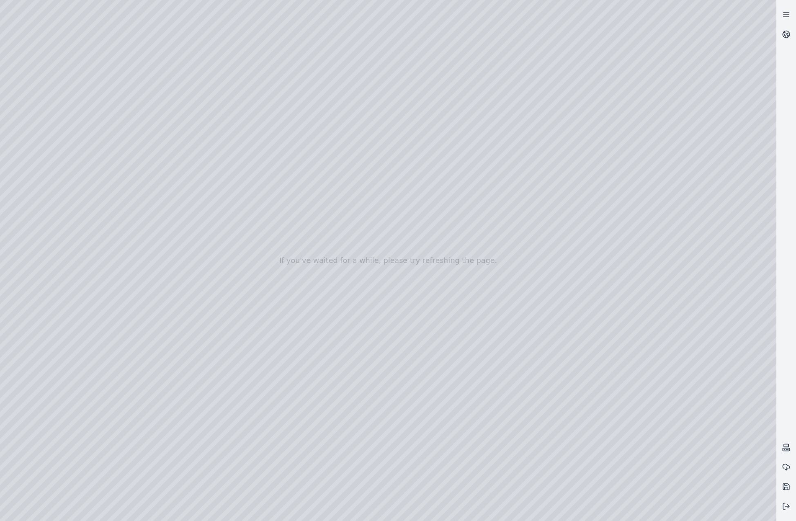
drag, startPoint x: 439, startPoint y: 412, endPoint x: 420, endPoint y: 408, distance: 19.1
drag, startPoint x: 545, startPoint y: 293, endPoint x: 396, endPoint y: 272, distance: 150.9
click at [788, 507] on polyline at bounding box center [788, 506] width 2 height 3
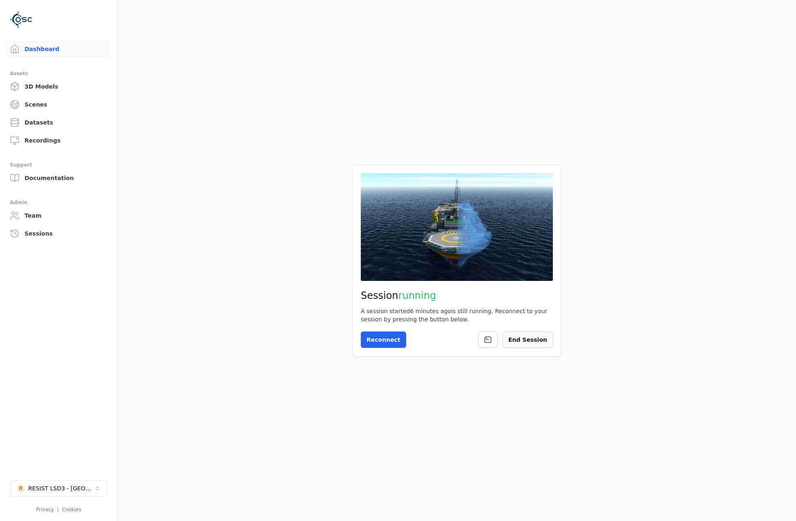
click at [531, 336] on button "End Session" at bounding box center [527, 340] width 50 height 16
click at [92, 482] on button "R RESIST LSD3 - [GEOGRAPHIC_DATA]" at bounding box center [59, 488] width 98 height 16
click at [99, 493] on button "R RESIST LSD3 - [GEOGRAPHIC_DATA]" at bounding box center [59, 488] width 98 height 16
type input "*****"
click at [66, 471] on div "S Sarpsborg" at bounding box center [59, 470] width 94 height 13
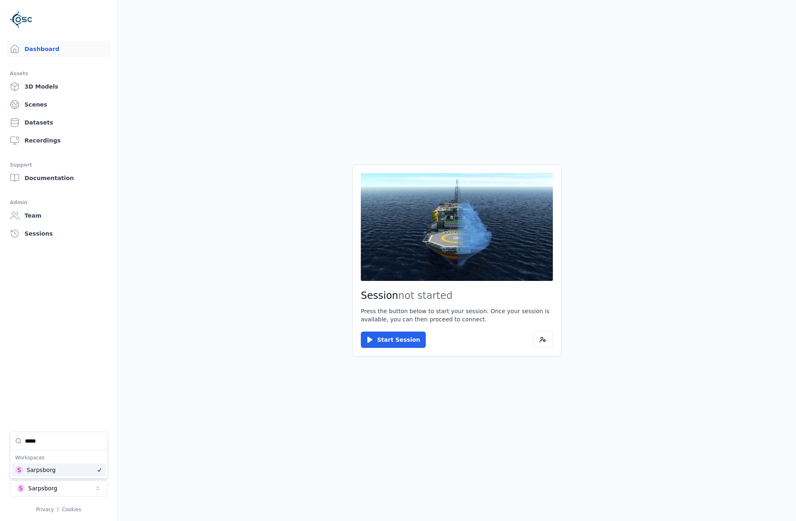
click at [307, 365] on html "Dashboard Assets 3D Models Scenes Datasets Recordings Support Documentation Adm…" at bounding box center [398, 260] width 796 height 521
click at [404, 338] on button "Start Session" at bounding box center [393, 340] width 65 height 16
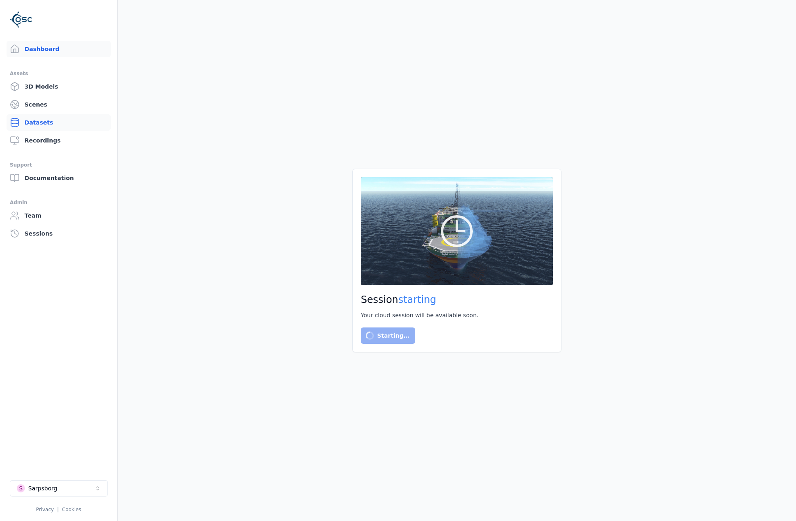
drag, startPoint x: 60, startPoint y: 125, endPoint x: 60, endPoint y: 119, distance: 5.7
click at [60, 119] on link "Datasets" at bounding box center [59, 122] width 104 height 16
